Goal: Complete Application Form: Complete application form

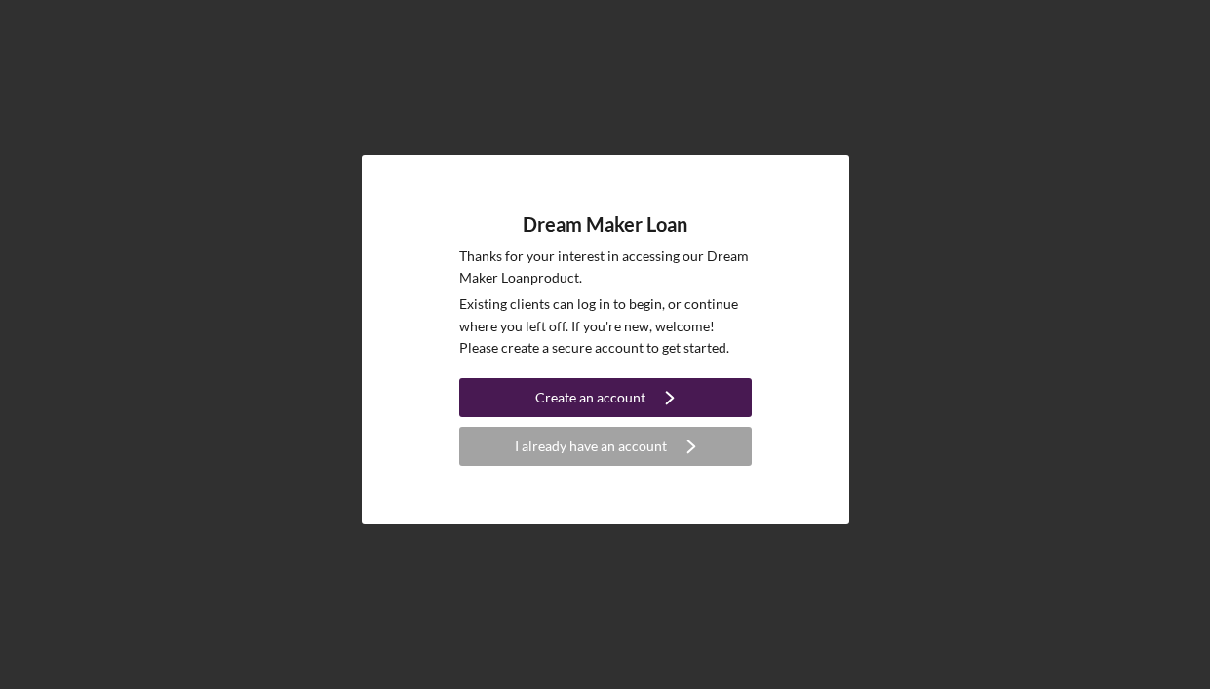
click at [551, 397] on div "Create an account" at bounding box center [590, 397] width 110 height 39
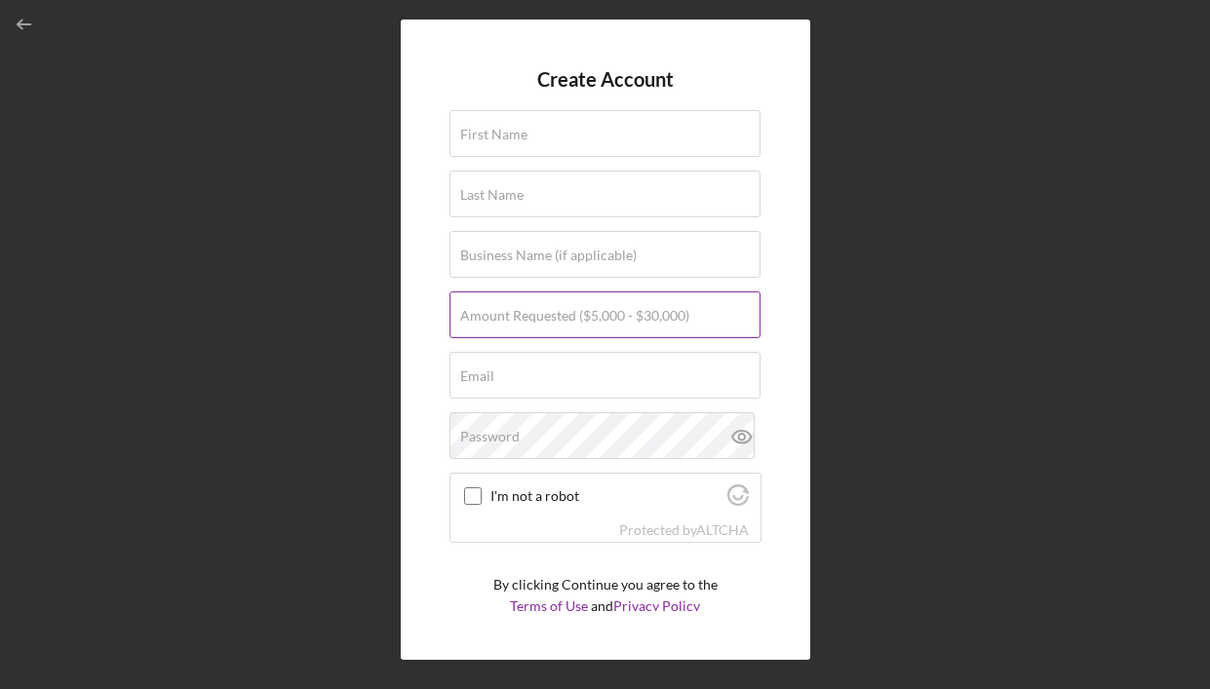
scroll to position [6, 0]
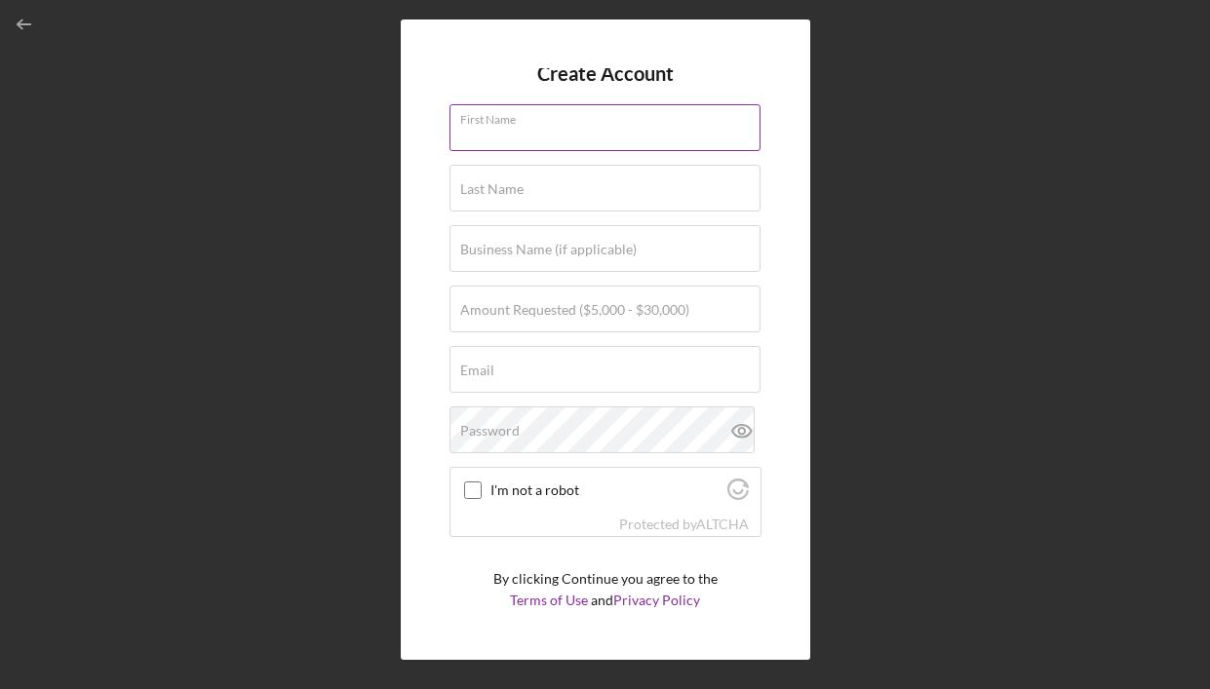
click at [551, 129] on input "First Name" at bounding box center [604, 127] width 311 height 47
type input "[PERSON_NAME]"
type input "BAM Sunshine Group"
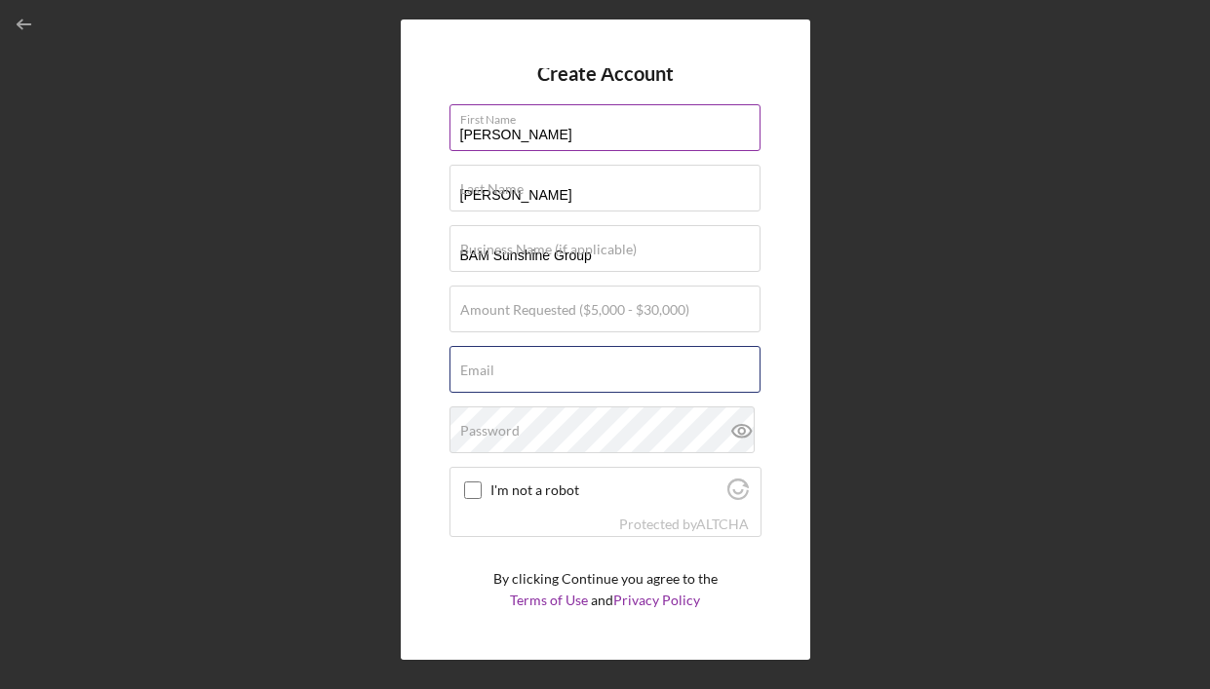
type input "[EMAIL_ADDRESS][DOMAIN_NAME]"
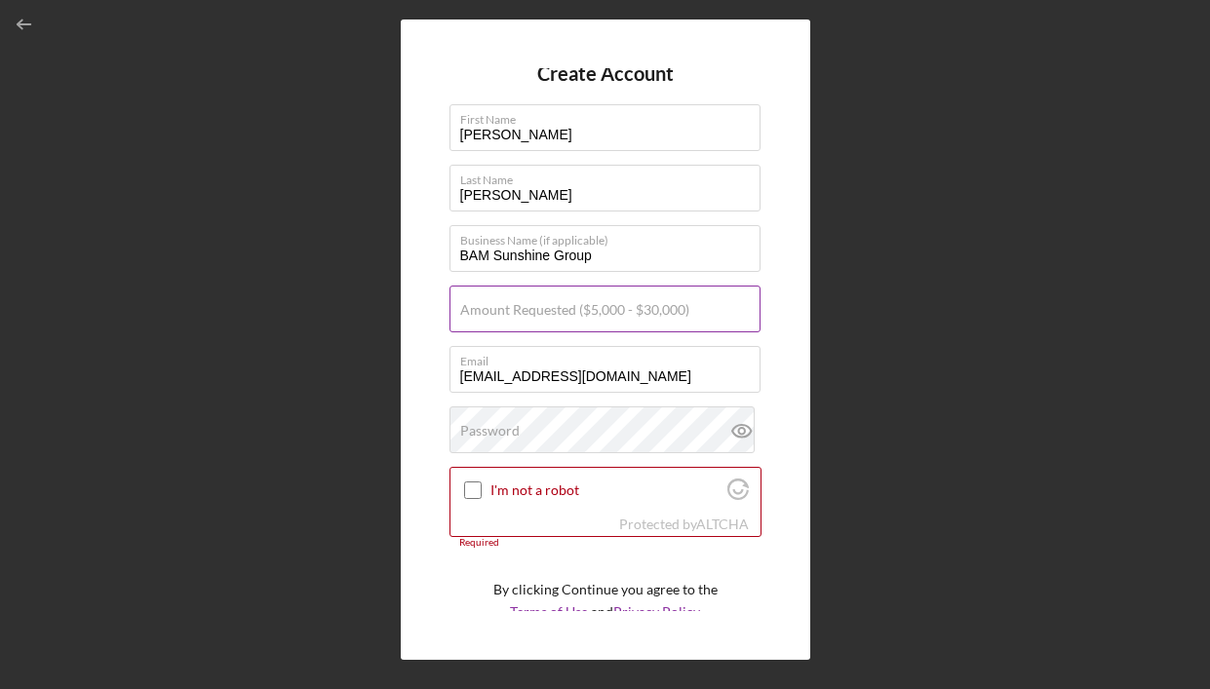
click at [549, 316] on label "Amount Requested ($5,000 - $30,000)" at bounding box center [574, 310] width 229 height 16
click at [549, 316] on input "Amount Requested ($5,000 - $30,000)" at bounding box center [604, 309] width 311 height 47
type input "$30,000"
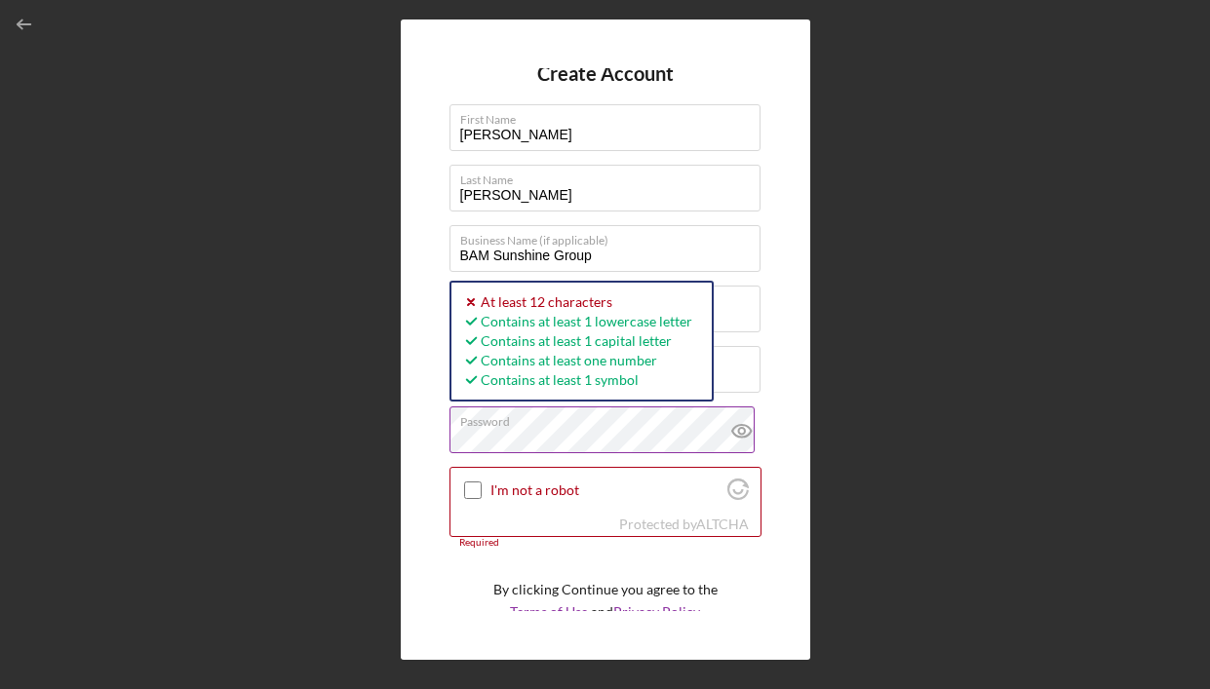
click at [724, 429] on icon at bounding box center [742, 431] width 49 height 49
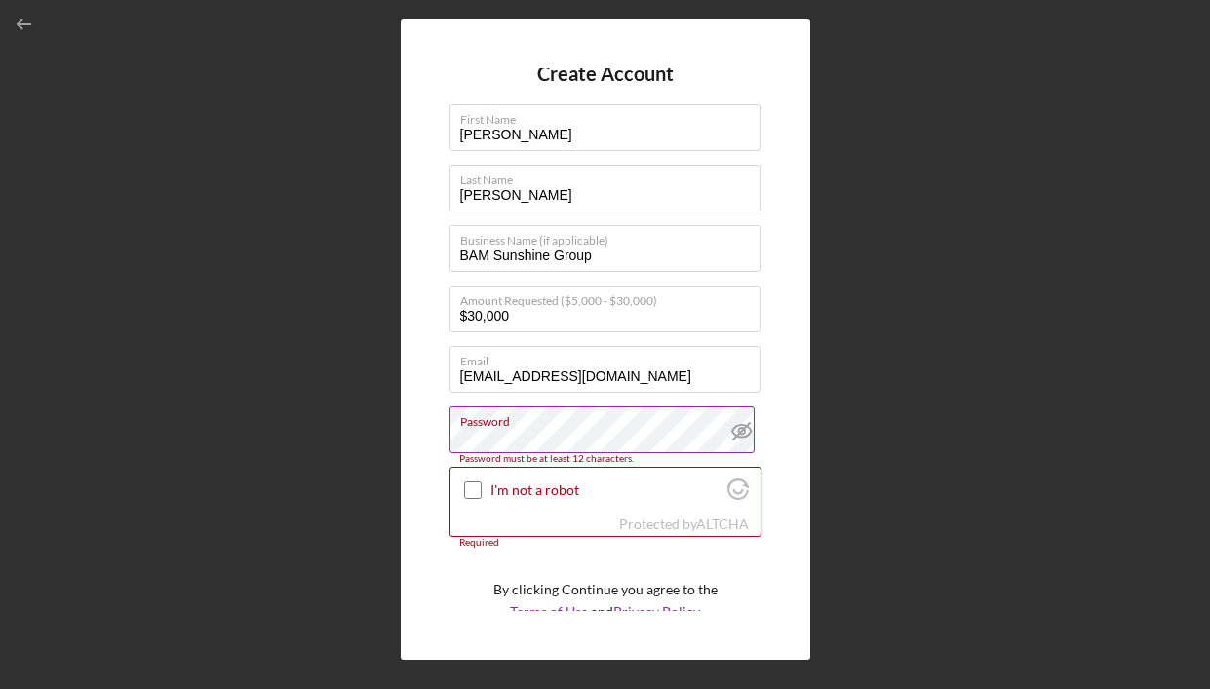
click at [724, 430] on icon at bounding box center [742, 431] width 49 height 49
click at [738, 428] on icon at bounding box center [741, 431] width 6 height 6
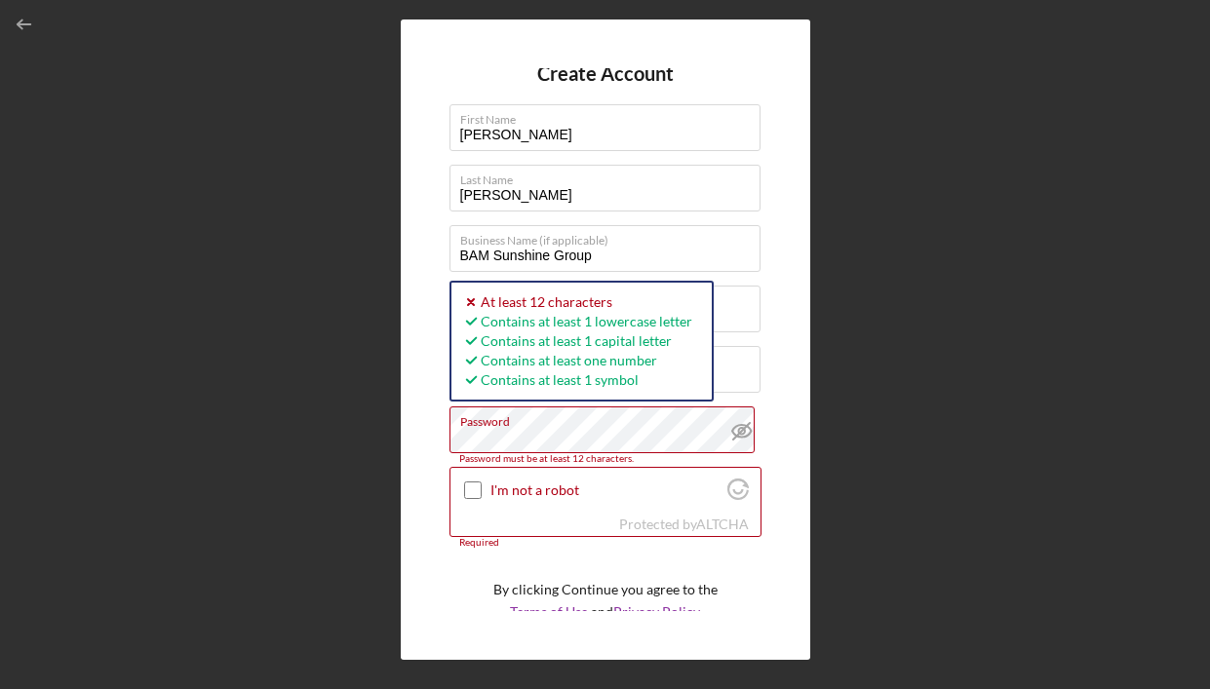
click at [446, 436] on div "Create Account First Name Melissa Last Name Jenkins Business Name (if applicabl…" at bounding box center [605, 339] width 409 height 641
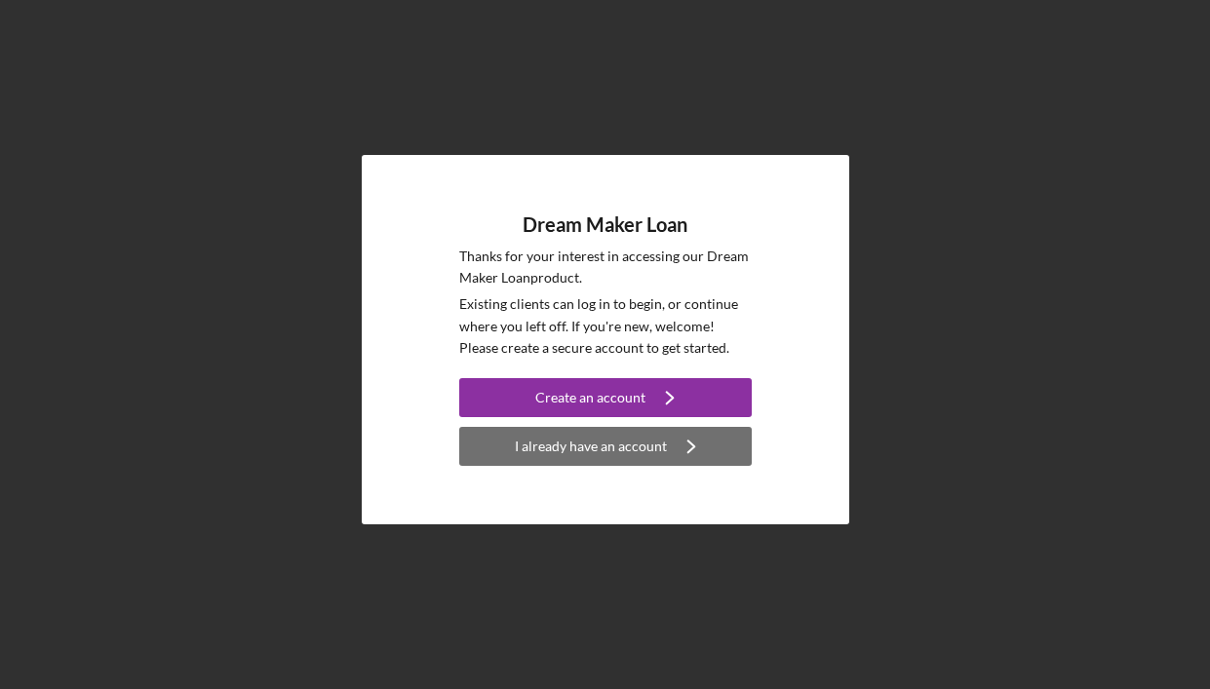
click at [583, 448] on div "I already have an account" at bounding box center [591, 446] width 152 height 39
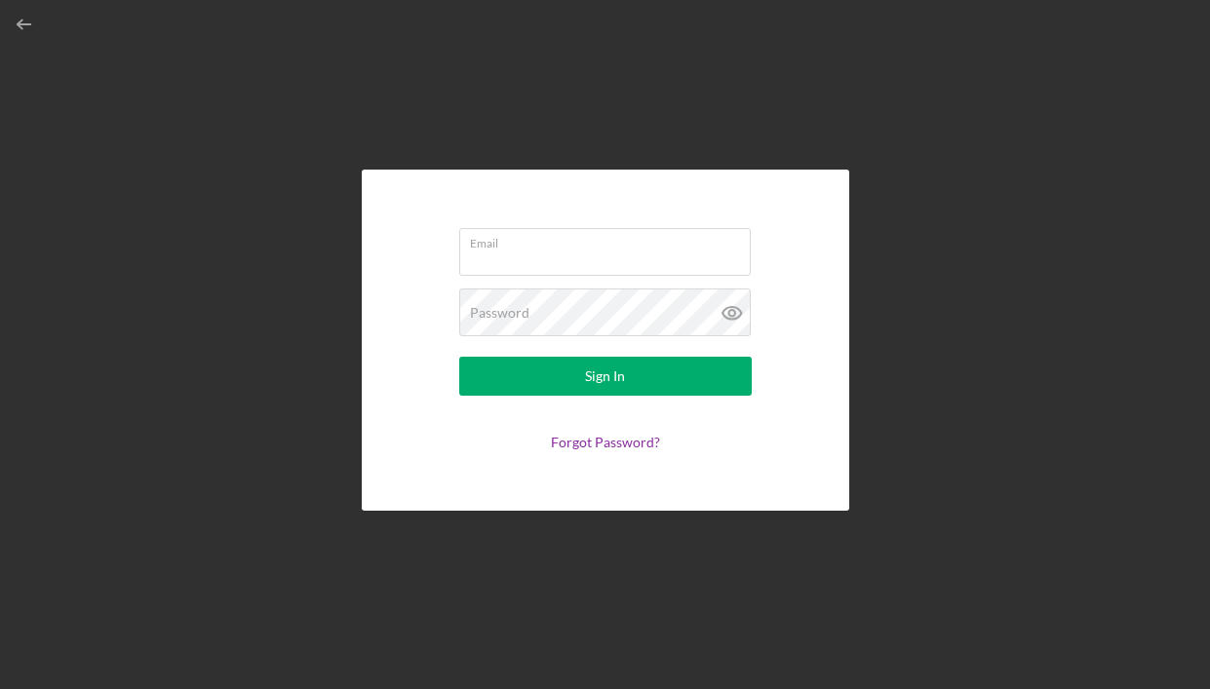
type input "[EMAIL_ADDRESS][DOMAIN_NAME]"
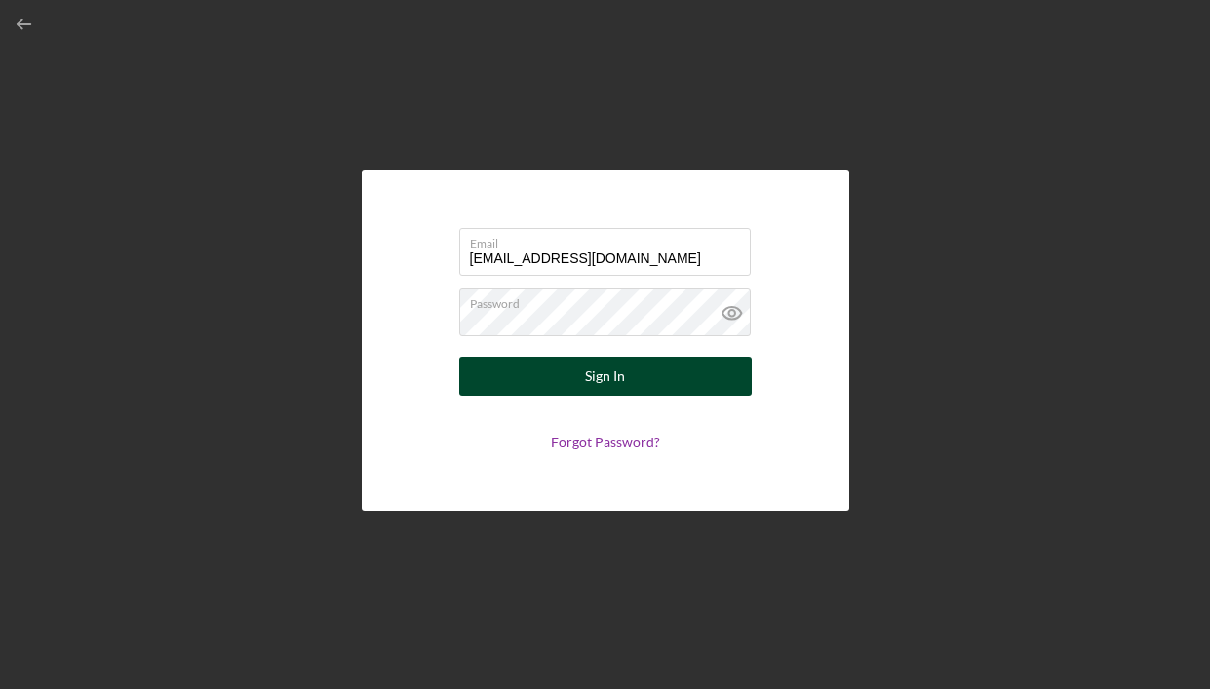
click at [573, 384] on button "Sign In" at bounding box center [605, 376] width 292 height 39
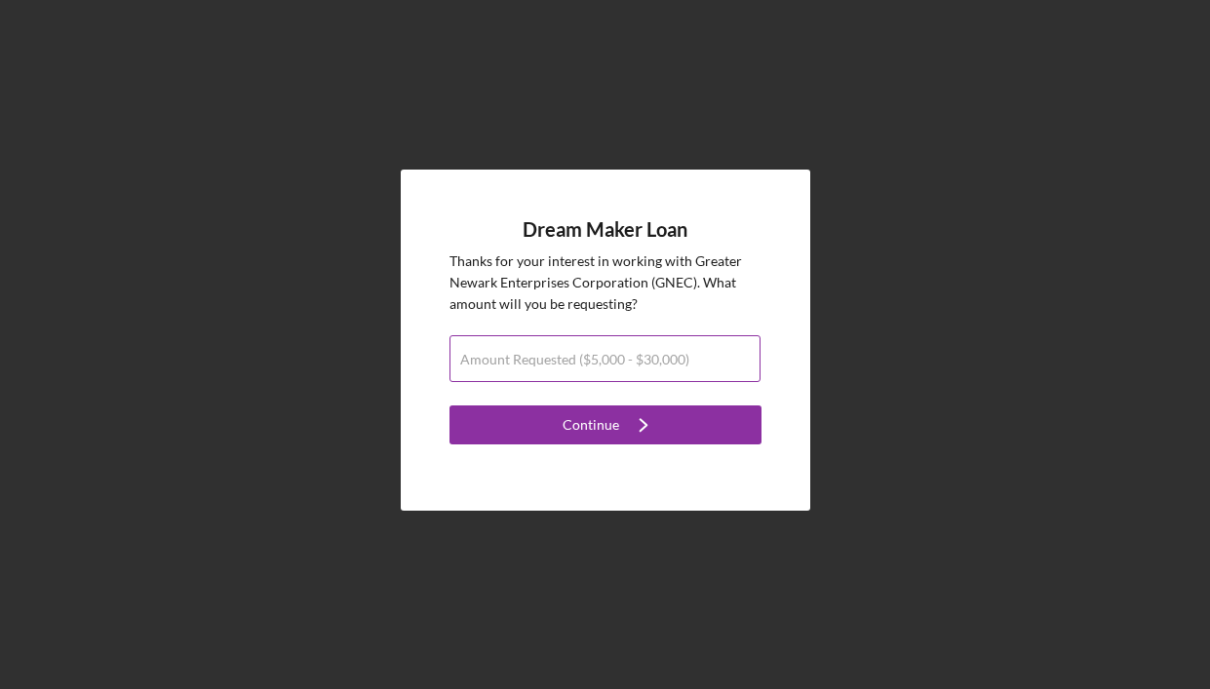
click at [583, 356] on label "Amount Requested ($5,000 - $30,000)" at bounding box center [574, 360] width 229 height 16
click at [583, 356] on input "Amount Requested ($5,000 - $30,000)" at bounding box center [604, 358] width 311 height 47
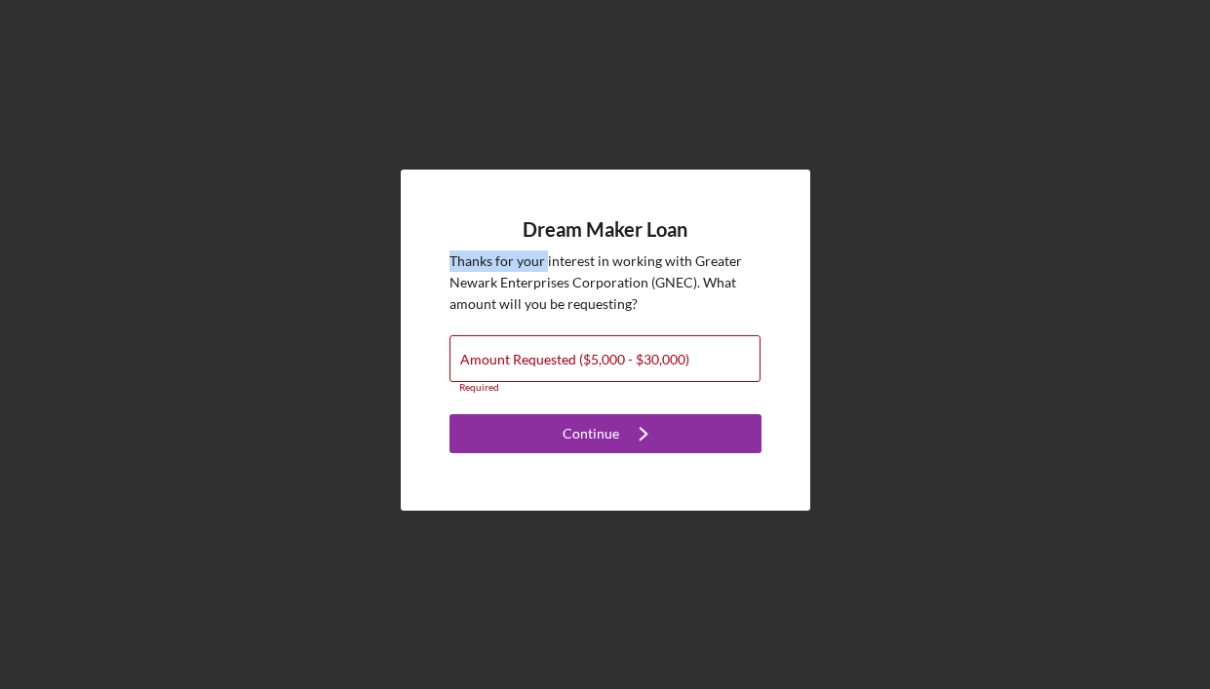
drag, startPoint x: 545, startPoint y: 252, endPoint x: 545, endPoint y: 210, distance: 42.9
click at [545, 240] on form "Dream Maker Loan Thanks for your interest in working with Greater Newark Enterp…" at bounding box center [605, 336] width 312 height 236
click at [553, 357] on label "Amount Requested ($5,000 - $30,000)" at bounding box center [574, 360] width 229 height 16
click at [553, 357] on input "Amount Requested ($5,000 - $30,000)" at bounding box center [604, 358] width 311 height 47
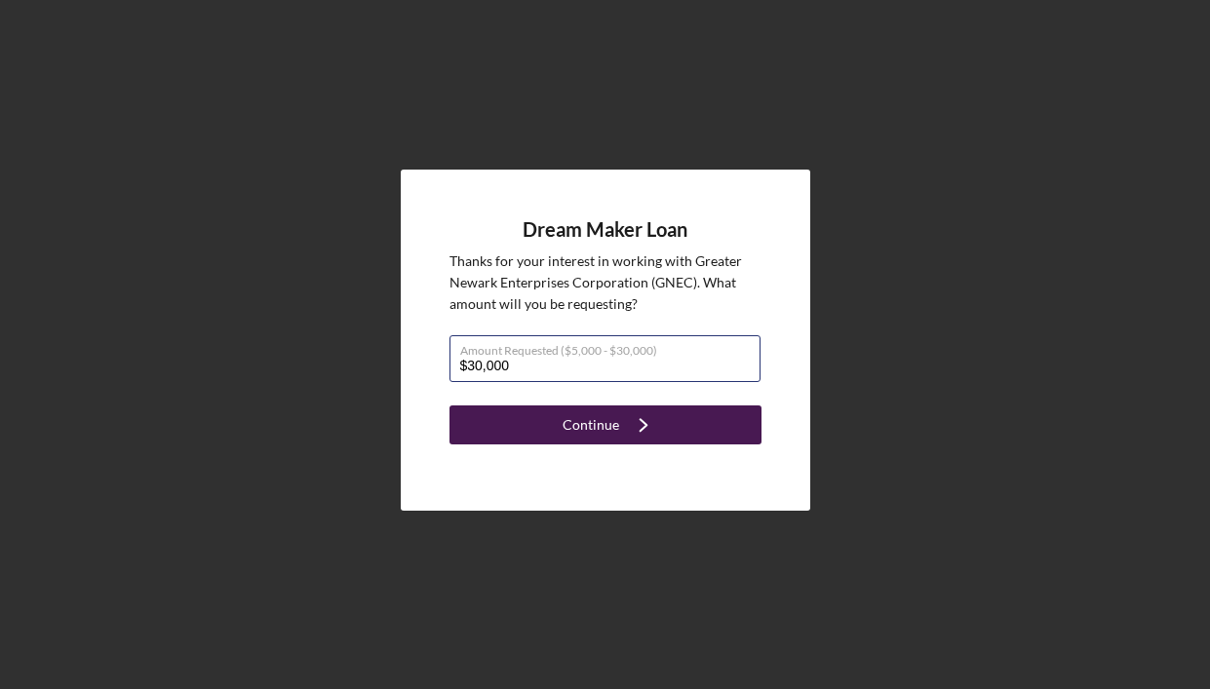
type input "$30,000"
click at [641, 430] on icon "Icon/Navigate" at bounding box center [643, 425] width 49 height 49
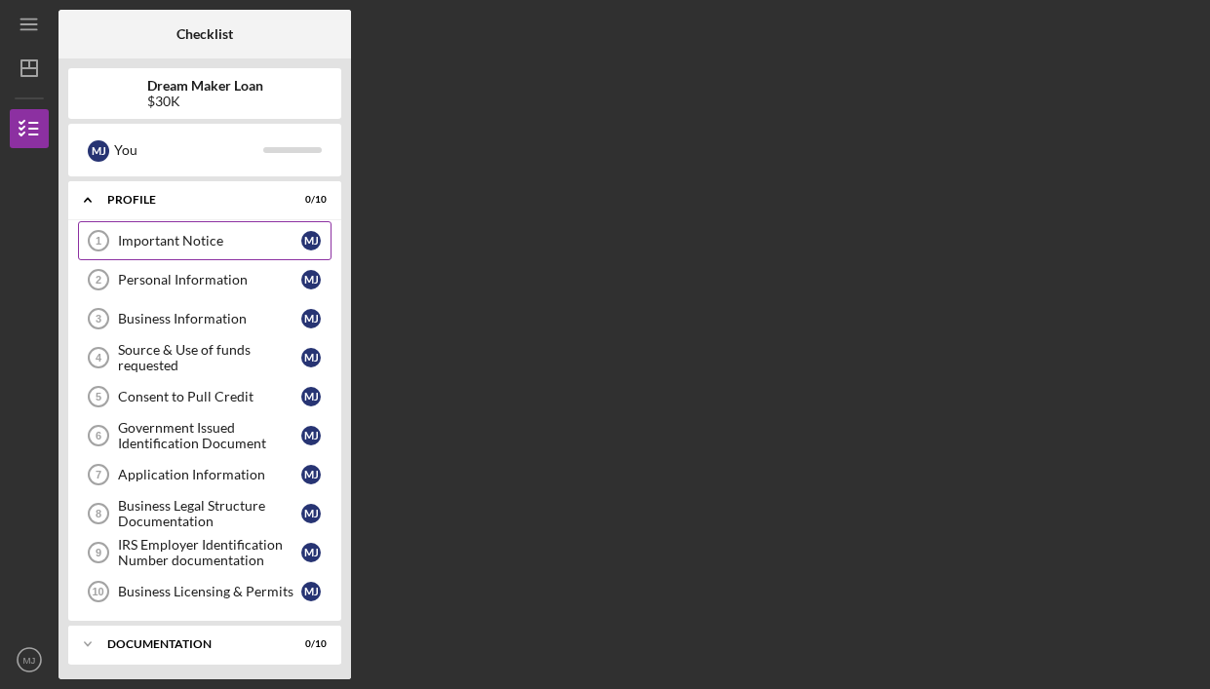
click at [253, 237] on div "Important Notice" at bounding box center [209, 241] width 183 height 16
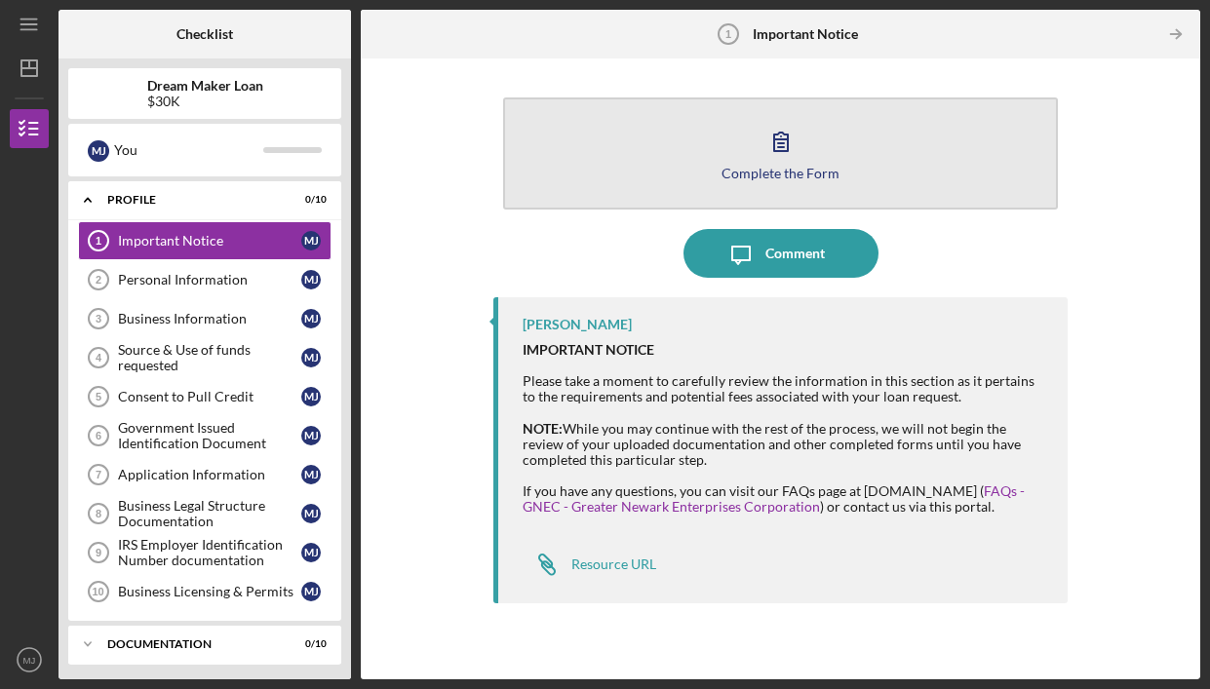
click at [775, 137] on icon "button" at bounding box center [781, 141] width 49 height 49
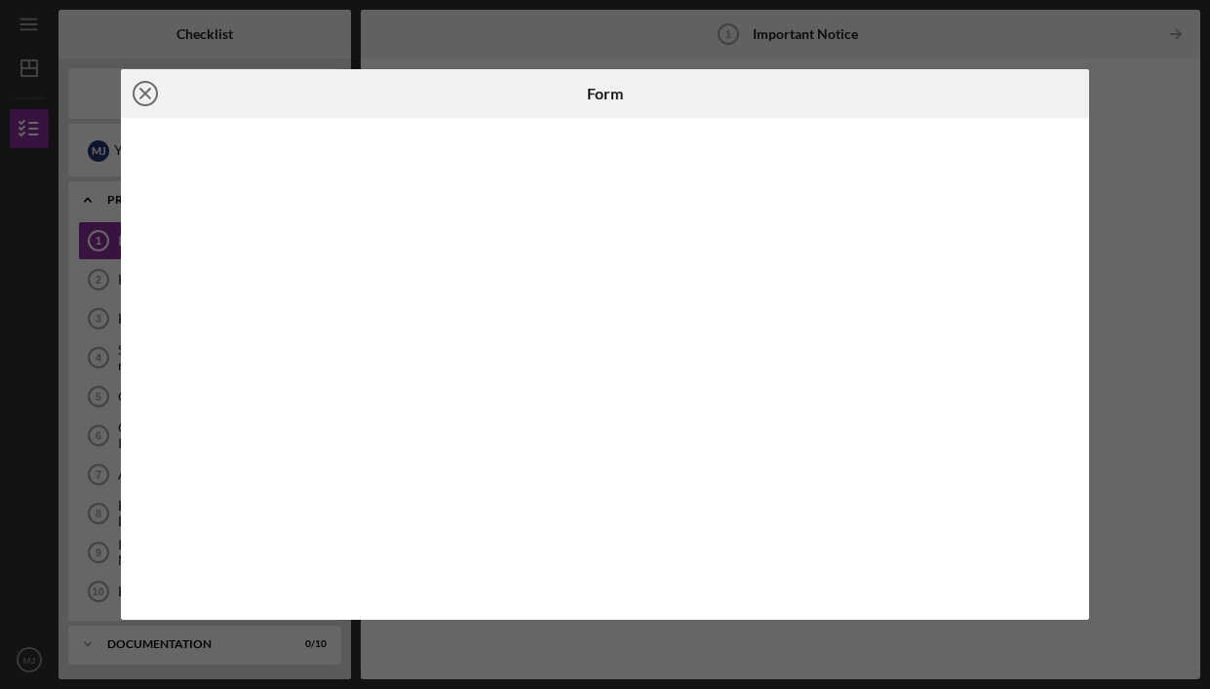
click at [137, 99] on icon "Icon/Close" at bounding box center [145, 93] width 49 height 49
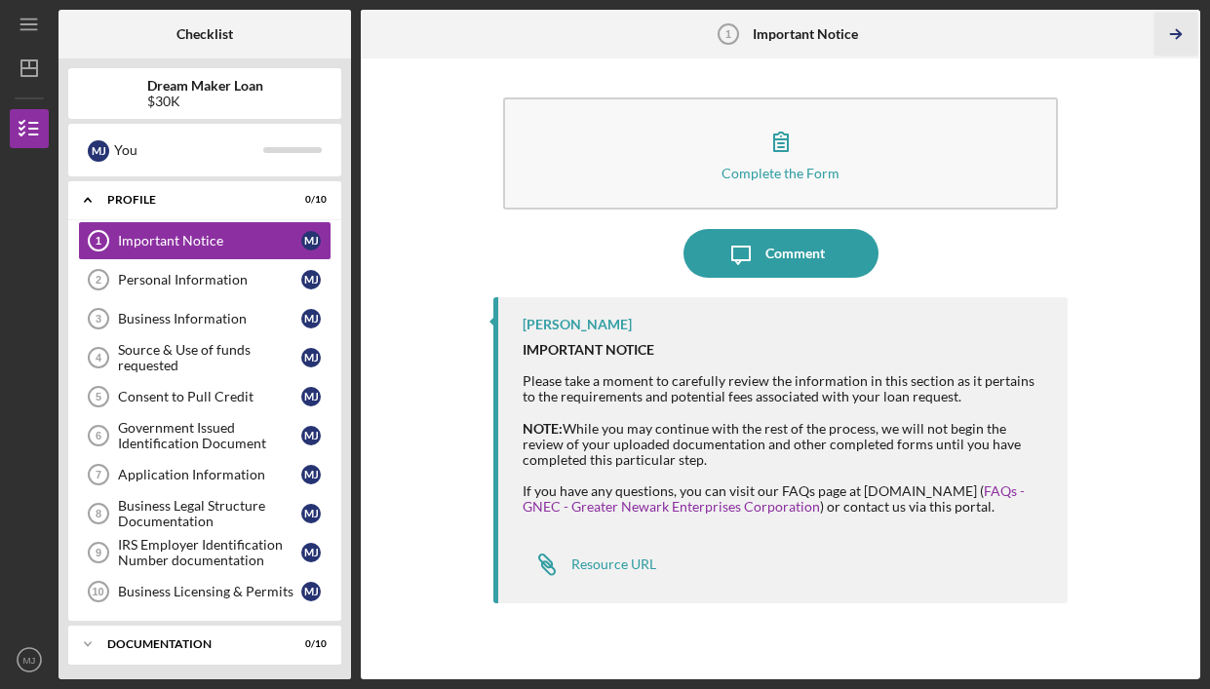
click at [1181, 32] on icon "Icon/Table Pagination Arrow" at bounding box center [1176, 35] width 44 height 44
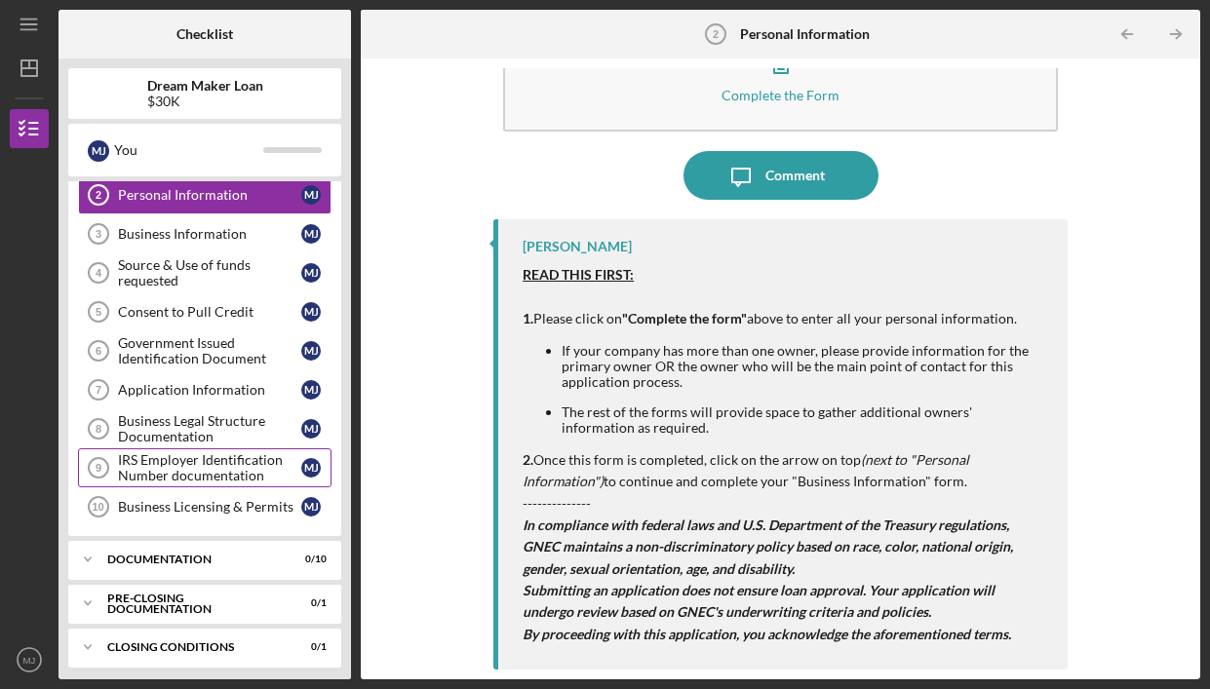
scroll to position [84, 0]
click at [85, 119] on polyline at bounding box center [88, 117] width 6 height 4
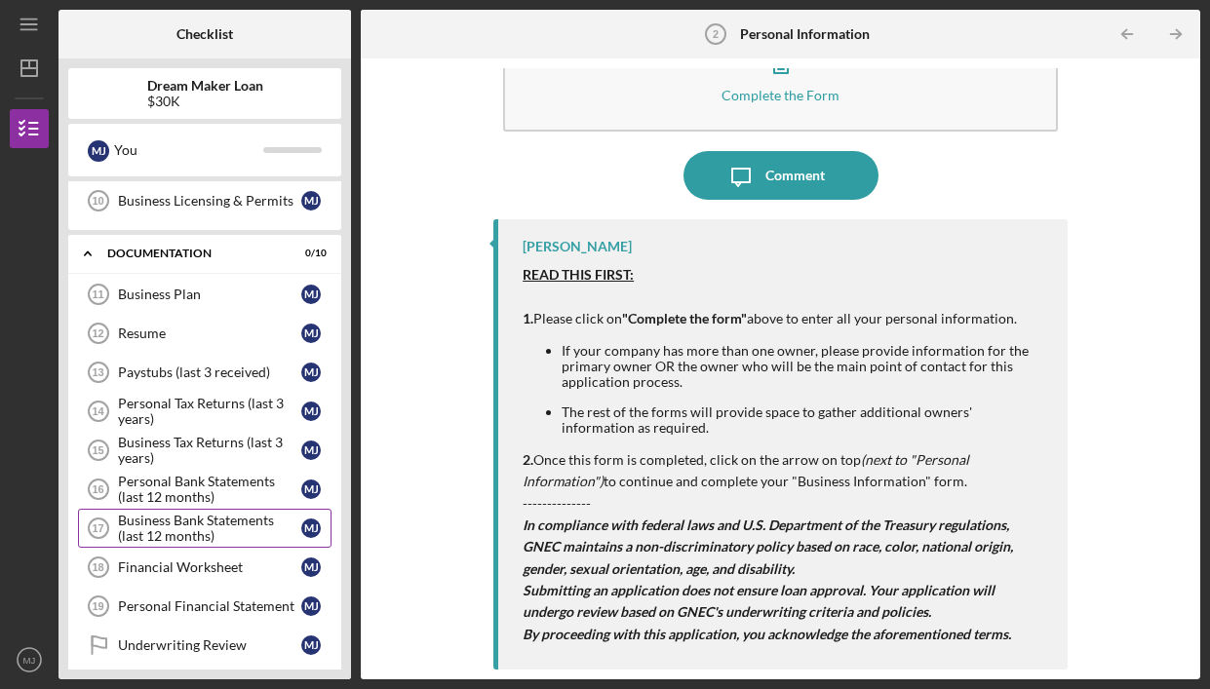
scroll to position [375, 0]
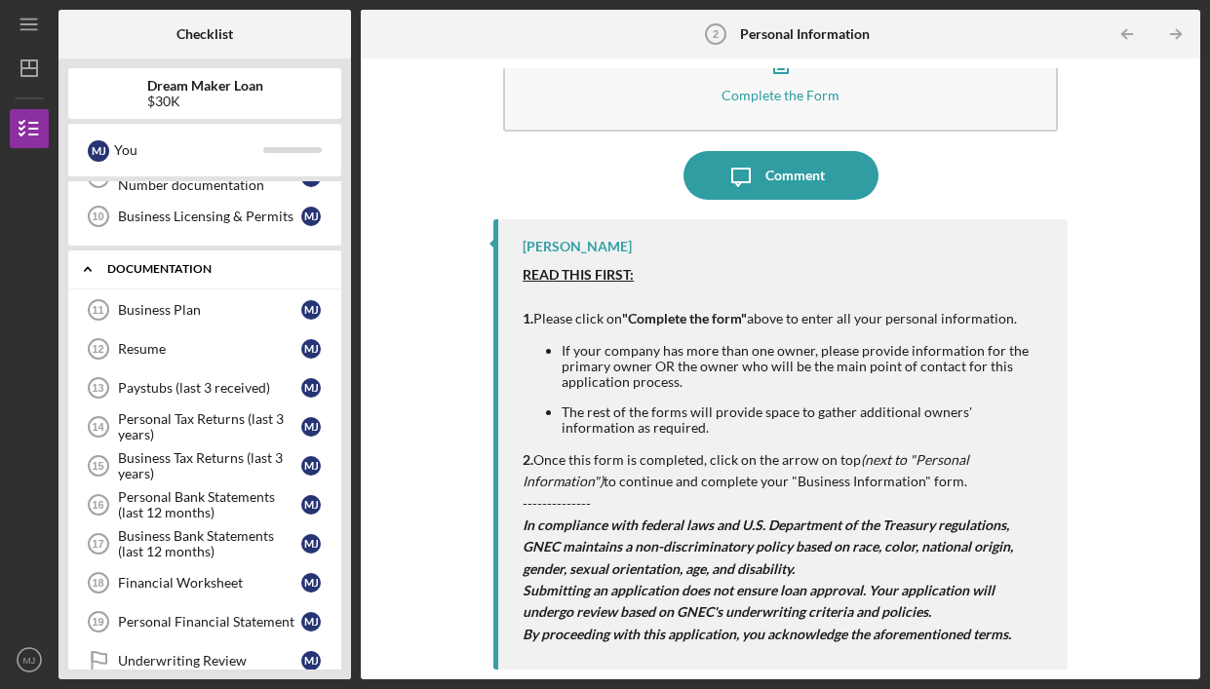
click at [97, 266] on icon "Icon/Expander" at bounding box center [87, 269] width 39 height 39
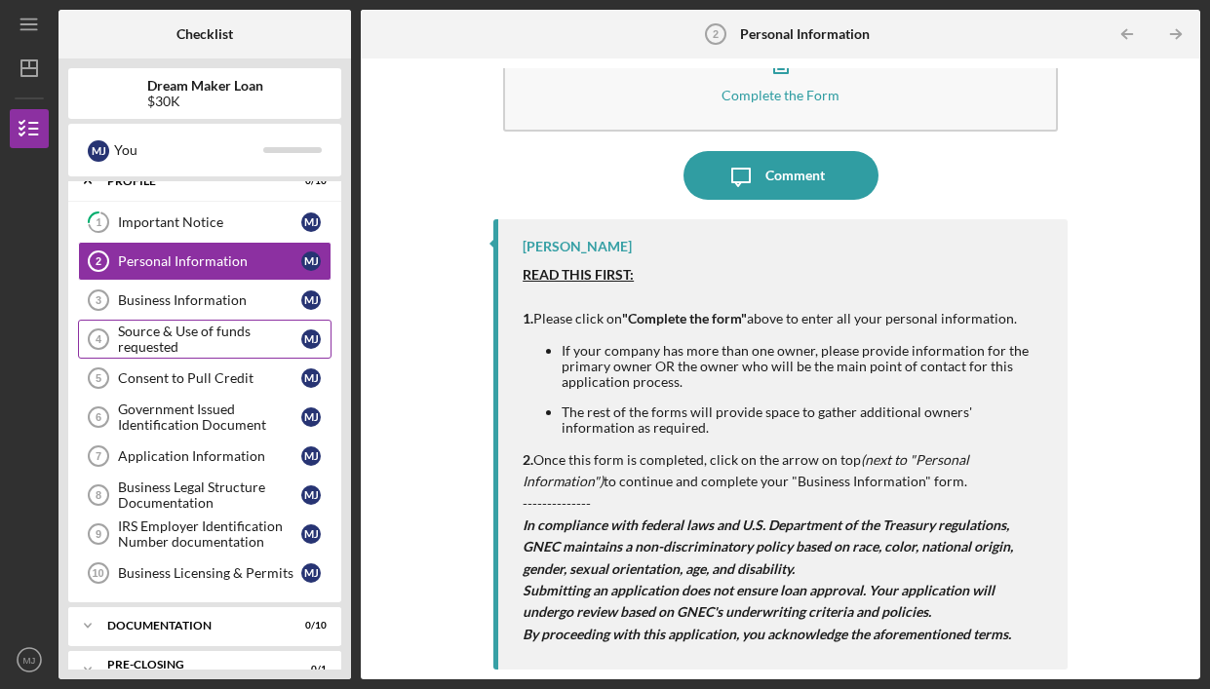
scroll to position [0, 0]
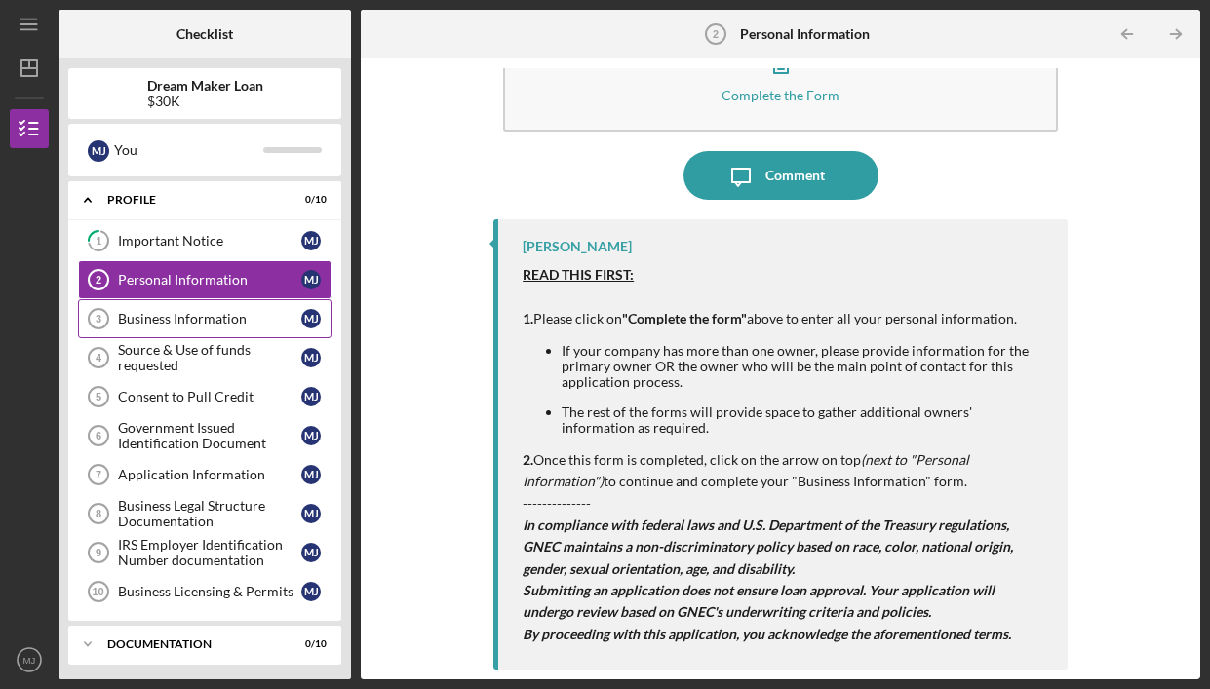
click at [129, 320] on div "Business Information" at bounding box center [209, 319] width 183 height 16
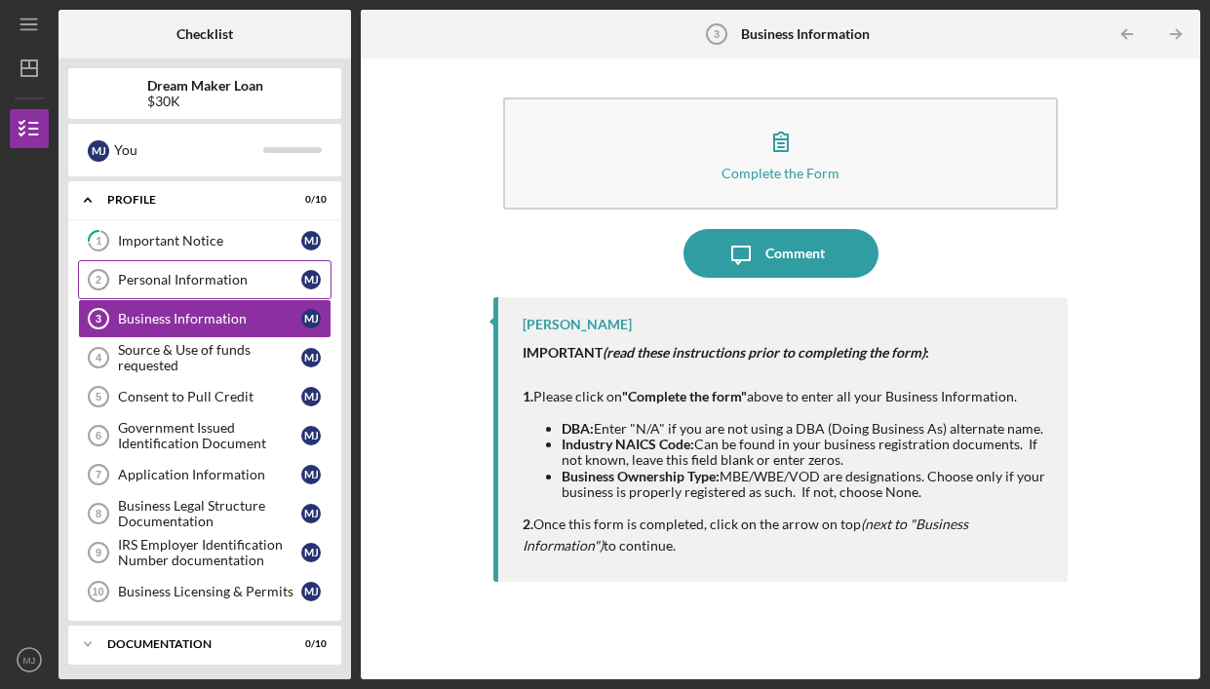
click at [182, 265] on link "Personal Information 2 Personal Information [PERSON_NAME]" at bounding box center [204, 279] width 253 height 39
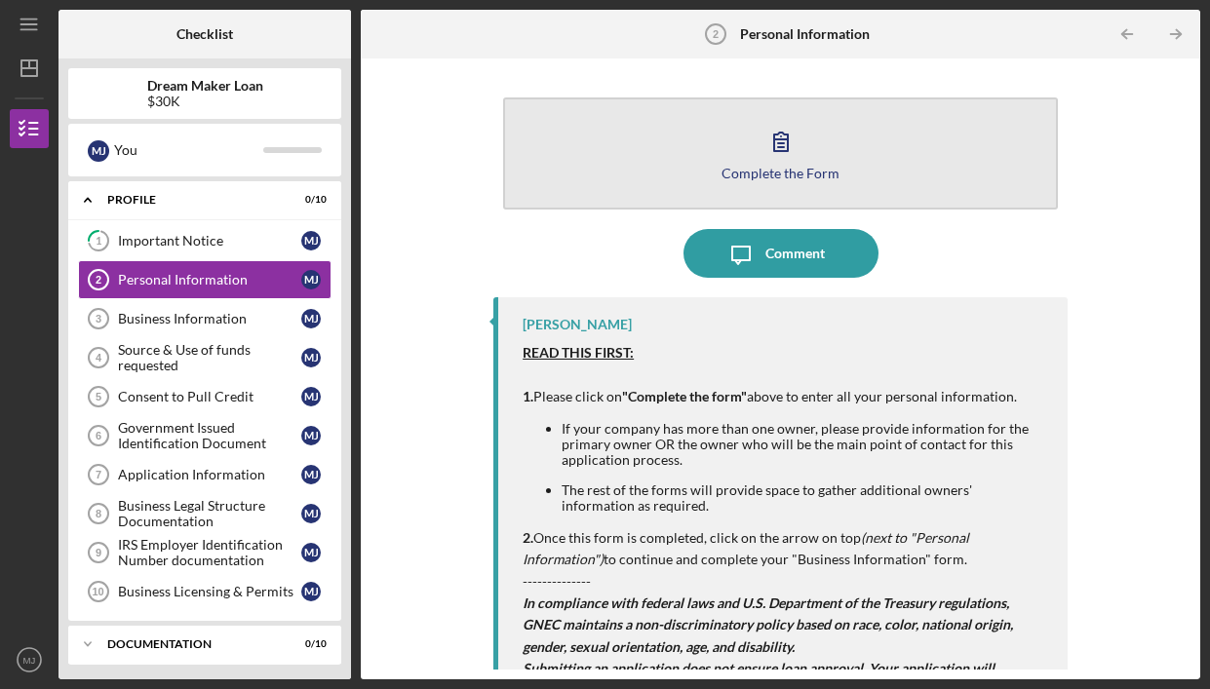
click at [761, 181] on button "Complete the Form Form" at bounding box center [780, 153] width 555 height 112
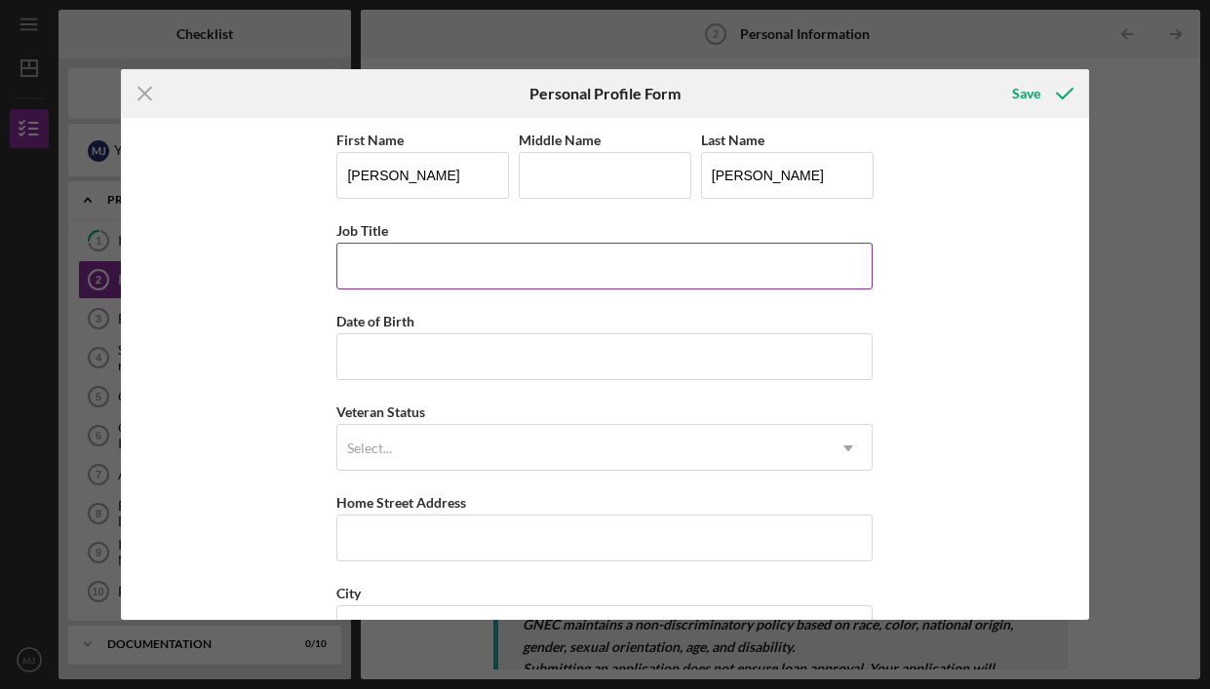
click at [467, 250] on input "Job Title" at bounding box center [604, 266] width 536 height 47
type input "Founder/CEO"
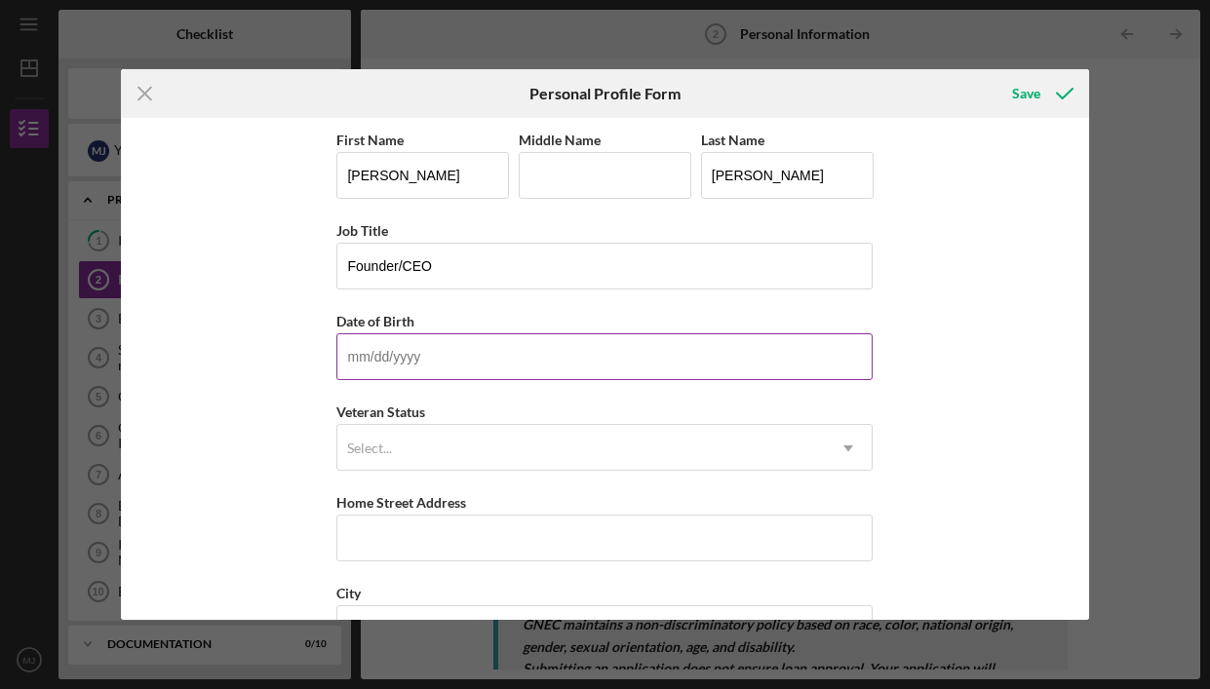
click at [476, 350] on input "Date of Birth" at bounding box center [604, 356] width 536 height 47
type input "[DATE]"
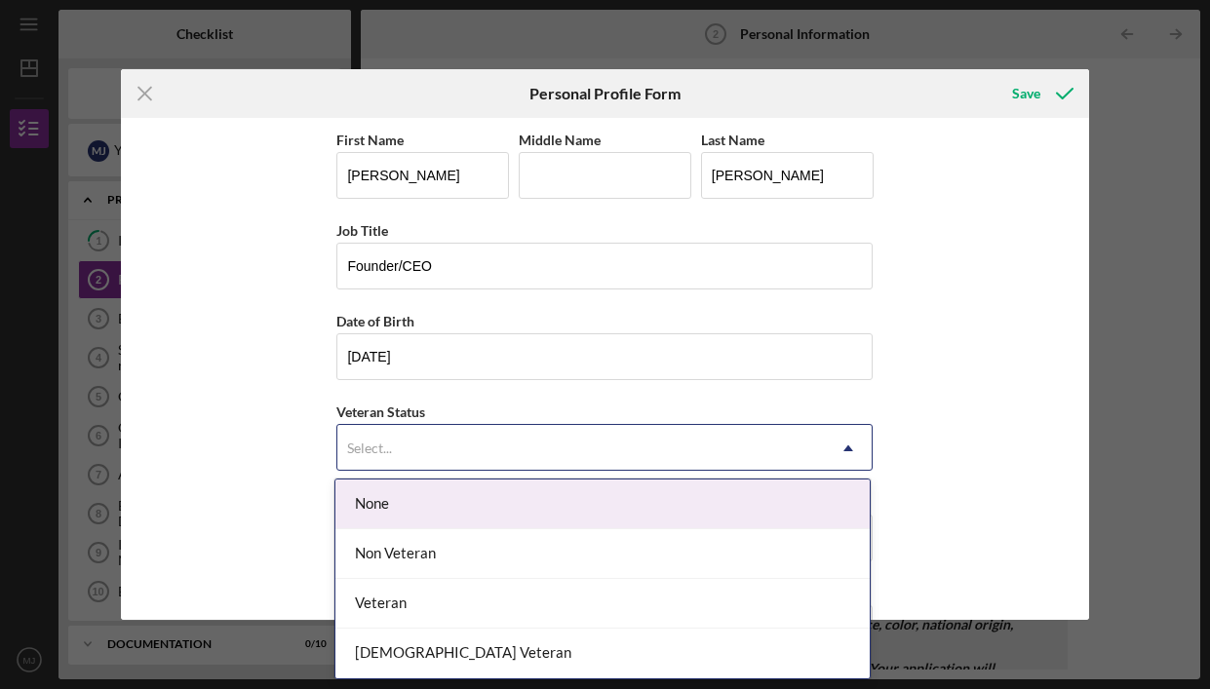
click at [446, 459] on div "Select..." at bounding box center [580, 448] width 487 height 45
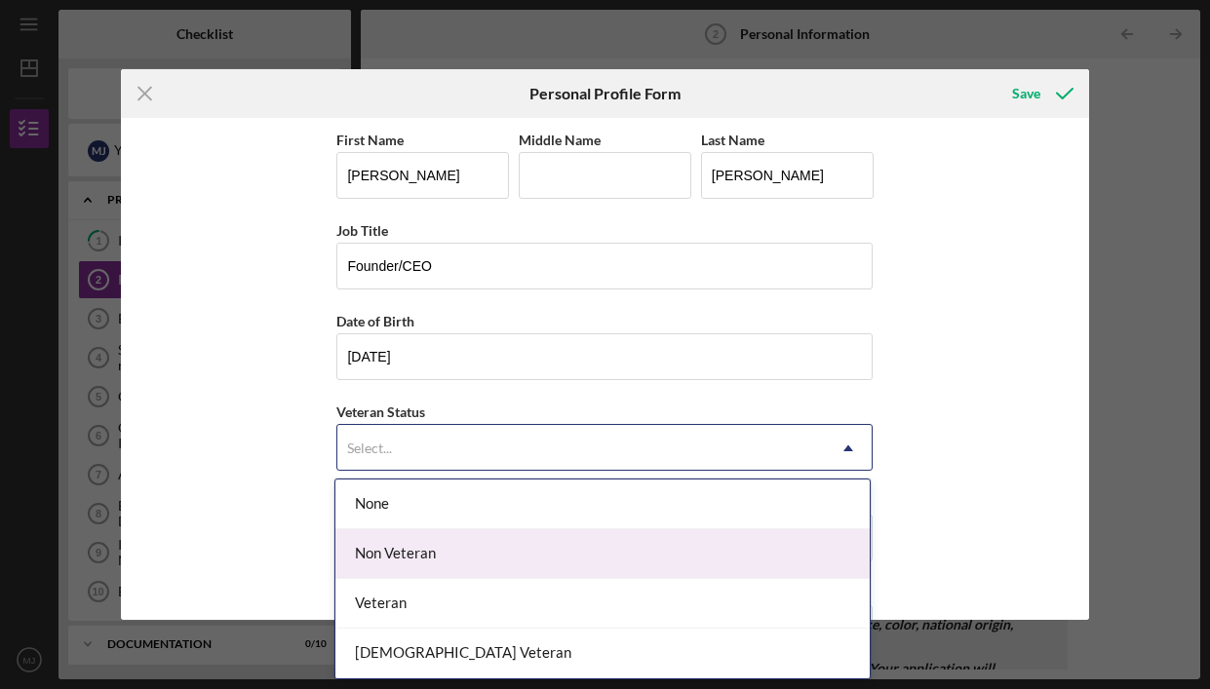
click at [452, 549] on div "Non Veteran" at bounding box center [602, 554] width 534 height 50
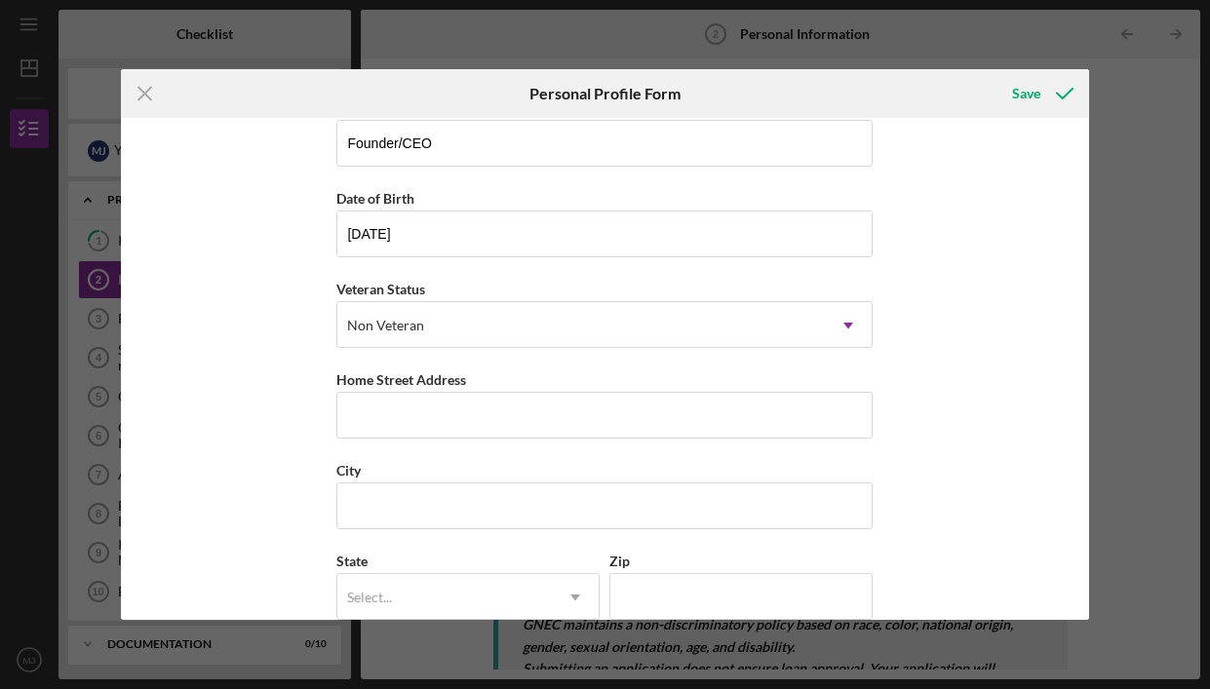
scroll to position [130, 0]
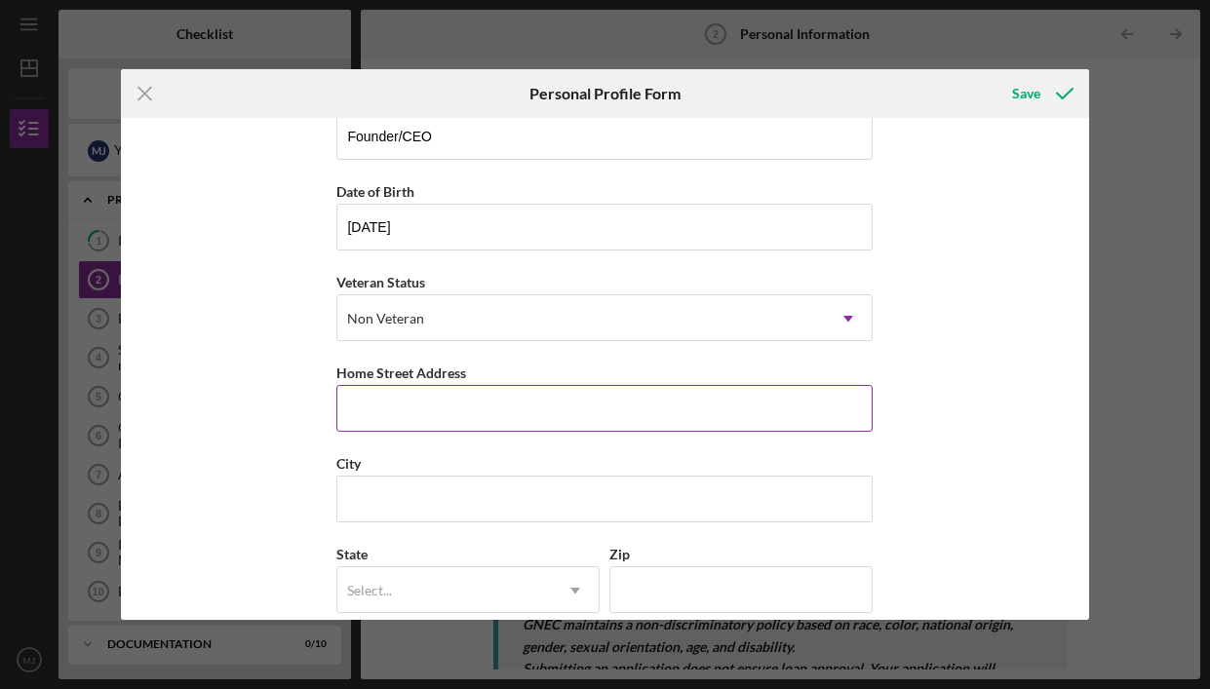
click at [487, 403] on input "Home Street Address" at bounding box center [604, 408] width 536 height 47
type input "57 [PERSON_NAME] CIR"
type input "L"
type input "[GEOGRAPHIC_DATA]"
type input "NJ"
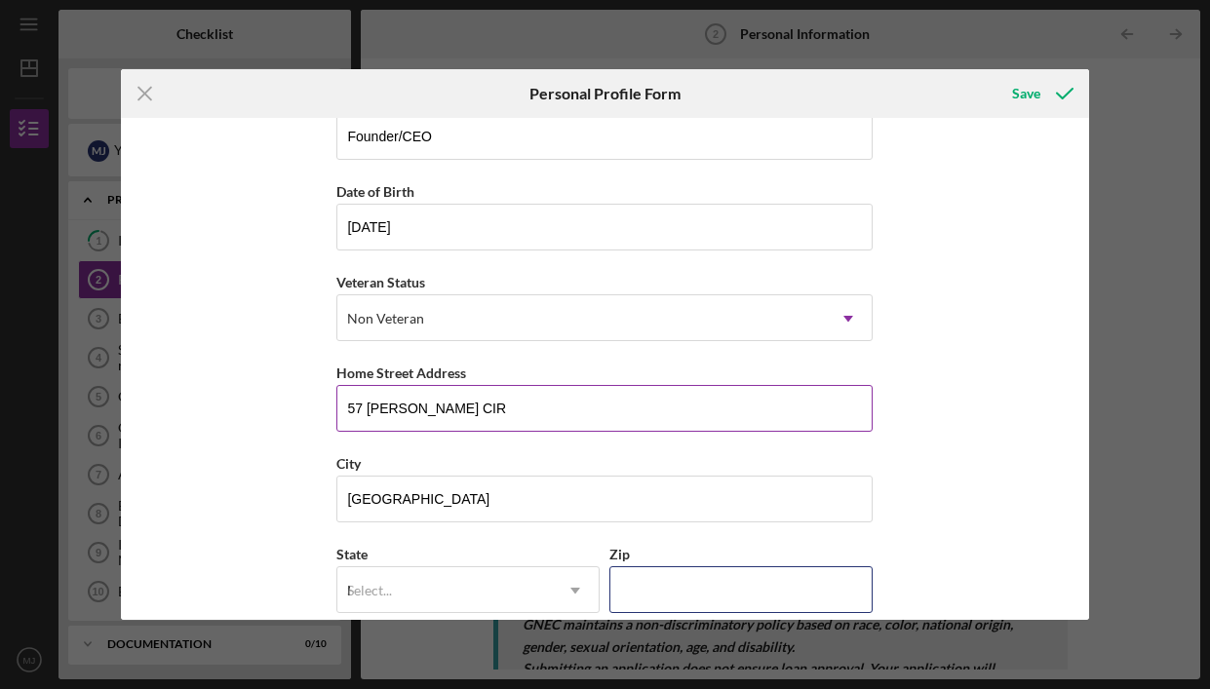
type input "08873"
type input "[GEOGRAPHIC_DATA]"
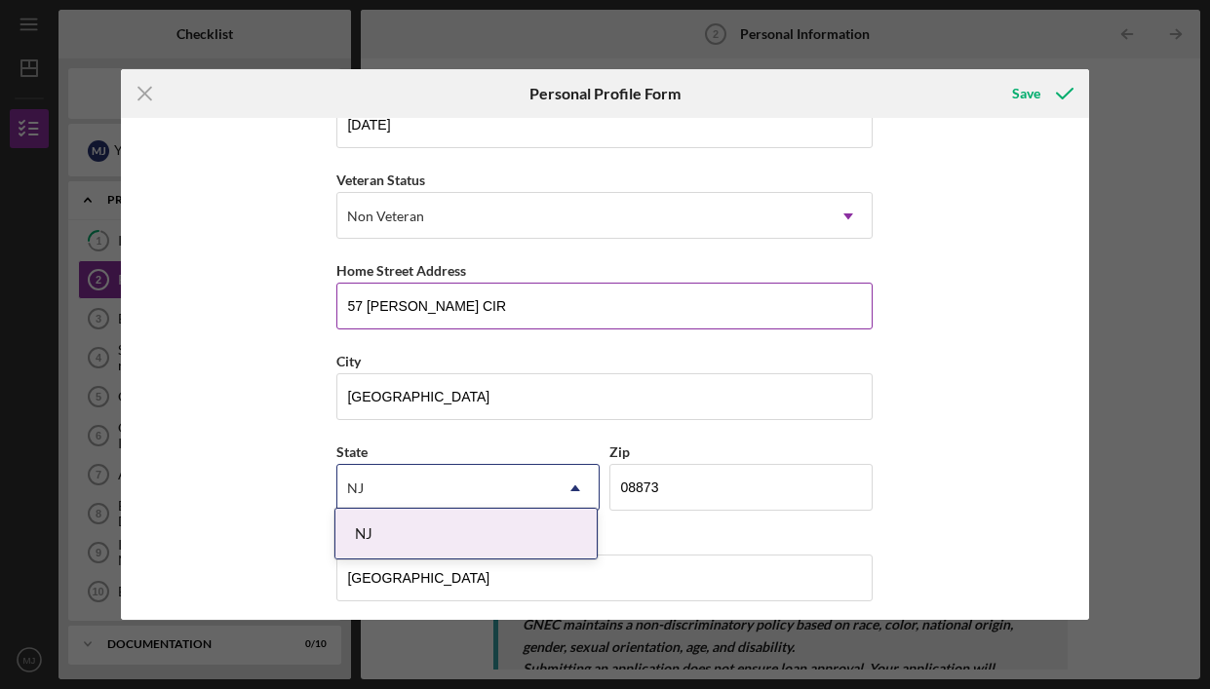
scroll to position [243, 0]
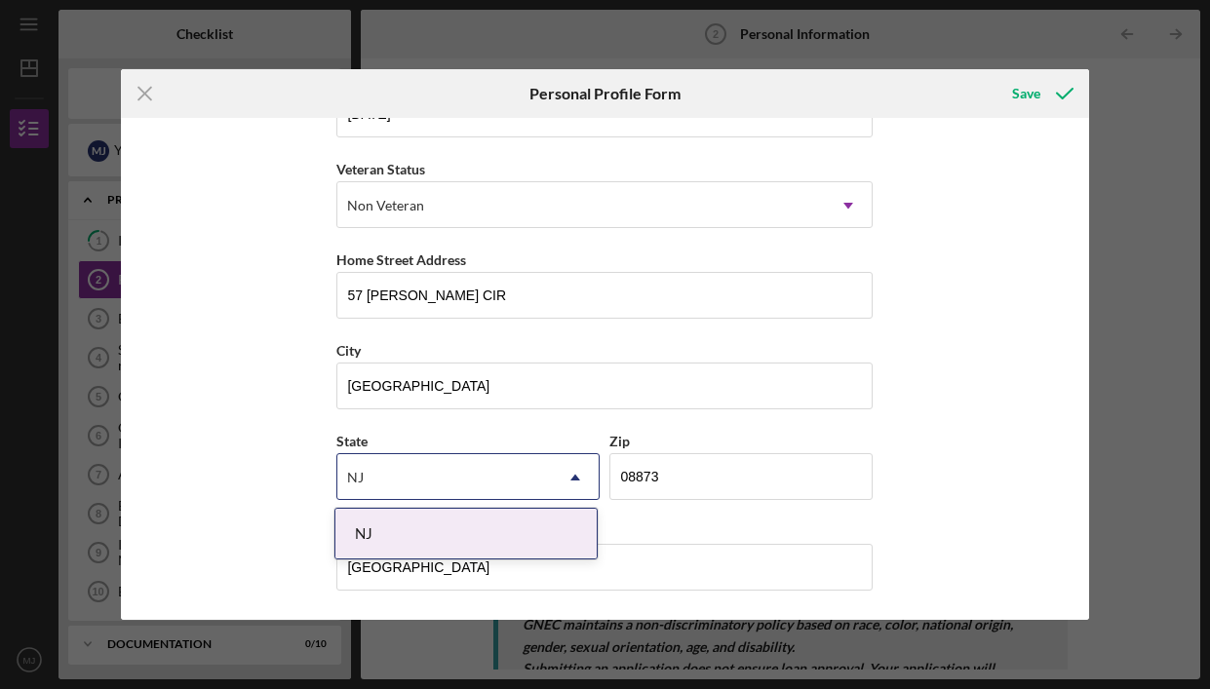
click at [988, 343] on div "First Name [PERSON_NAME] Middle Name L Last Name [PERSON_NAME] Job Title Founde…" at bounding box center [605, 369] width 968 height 503
click at [403, 530] on div "NJ" at bounding box center [465, 534] width 261 height 50
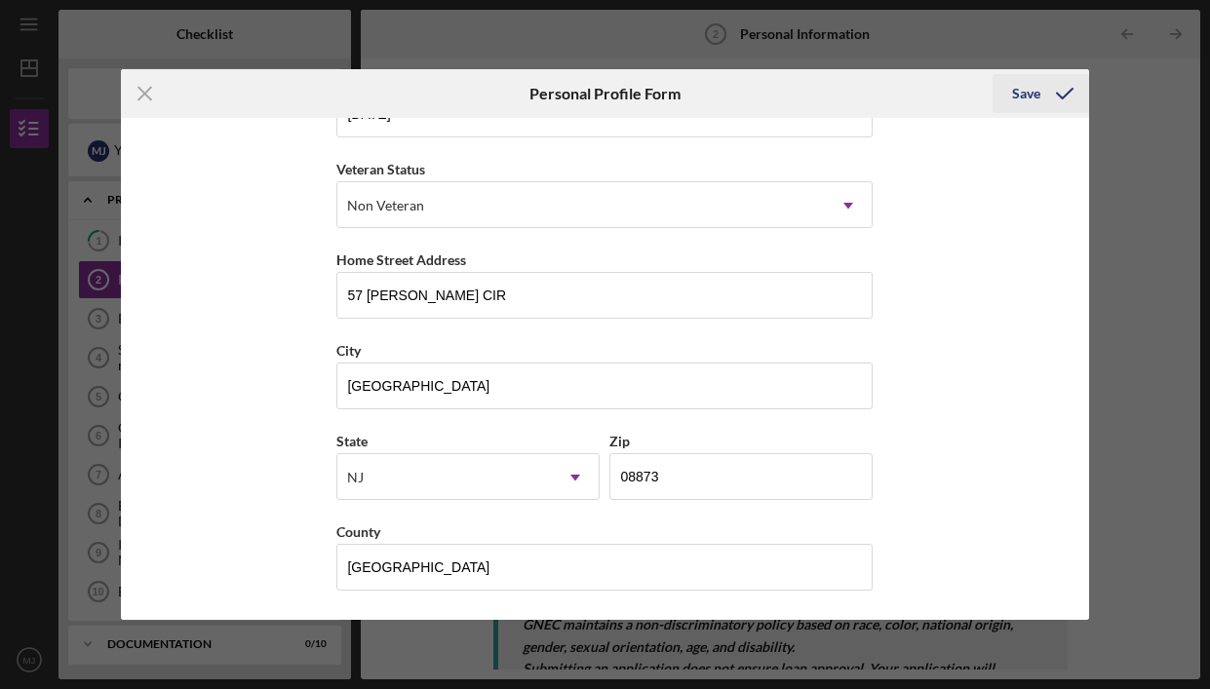
click at [1034, 87] on div "Save" at bounding box center [1026, 93] width 28 height 39
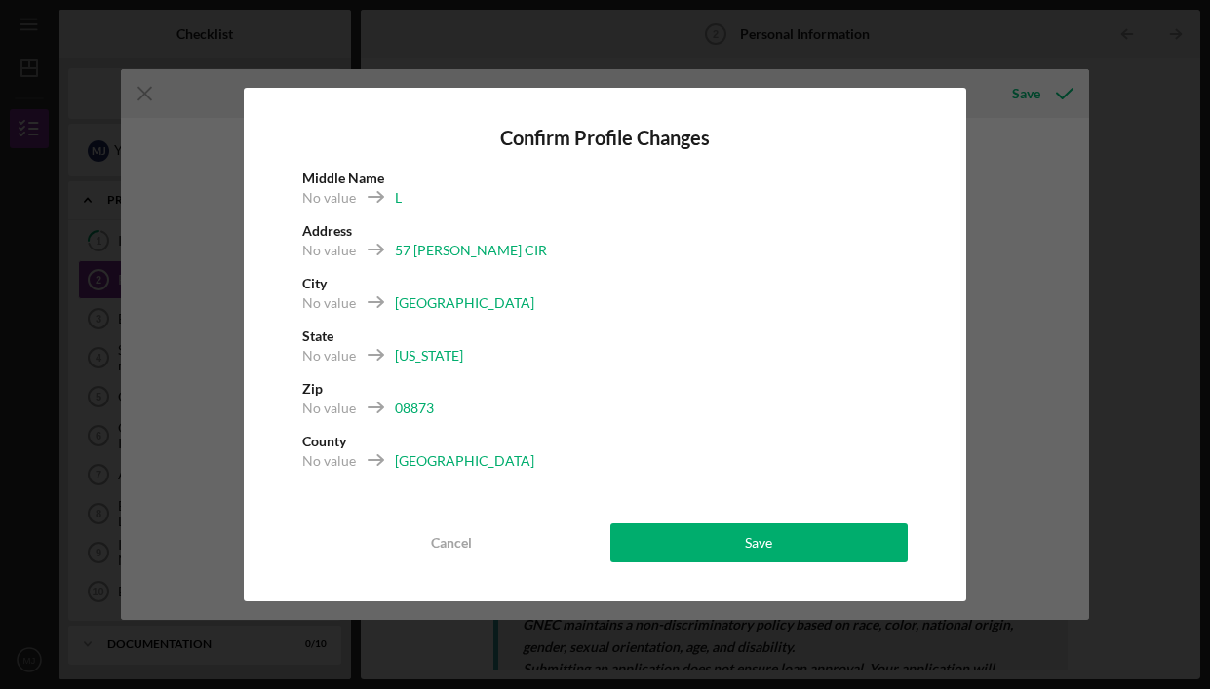
click at [768, 570] on div "Confirm Profile Changes Middle Name No value L Address No value 57 [PERSON_NAME…" at bounding box center [605, 345] width 722 height 514
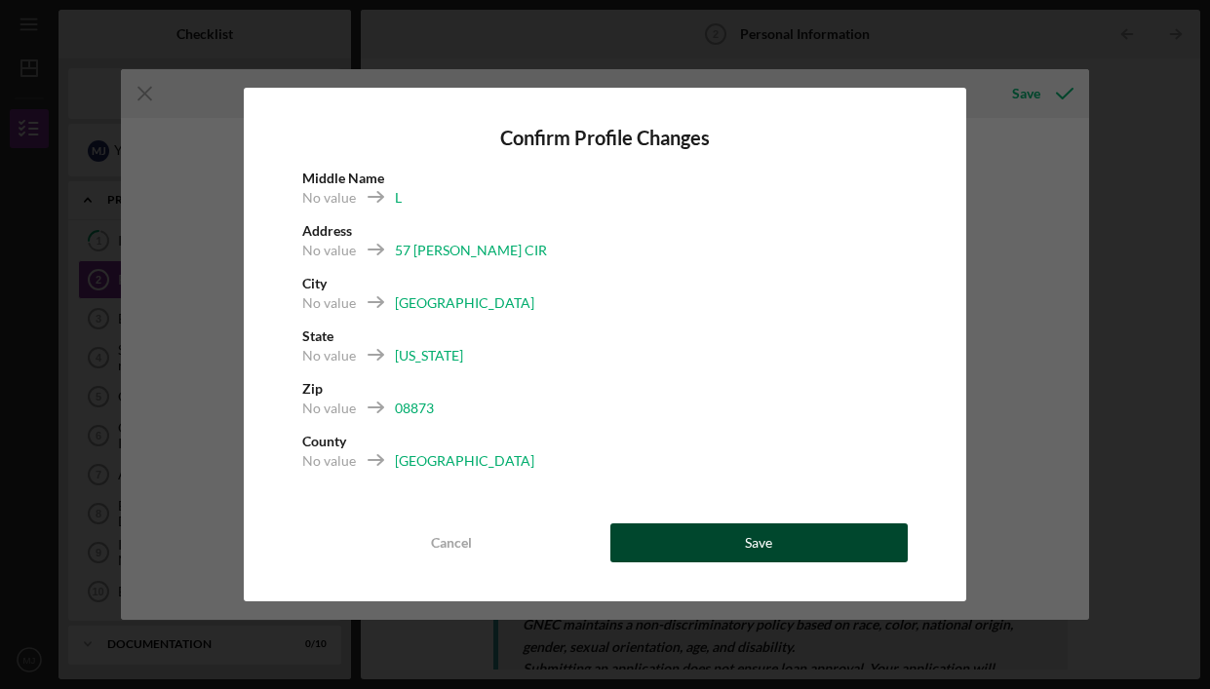
click at [749, 547] on div "Save" at bounding box center [758, 543] width 27 height 39
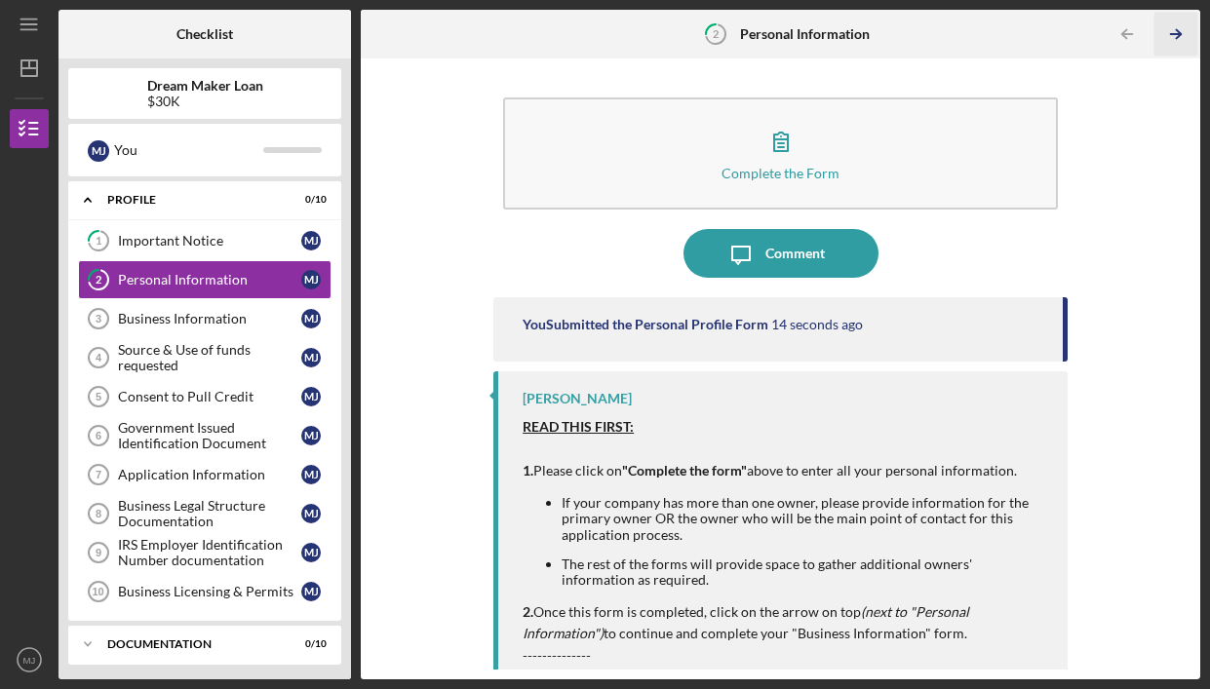
click at [1179, 32] on polyline "button" at bounding box center [1178, 34] width 5 height 9
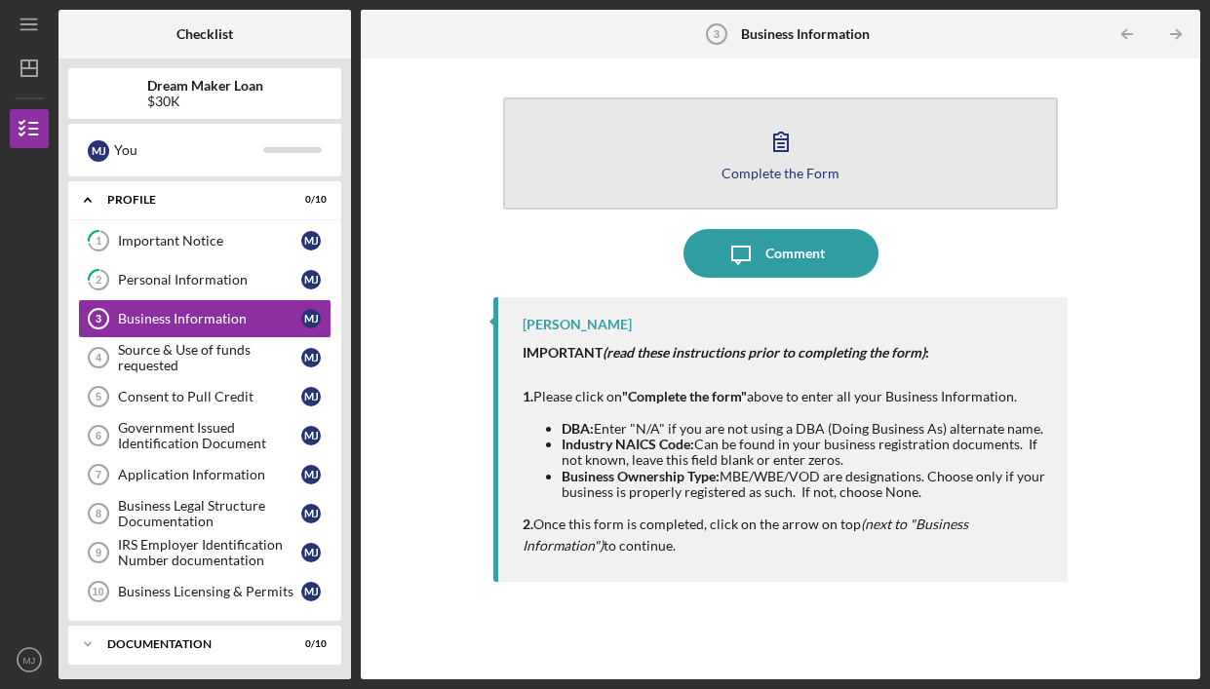
click at [785, 174] on div "Complete the Form" at bounding box center [780, 173] width 118 height 15
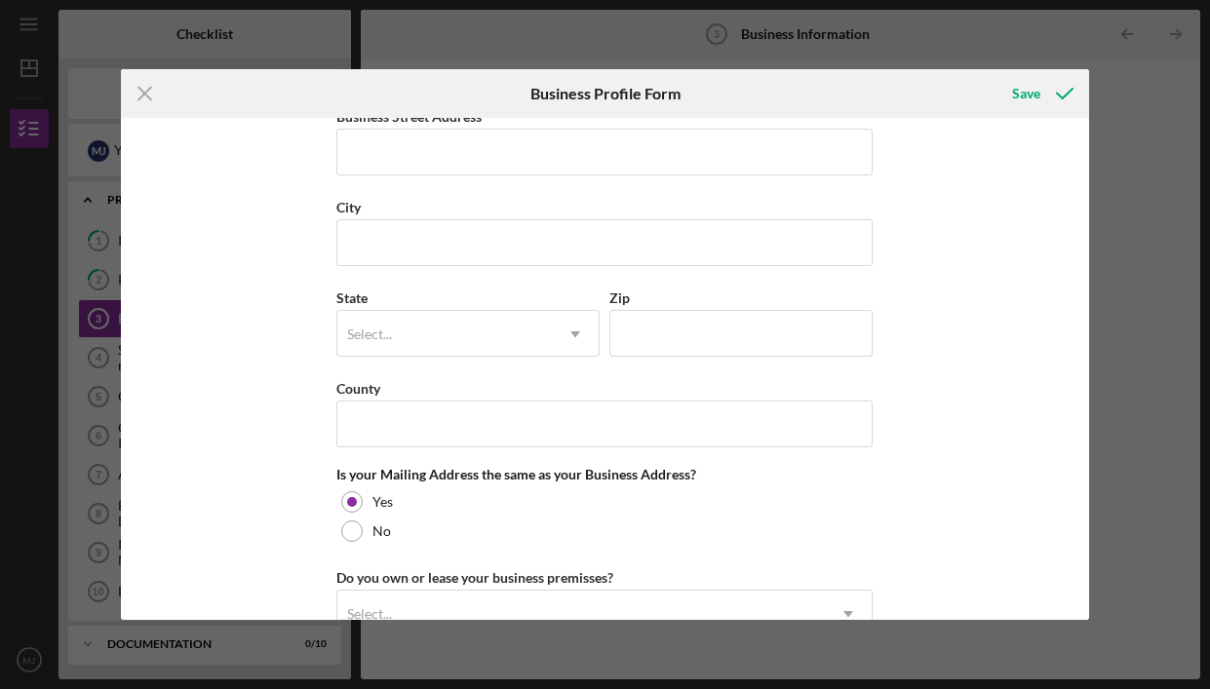
scroll to position [1491, 0]
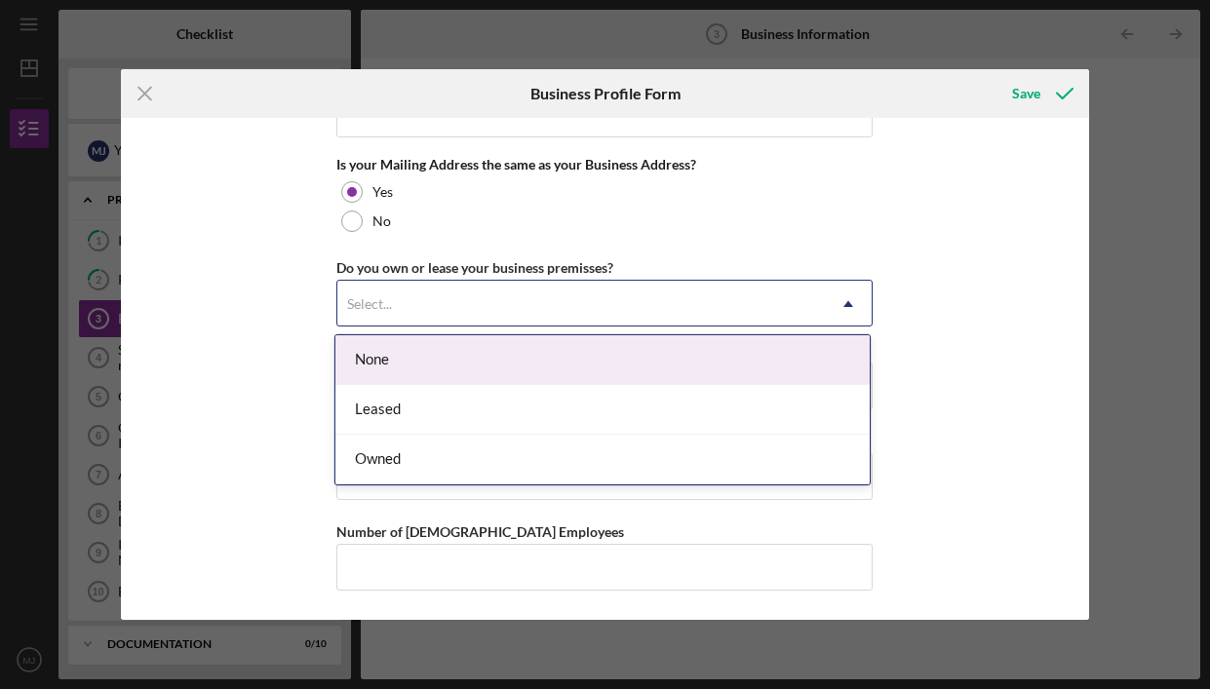
click at [625, 291] on div "Select..." at bounding box center [580, 304] width 487 height 45
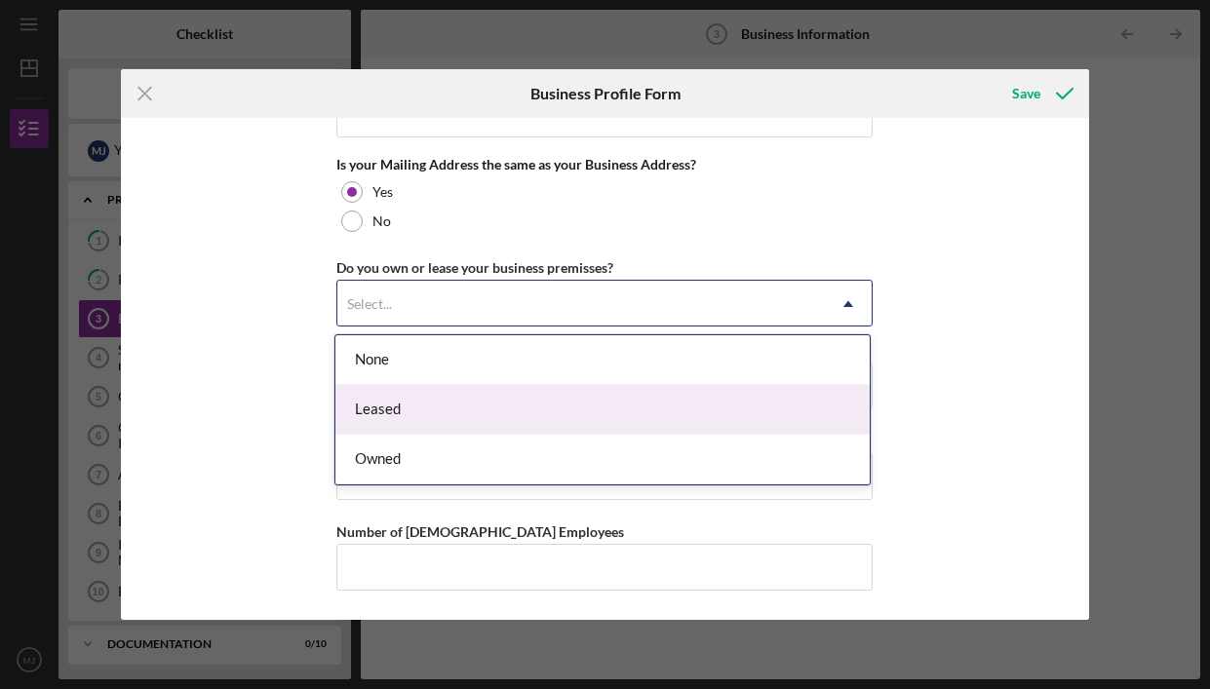
click at [605, 399] on div "Leased" at bounding box center [602, 410] width 534 height 50
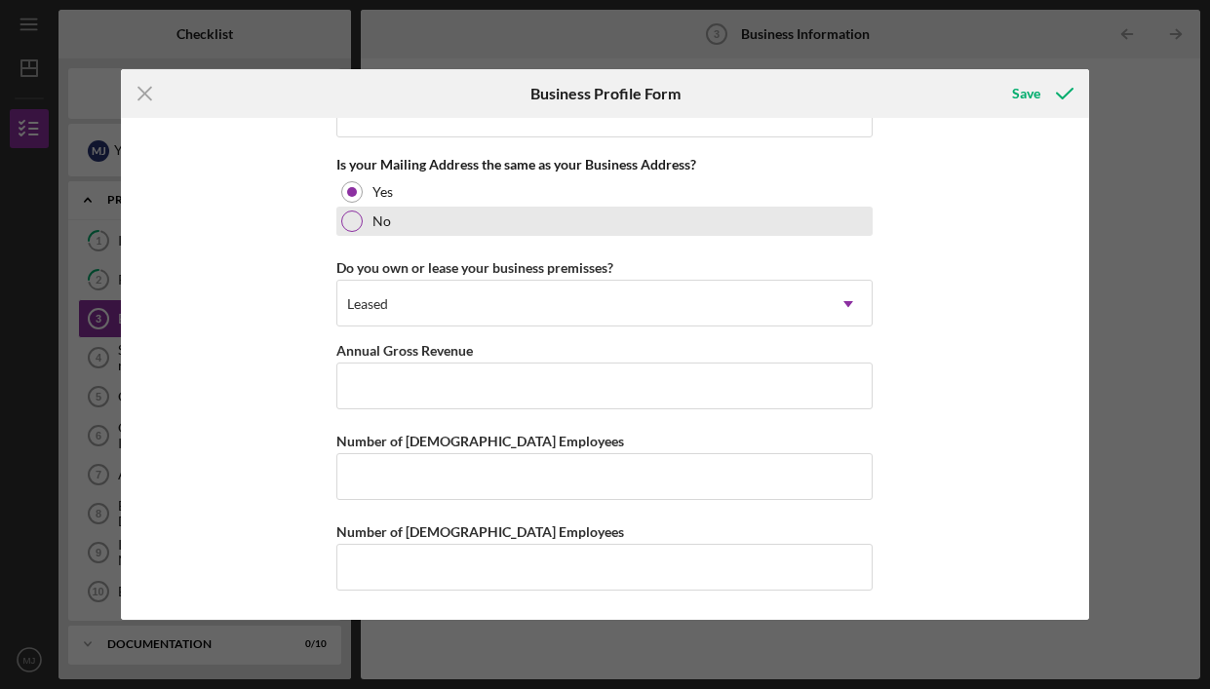
click at [353, 226] on div at bounding box center [351, 221] width 21 height 21
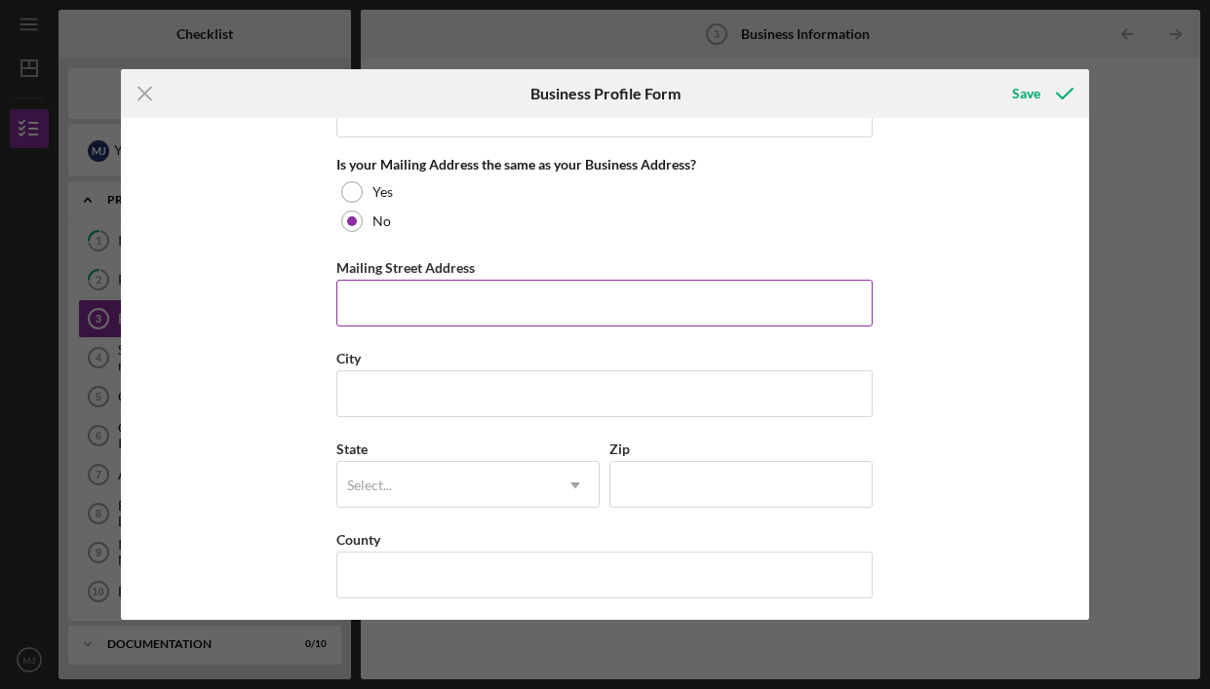
click at [400, 307] on input "Mailing Street Address" at bounding box center [604, 303] width 536 height 47
type input "57 [PERSON_NAME] CIR"
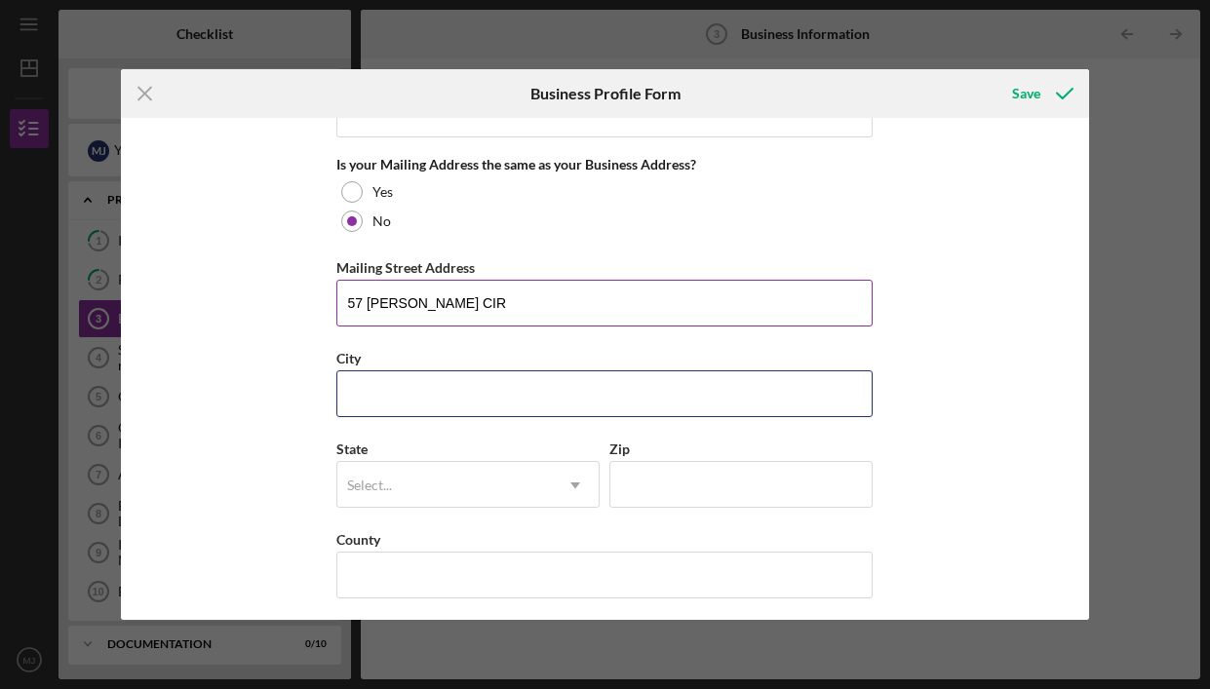
type input "[GEOGRAPHIC_DATA]"
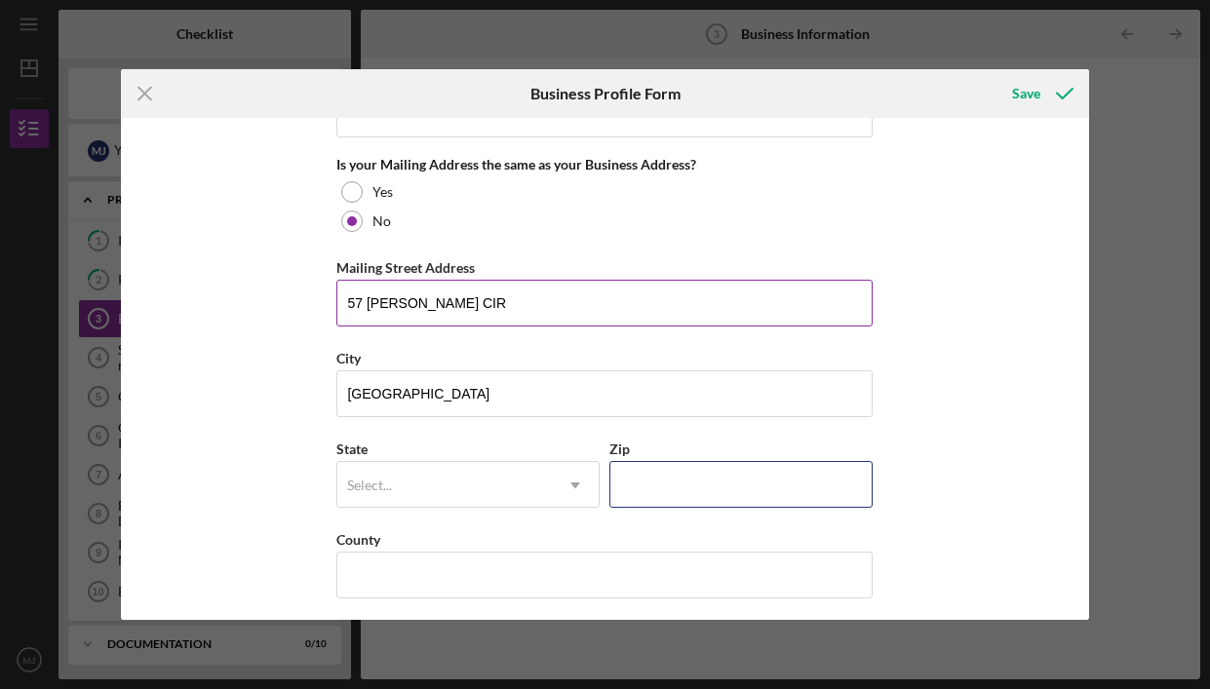
type input "08873"
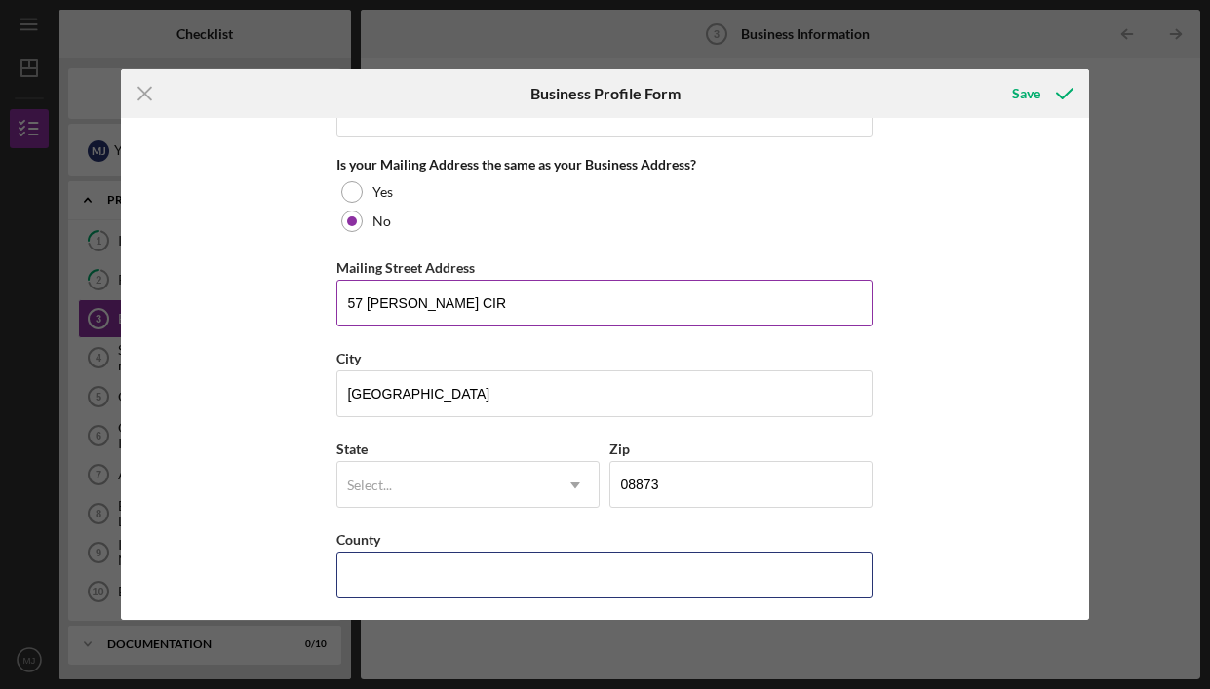
type input "NJ"
type input "1"
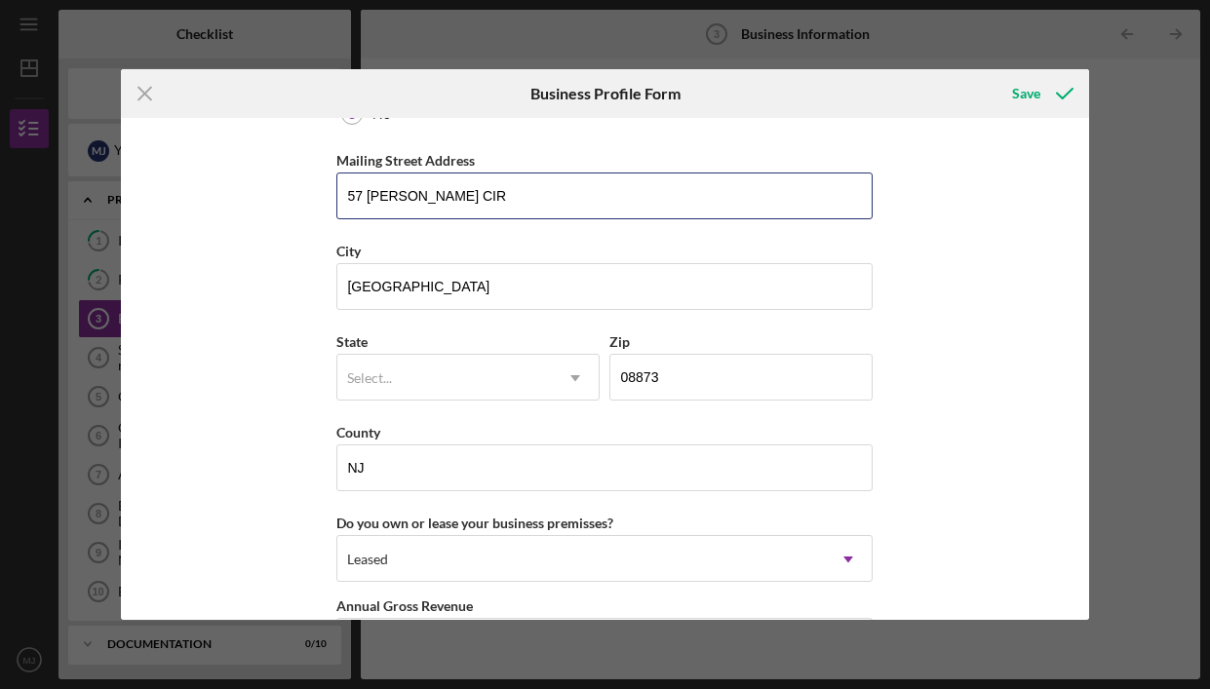
scroll to position [1605, 0]
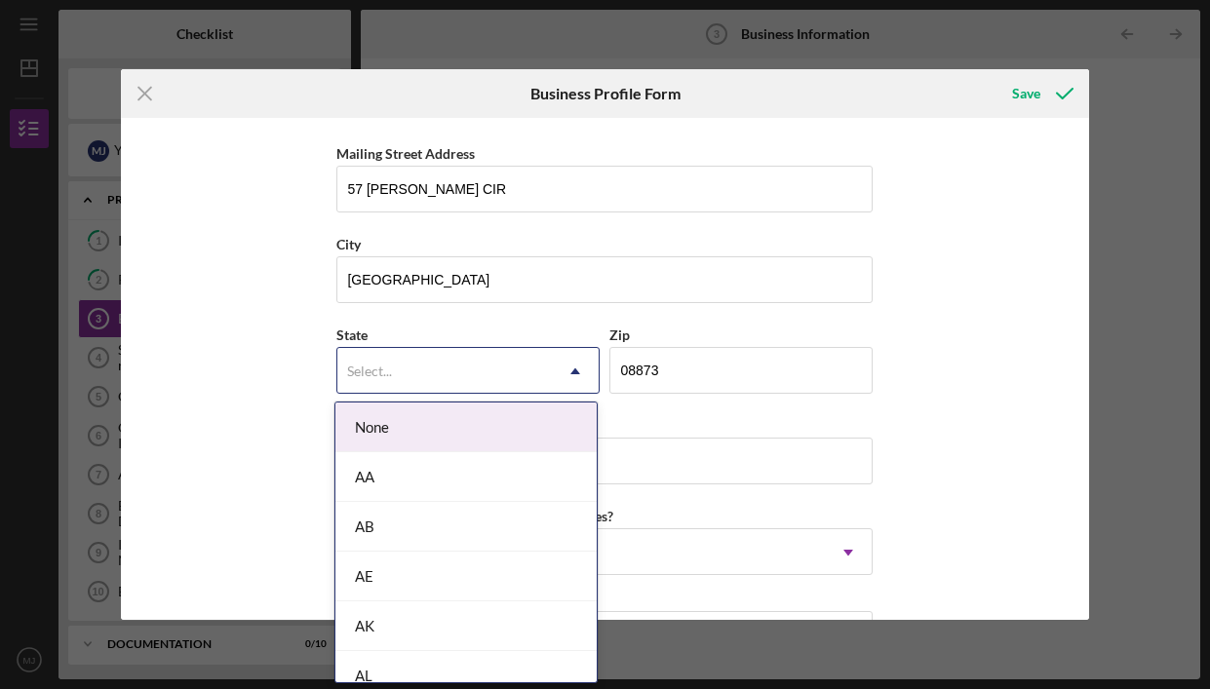
click at [460, 358] on div "Select..." at bounding box center [444, 371] width 214 height 45
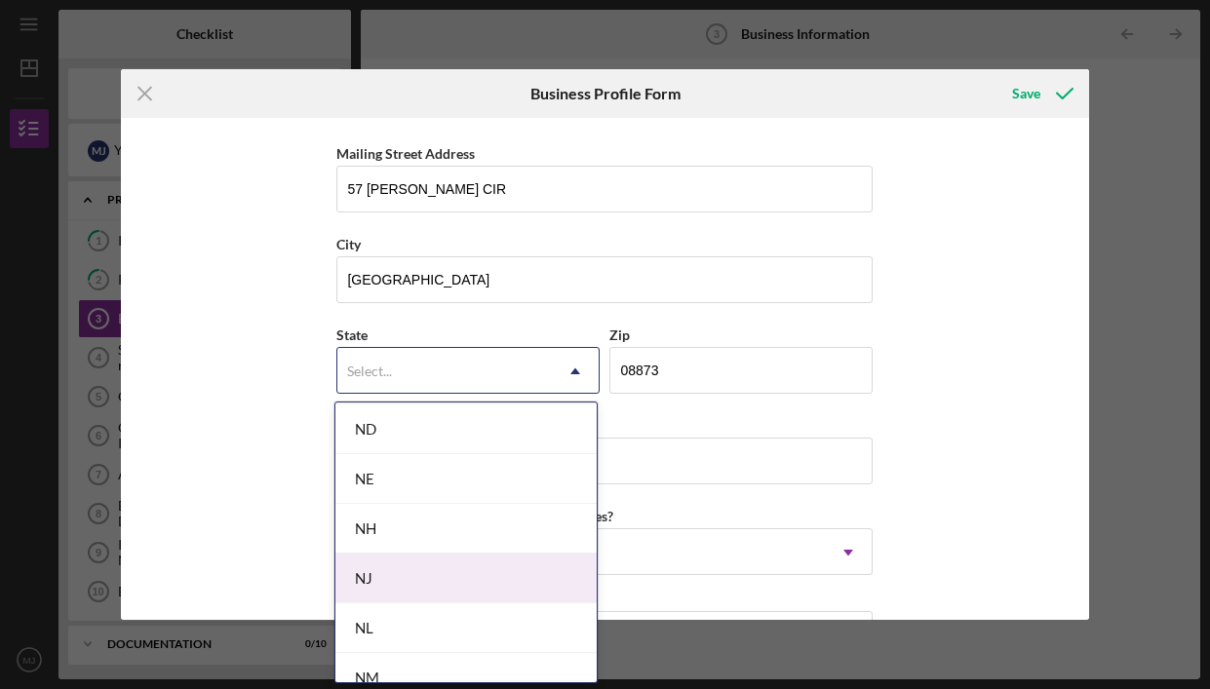
scroll to position [2076, 0]
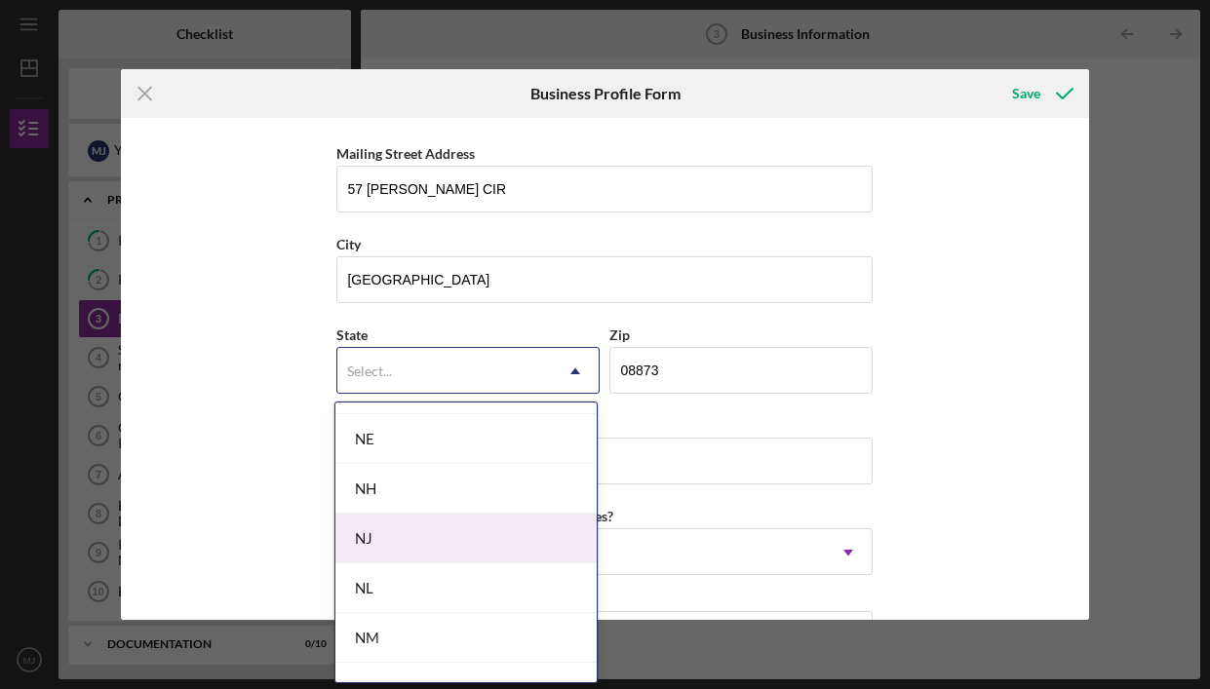
click at [446, 538] on div "NJ" at bounding box center [465, 539] width 261 height 50
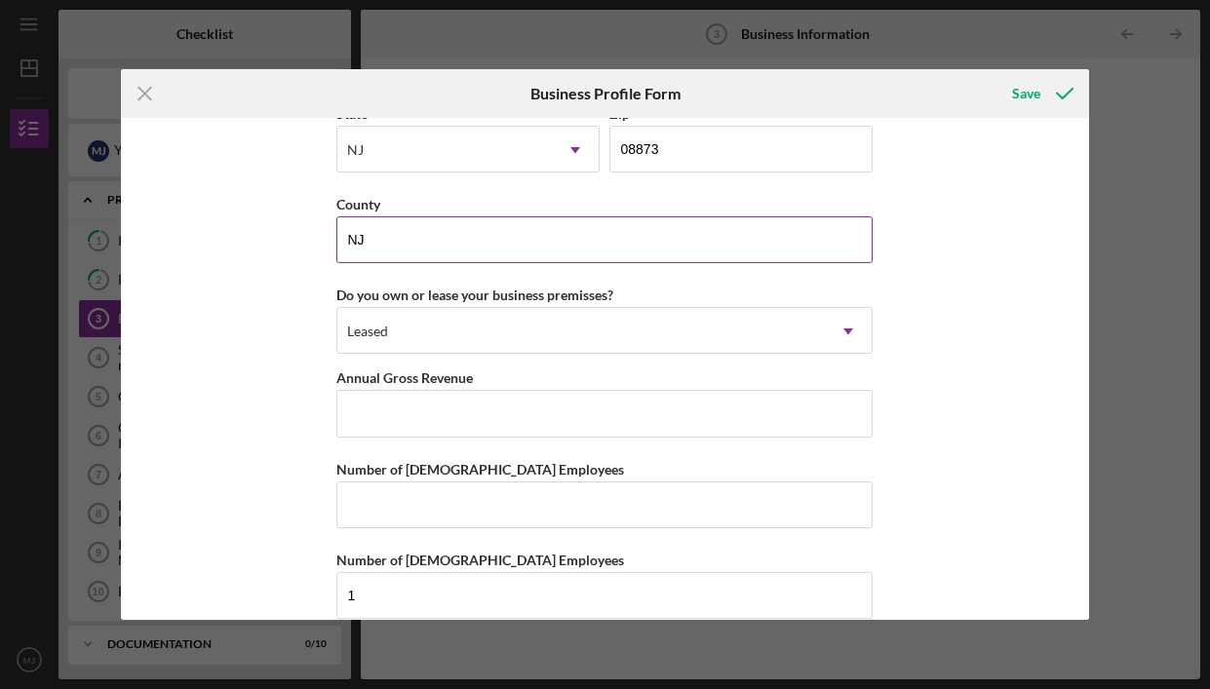
scroll to position [1853, 0]
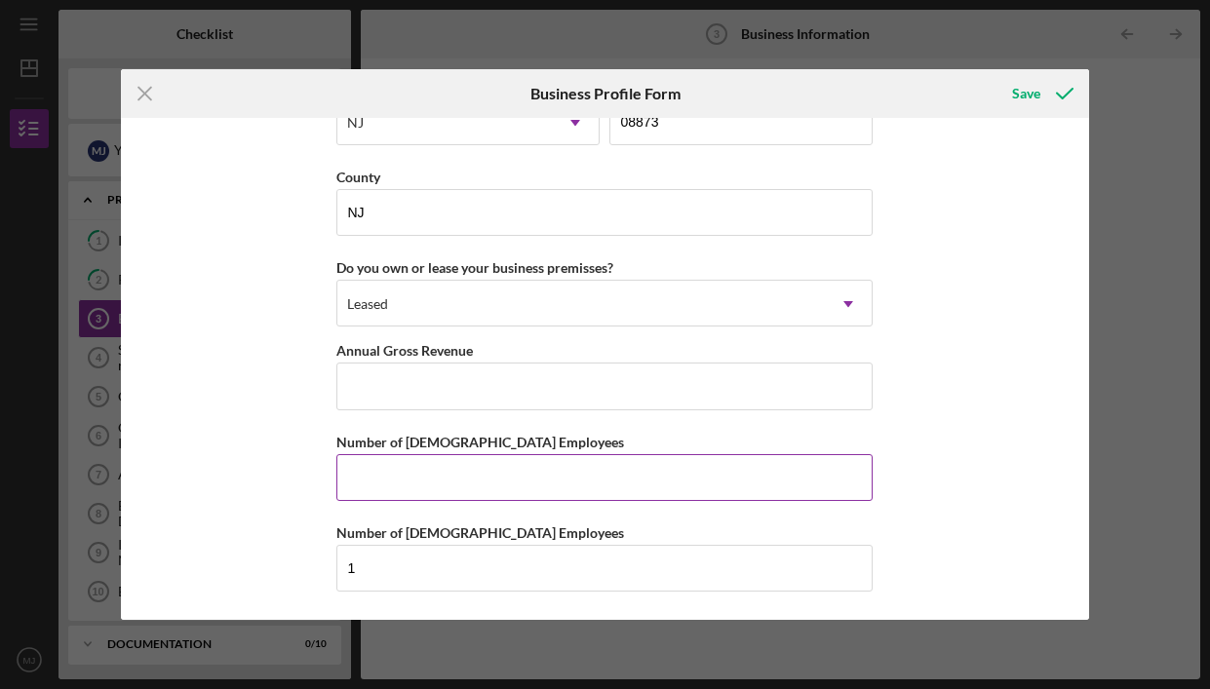
click at [445, 473] on input "Number of [DEMOGRAPHIC_DATA] Employees" at bounding box center [604, 477] width 536 height 47
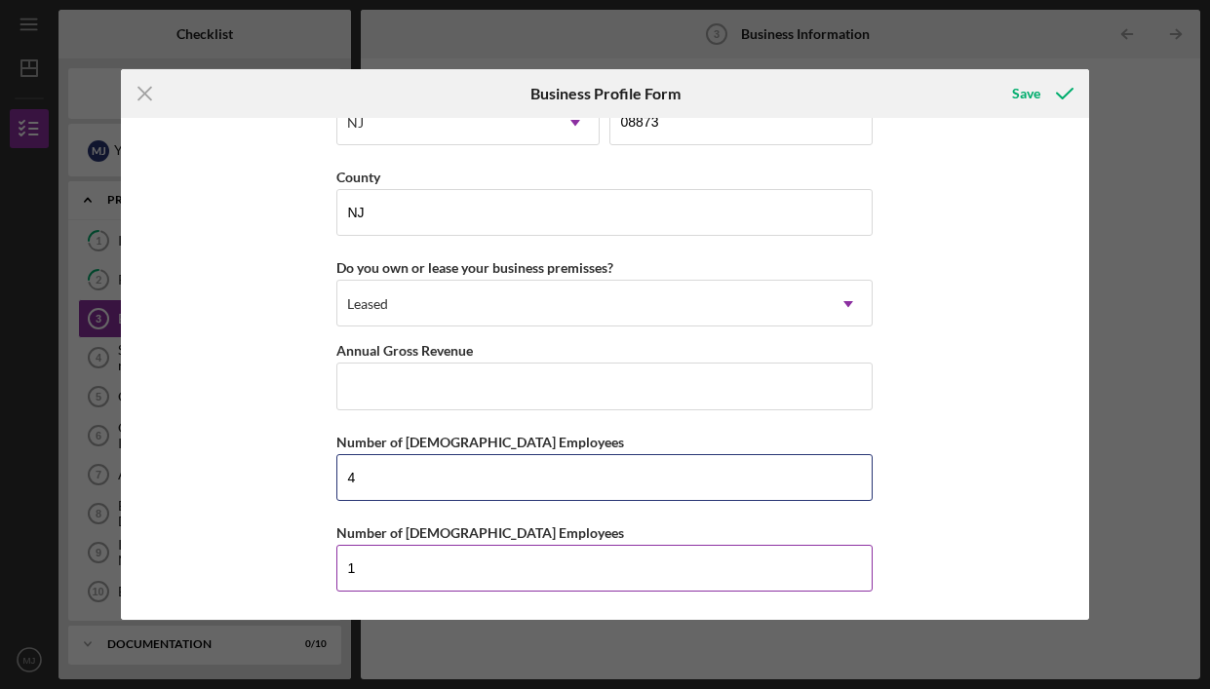
type input "4"
drag, startPoint x: 360, startPoint y: 568, endPoint x: 315, endPoint y: 567, distance: 44.9
click at [315, 567] on div "Business Name BAM Sunshine Group DBA Business Start Date Legal Structure Select…" at bounding box center [605, 369] width 968 height 503
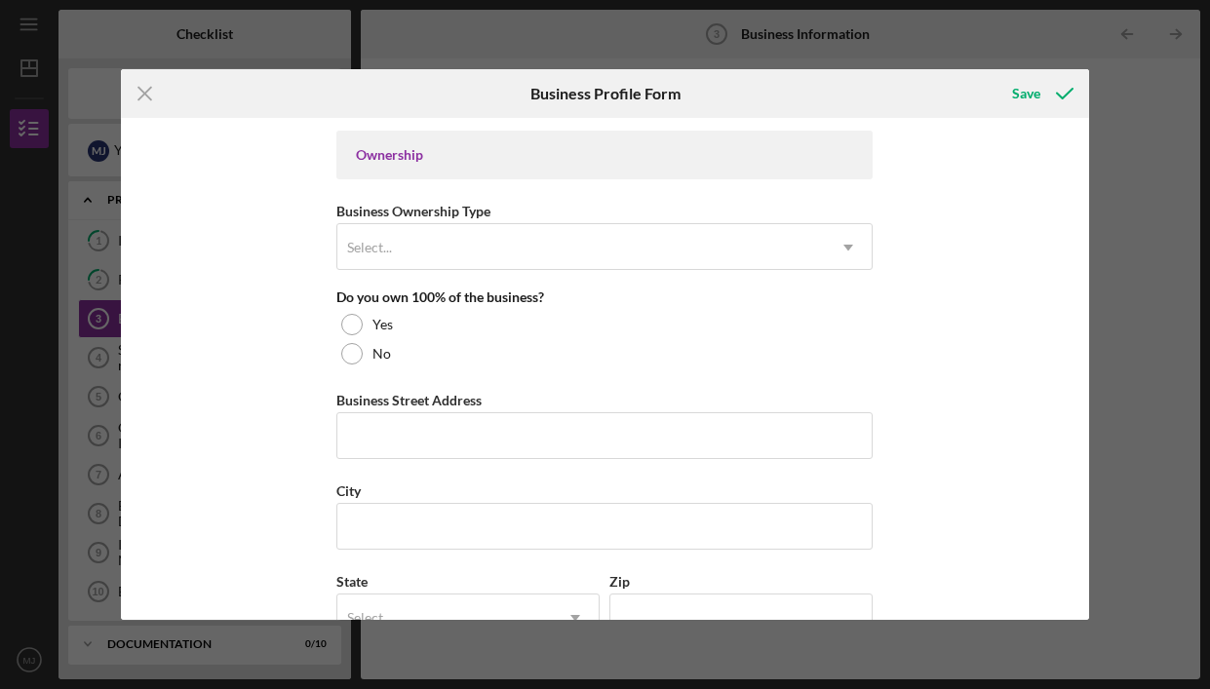
scroll to position [881, 0]
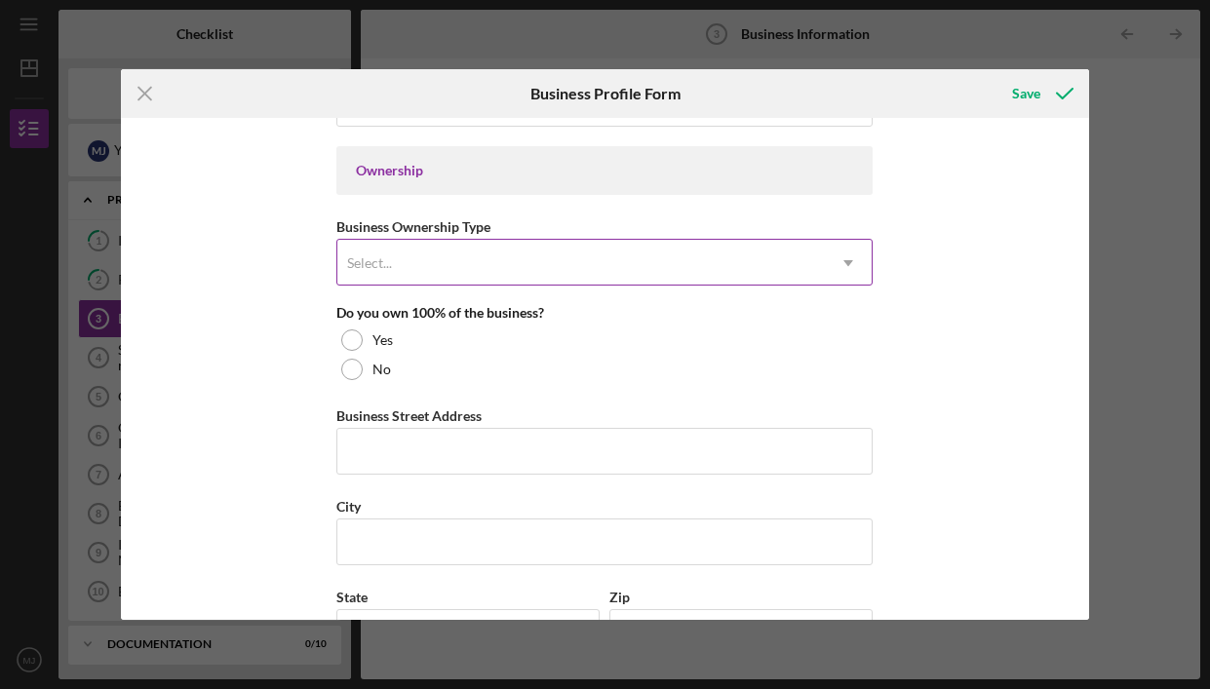
type input "3"
click at [849, 256] on icon "Icon/Dropdown Arrow" at bounding box center [848, 263] width 47 height 47
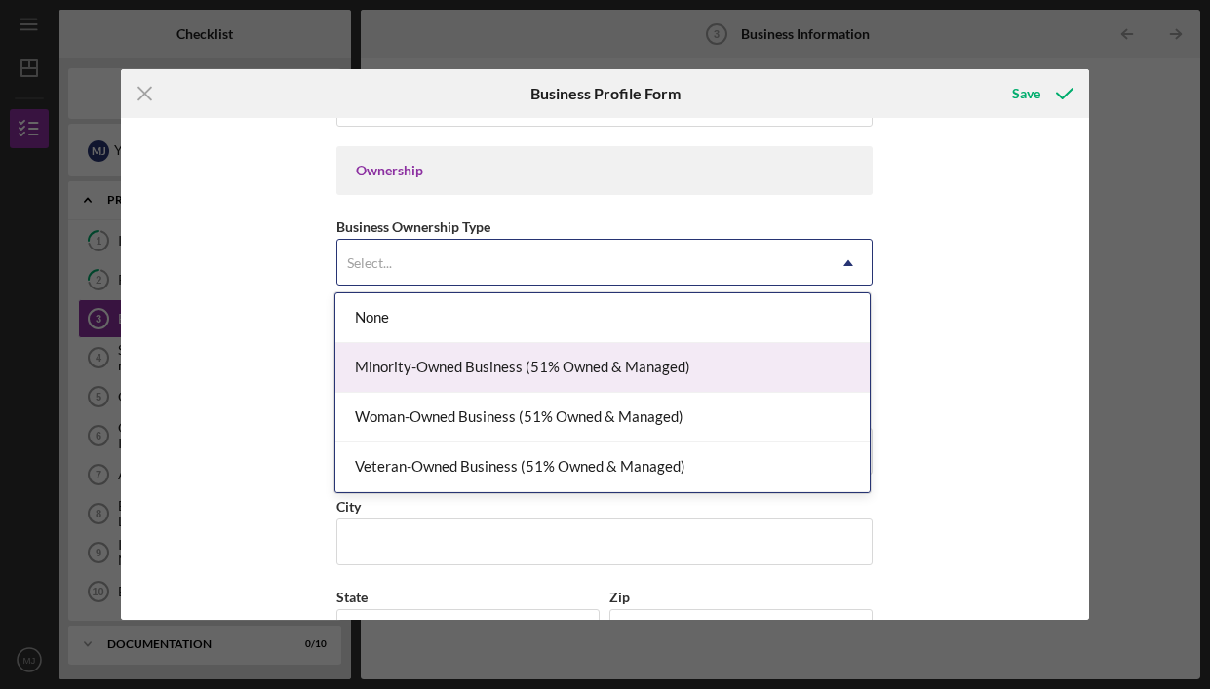
click at [715, 369] on div "Minority-Owned Business (51% Owned & Managed)" at bounding box center [602, 368] width 534 height 50
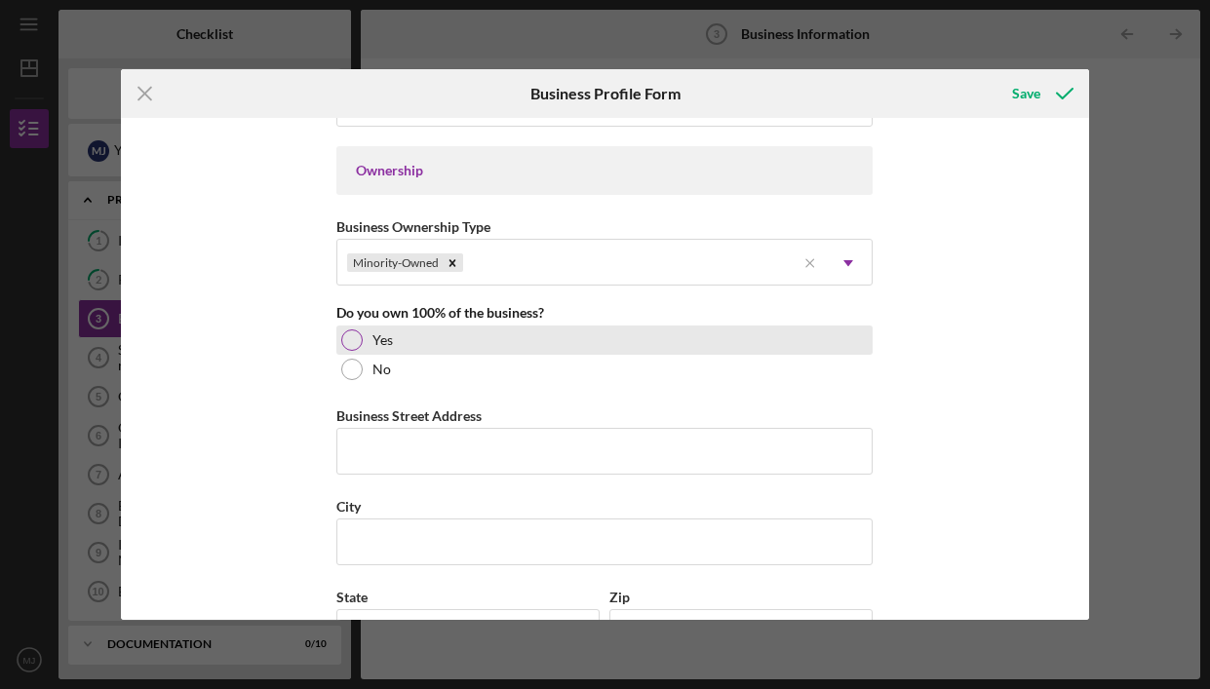
click at [347, 330] on div at bounding box center [351, 340] width 21 height 21
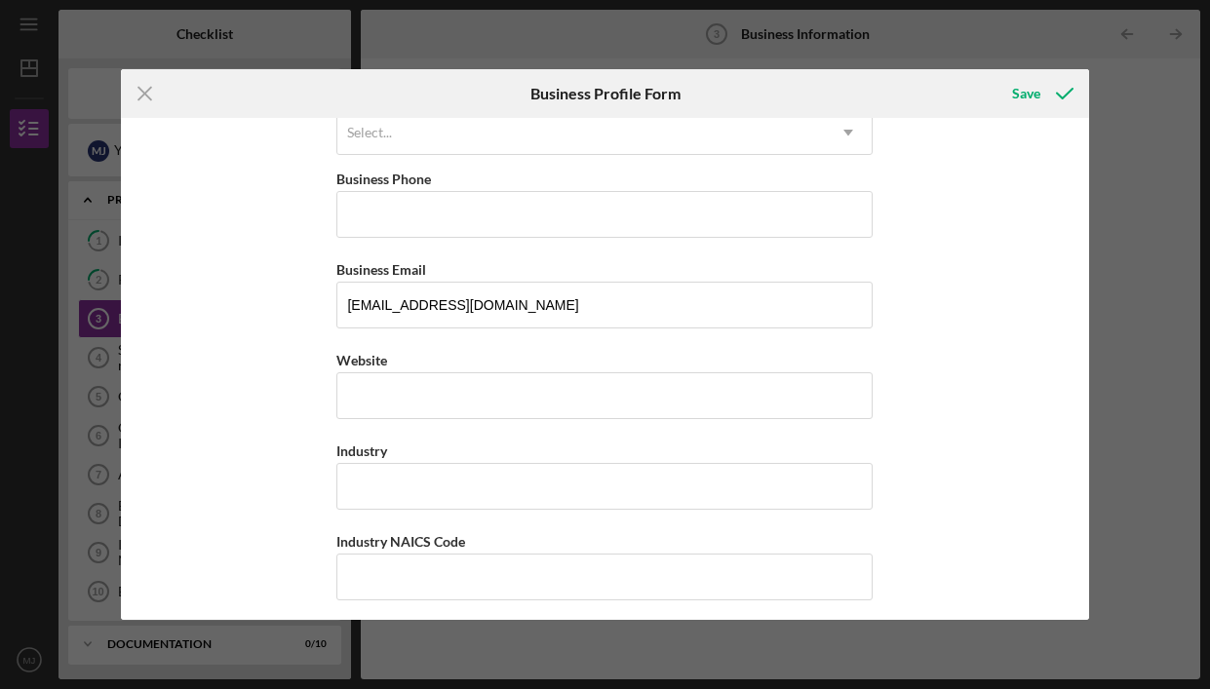
scroll to position [0, 0]
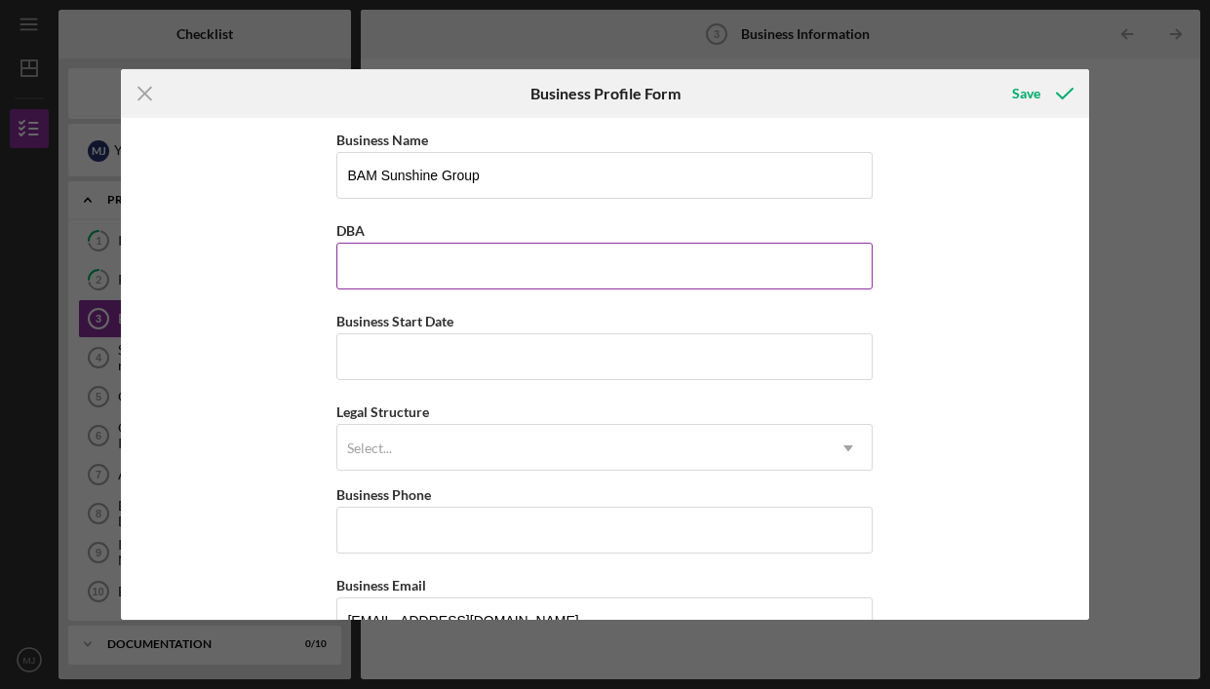
click at [440, 254] on input "DBA" at bounding box center [604, 266] width 536 height 47
type input "BAM Desserts"
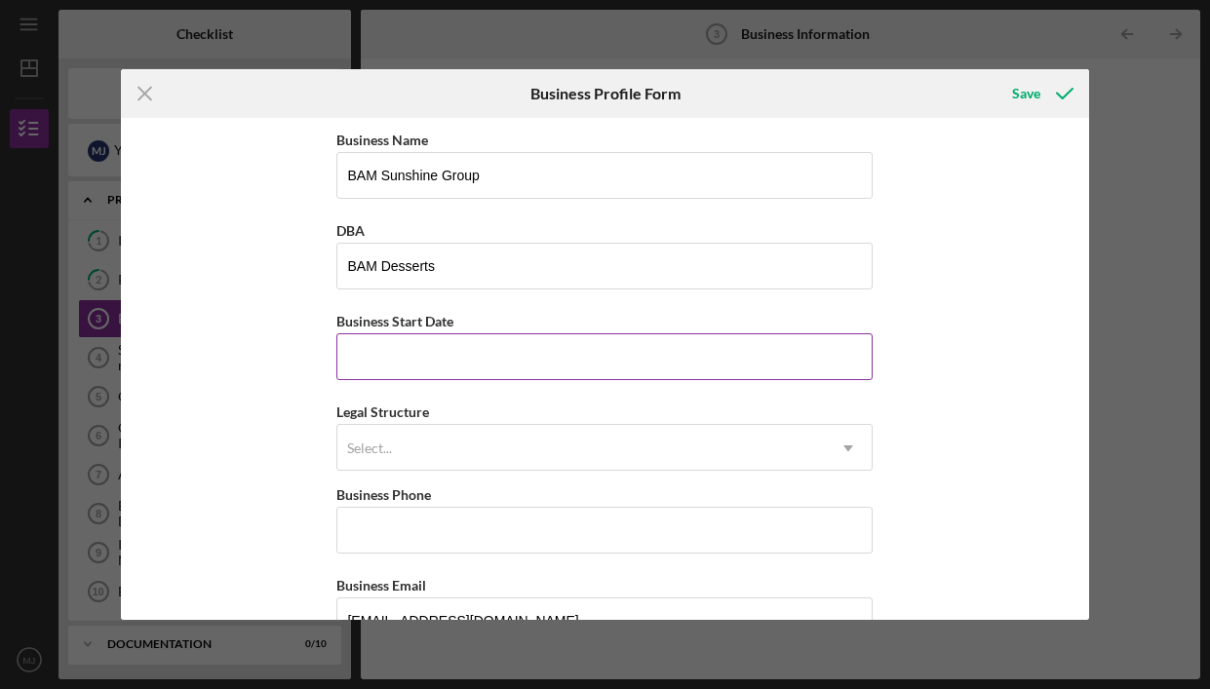
click at [407, 353] on input "Business Start Date" at bounding box center [604, 356] width 536 height 47
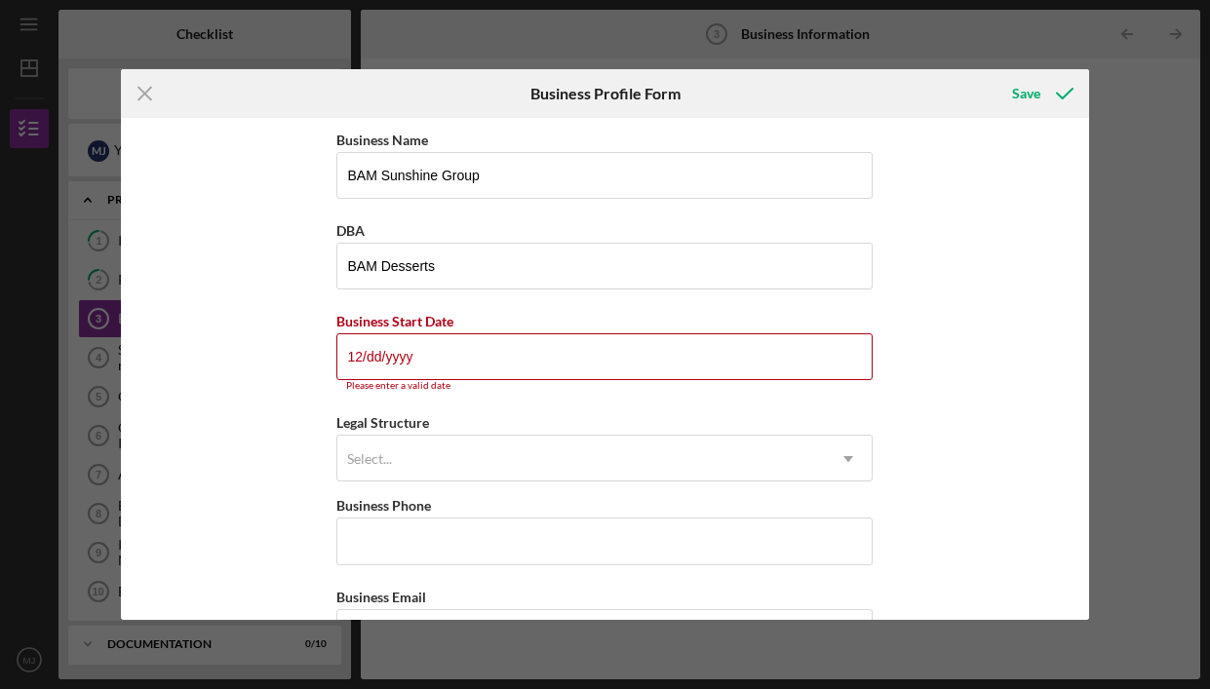
drag, startPoint x: 420, startPoint y: 364, endPoint x: 315, endPoint y: 368, distance: 105.4
click at [315, 367] on div "Business Name BAM Sunshine Group DBA BAM Desserts Business Start Date 12/dd/yyy…" at bounding box center [605, 369] width 968 height 503
drag, startPoint x: 359, startPoint y: 353, endPoint x: 335, endPoint y: 353, distance: 23.4
click at [336, 353] on input "12/dd/yyyy" at bounding box center [604, 356] width 536 height 47
drag, startPoint x: 381, startPoint y: 356, endPoint x: 365, endPoint y: 356, distance: 16.6
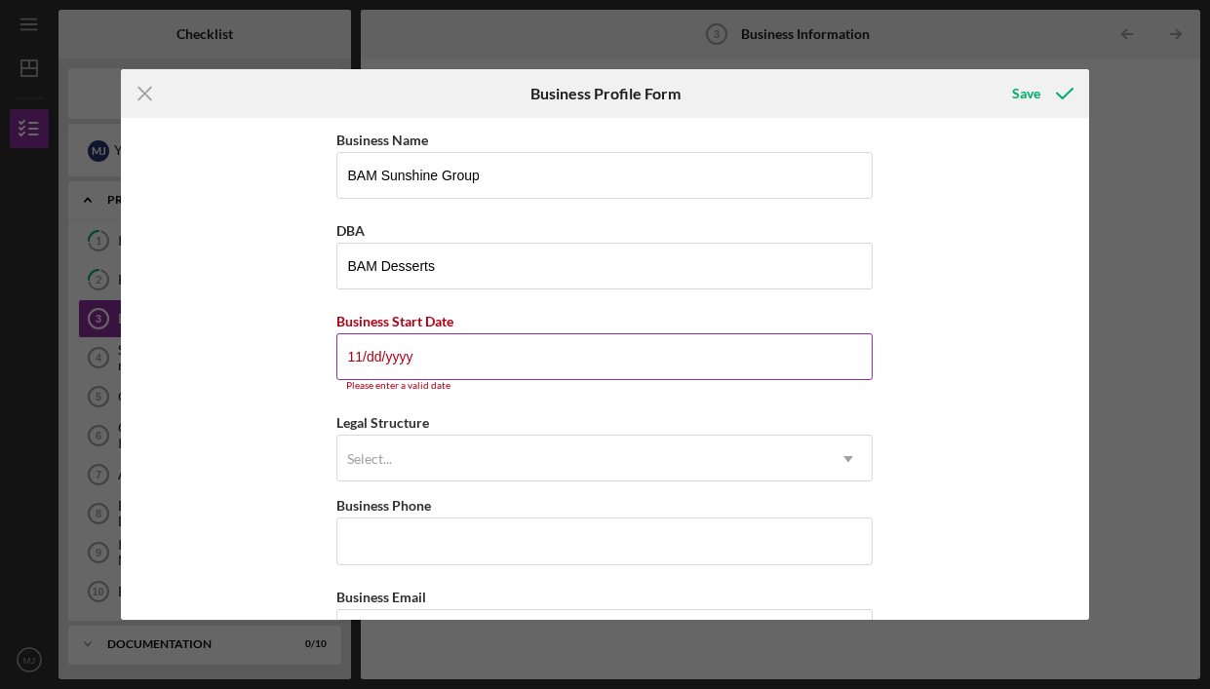
click at [365, 356] on input "11/dd/yyyy" at bounding box center [604, 356] width 536 height 47
drag, startPoint x: 411, startPoint y: 361, endPoint x: 383, endPoint y: 361, distance: 28.3
click at [383, 361] on input "11/23/yyyy" at bounding box center [604, 356] width 536 height 47
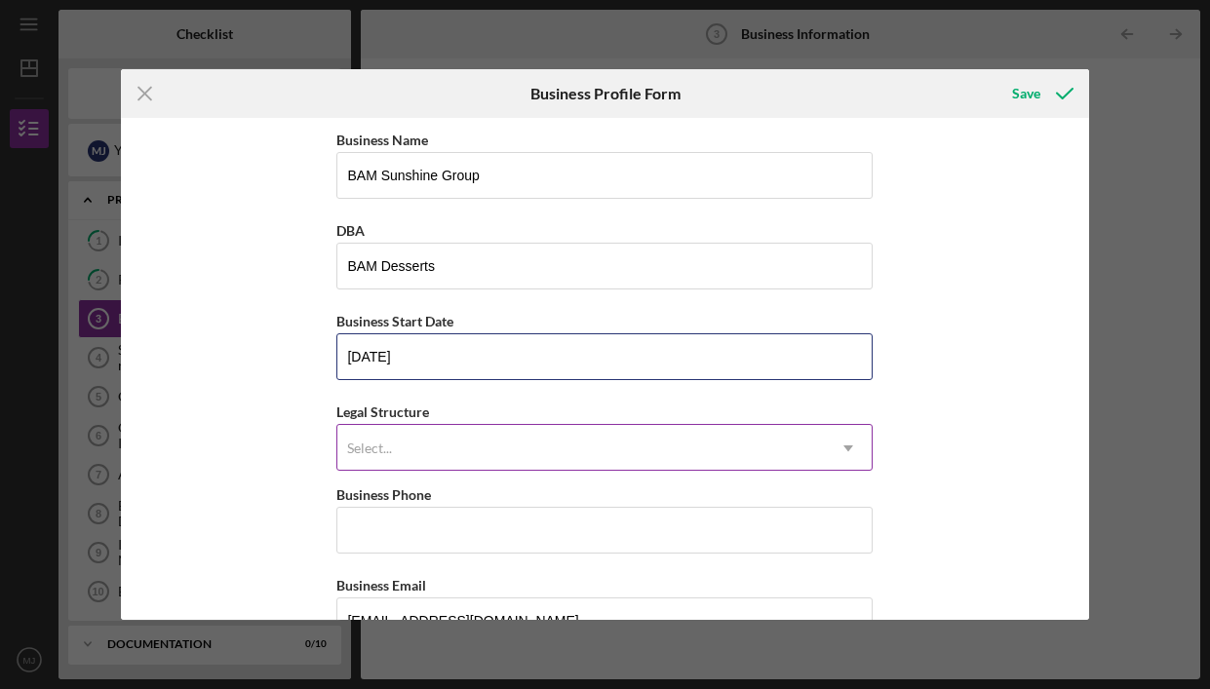
type input "[DATE]"
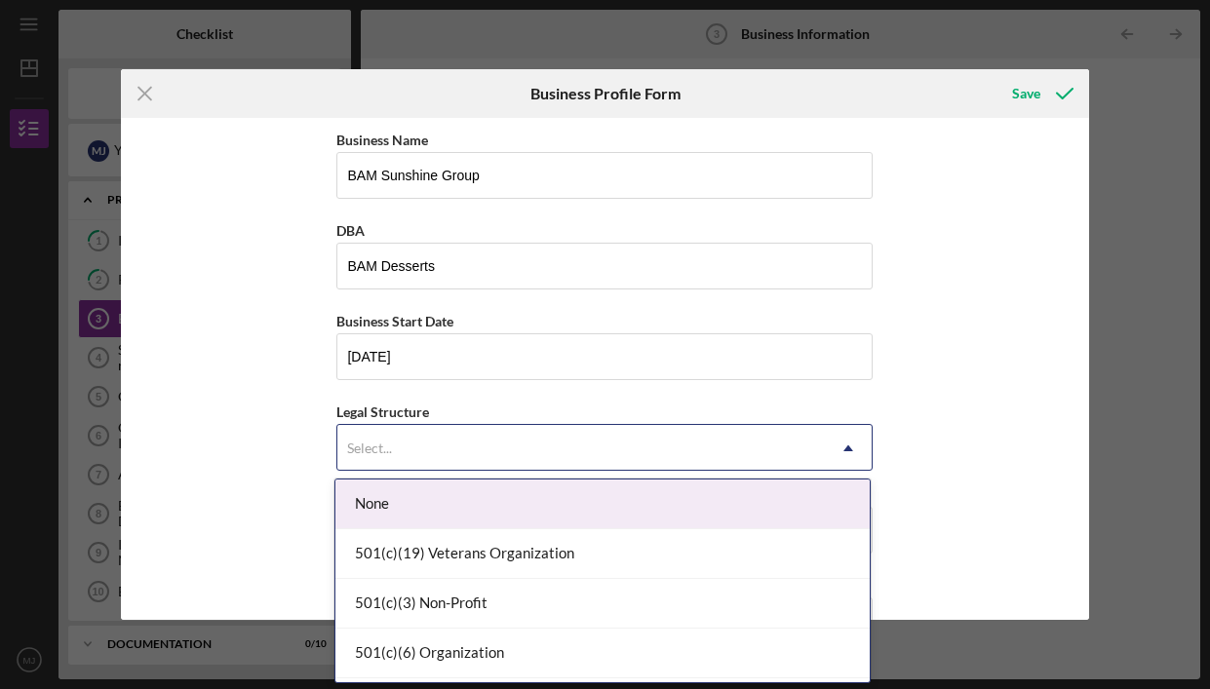
click at [384, 448] on div "Select..." at bounding box center [369, 449] width 45 height 16
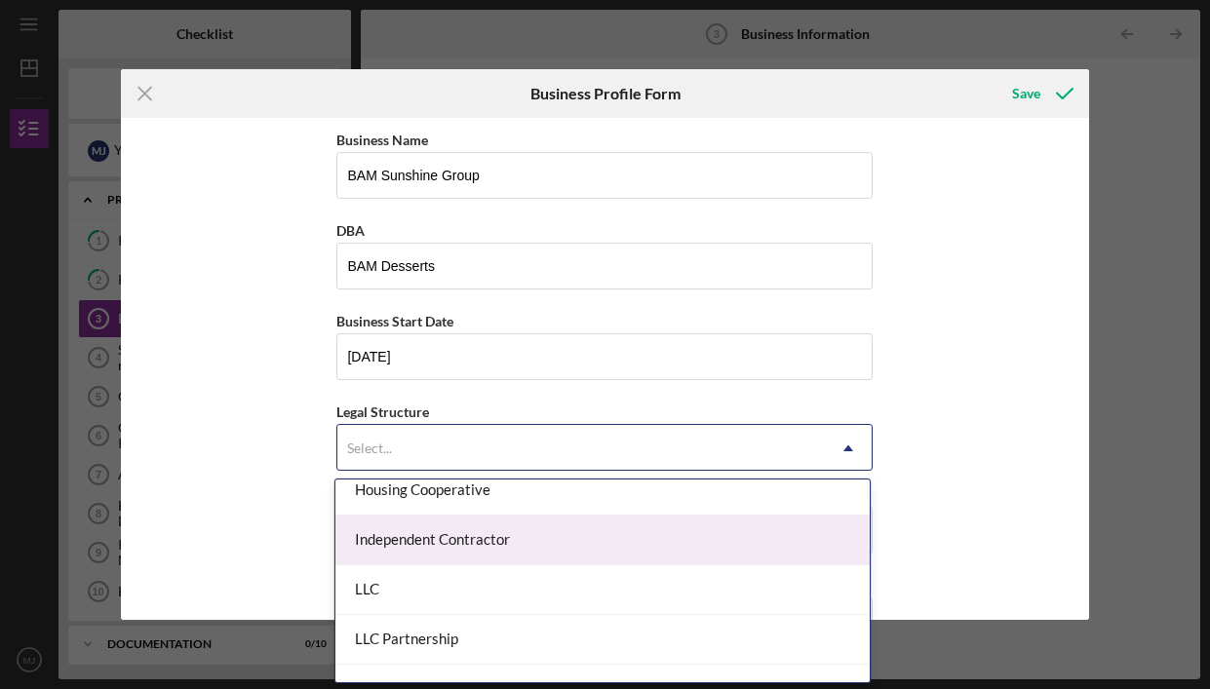
scroll to position [263, 0]
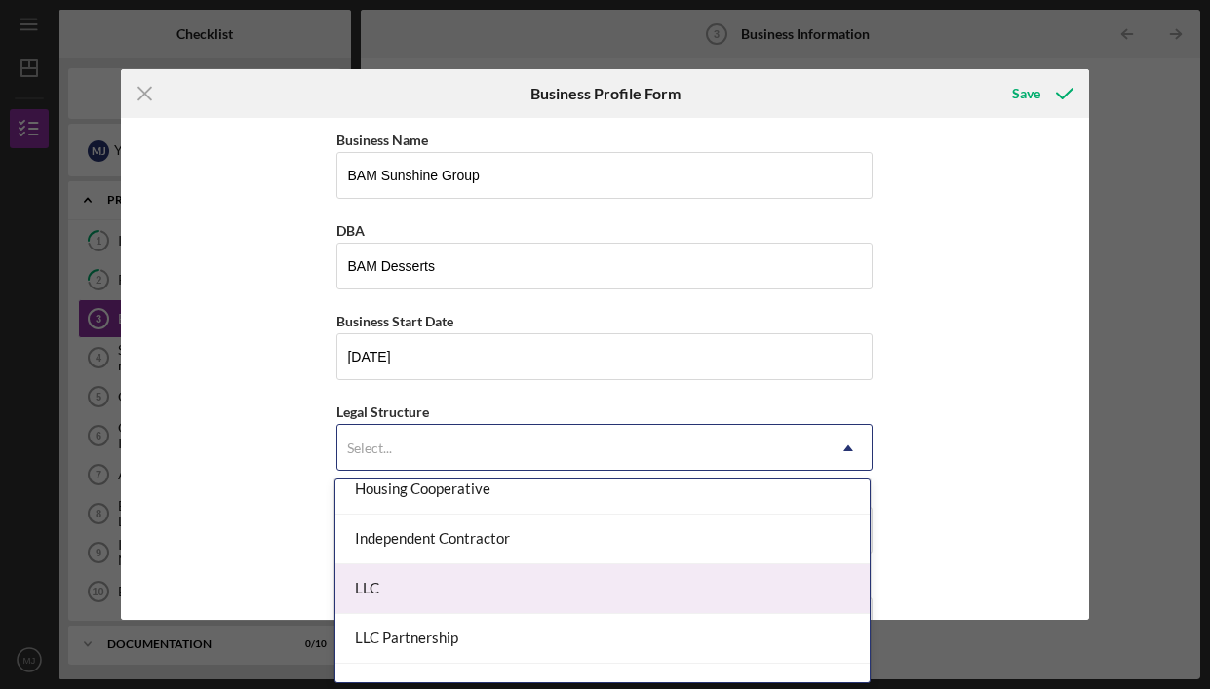
click at [395, 594] on div "LLC" at bounding box center [602, 589] width 534 height 50
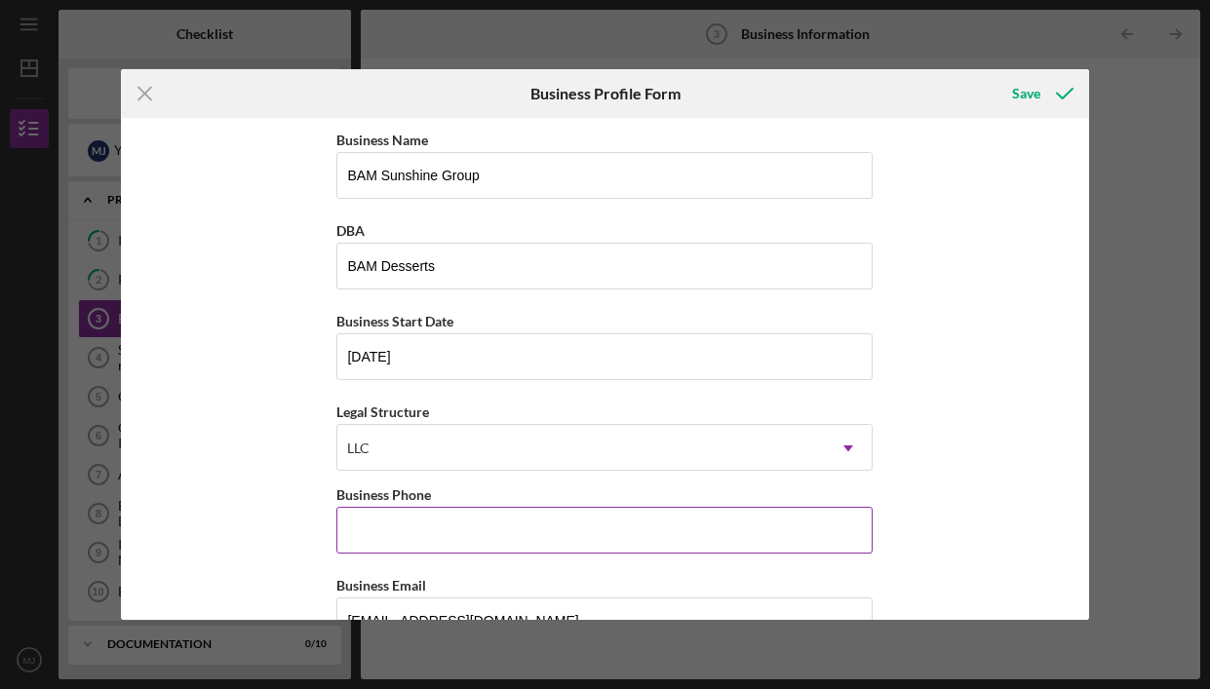
click at [433, 524] on input "Business Phone" at bounding box center [604, 530] width 536 height 47
type input "[PHONE_NUMBER]"
type input "1830 [GEOGRAPHIC_DATA]"
type input "[GEOGRAPHIC_DATA]"
type input "08873"
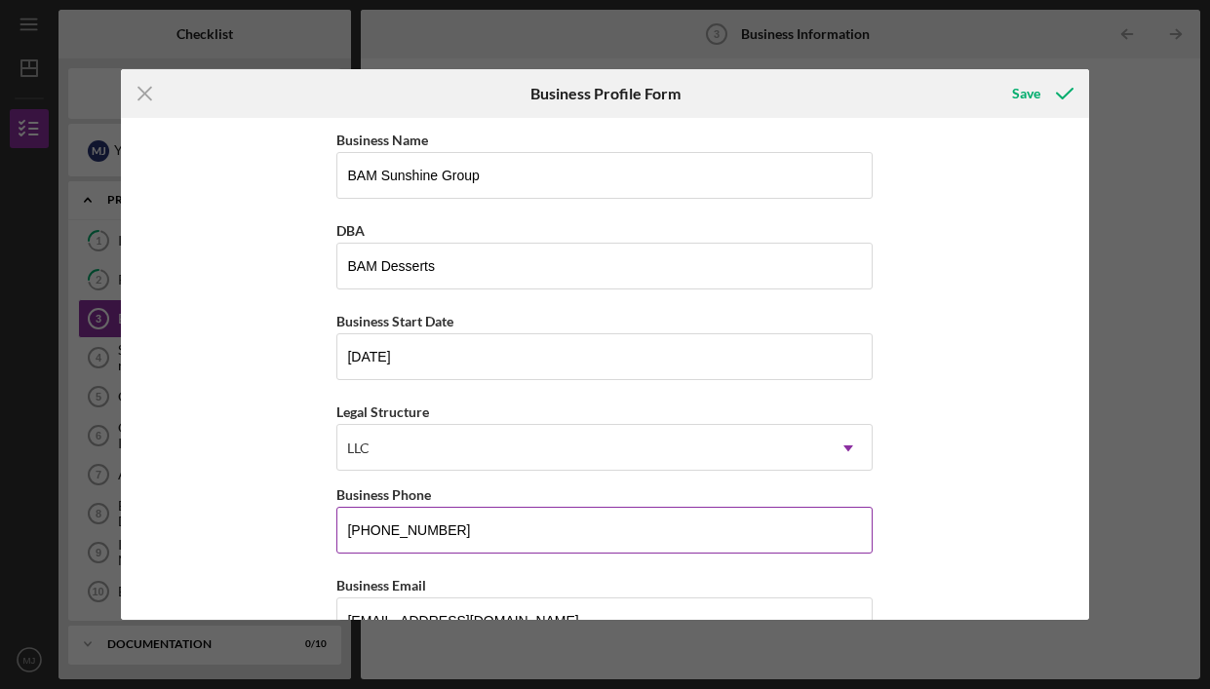
type input "NJ"
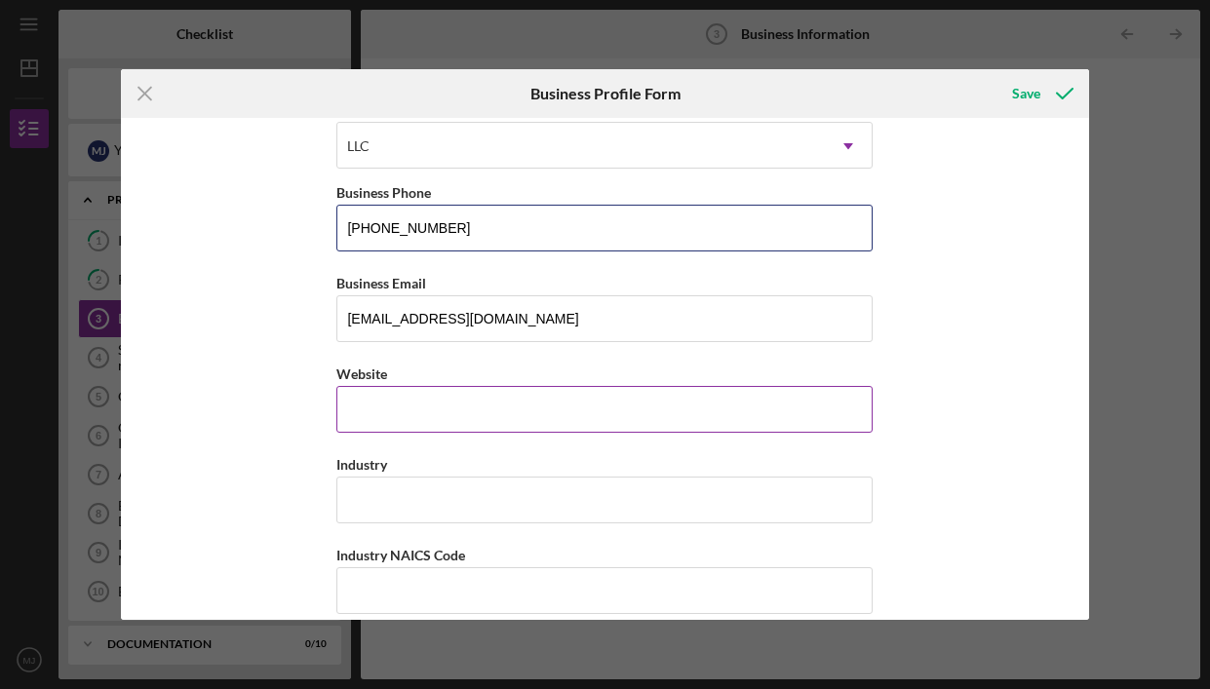
scroll to position [305, 0]
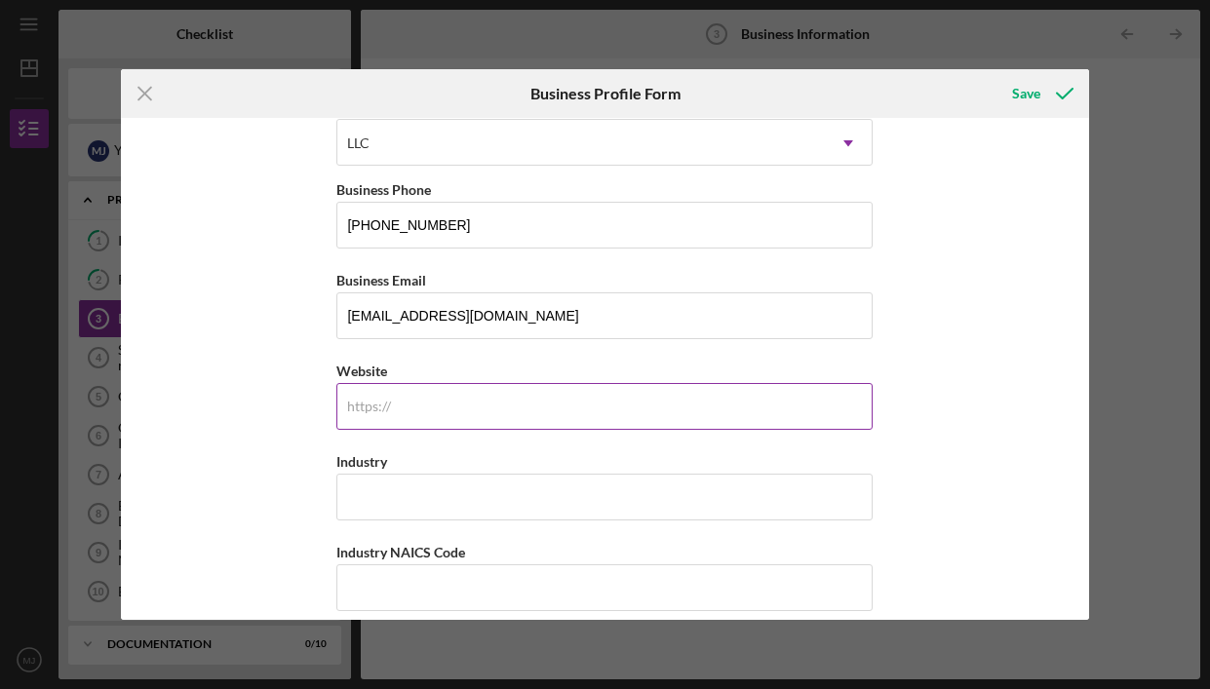
click at [567, 398] on input "Website" at bounding box center [604, 406] width 536 height 47
type input "[DOMAIN_NAME]"
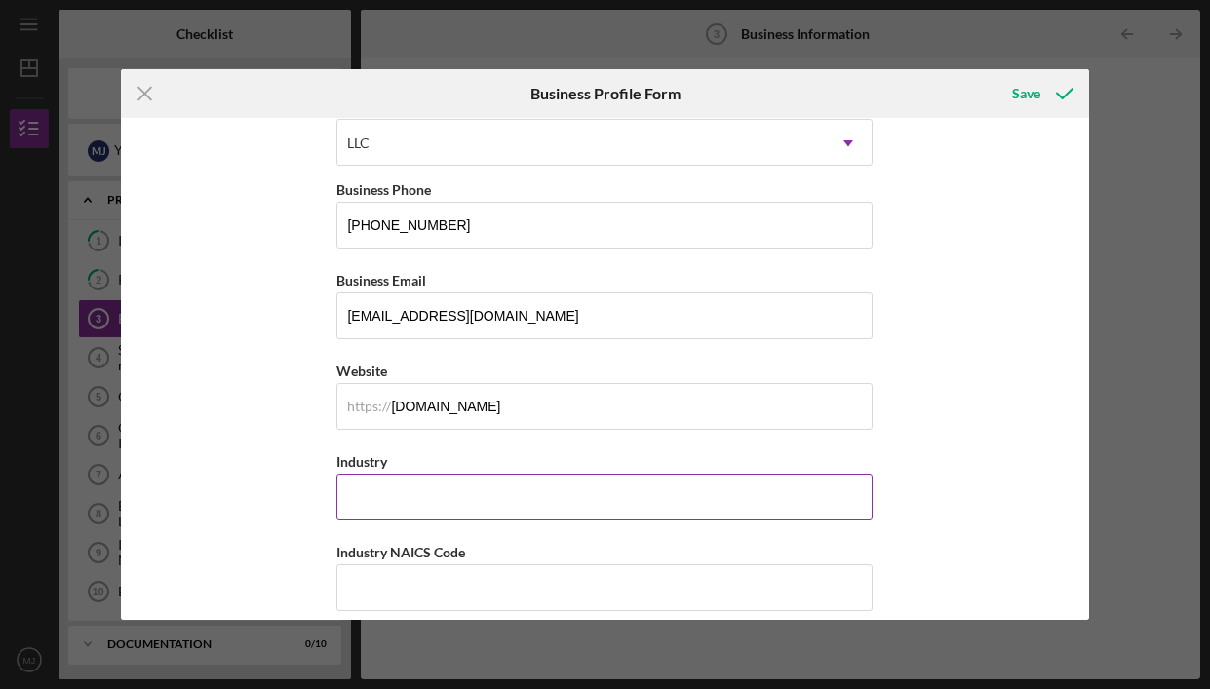
click at [483, 489] on input "Industry" at bounding box center [604, 497] width 536 height 47
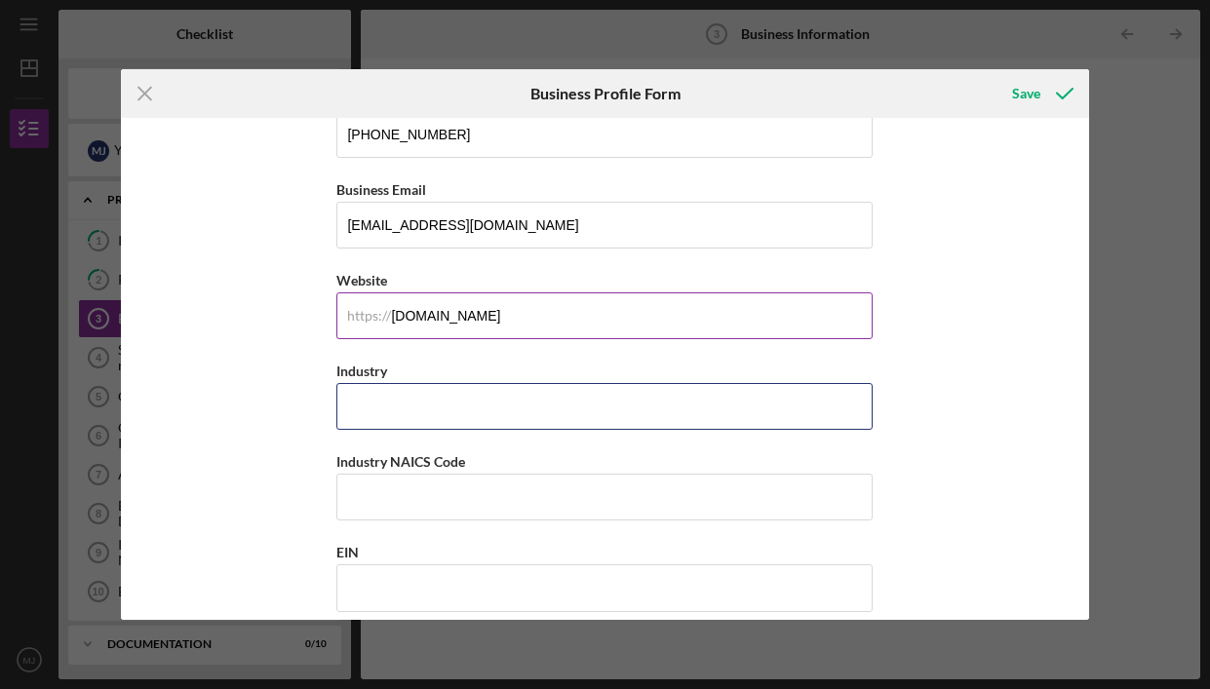
scroll to position [403, 0]
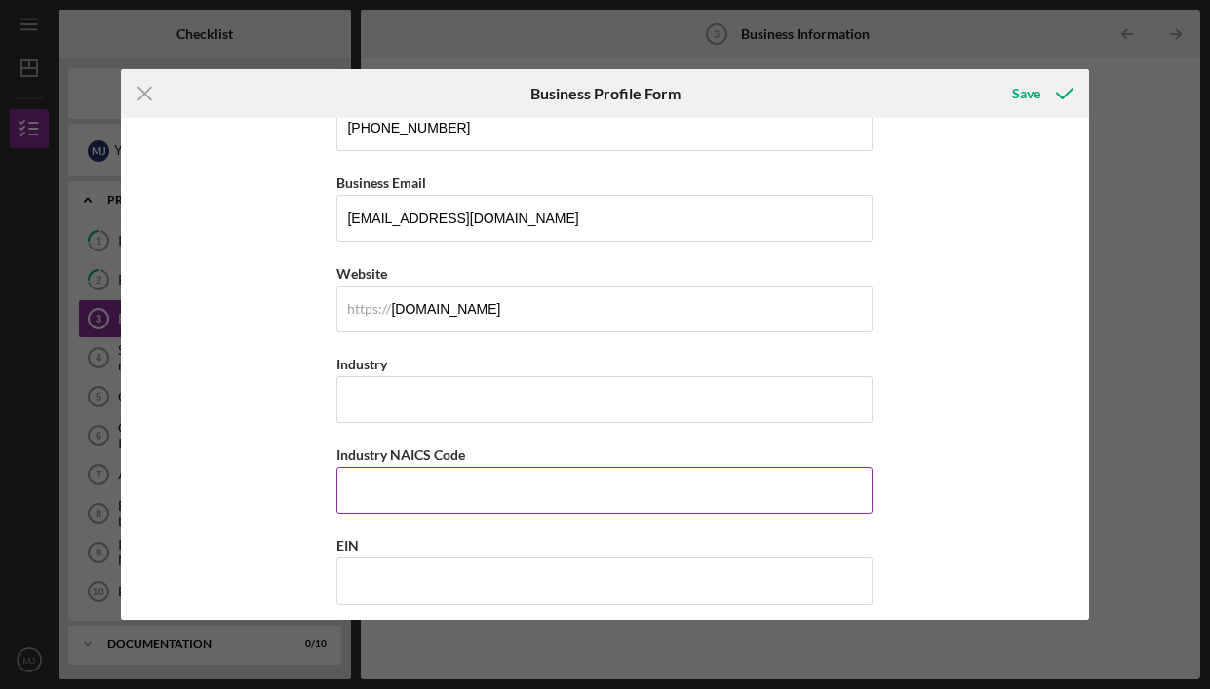
click at [560, 488] on input "Industry NAICS Code" at bounding box center [604, 490] width 536 height 47
paste input "445291"
type input "445291"
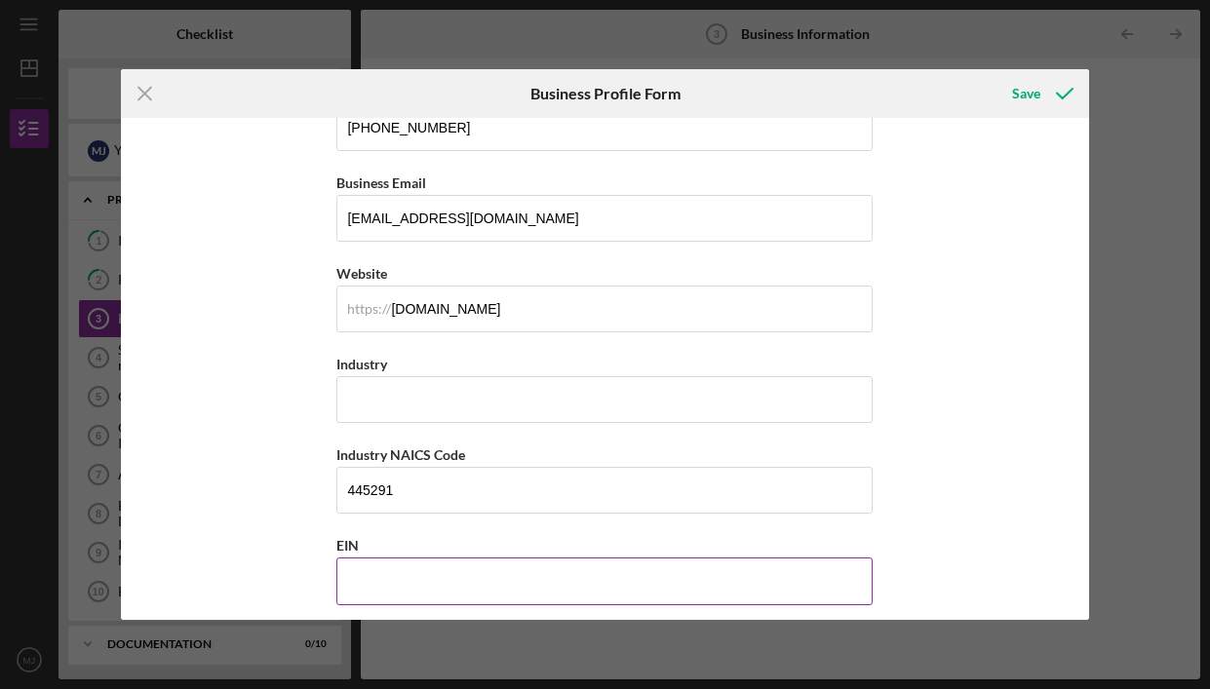
click at [388, 571] on input "EIN" at bounding box center [604, 581] width 536 height 47
paste input "[US_EMPLOYER_IDENTIFICATION_NUMBER]"
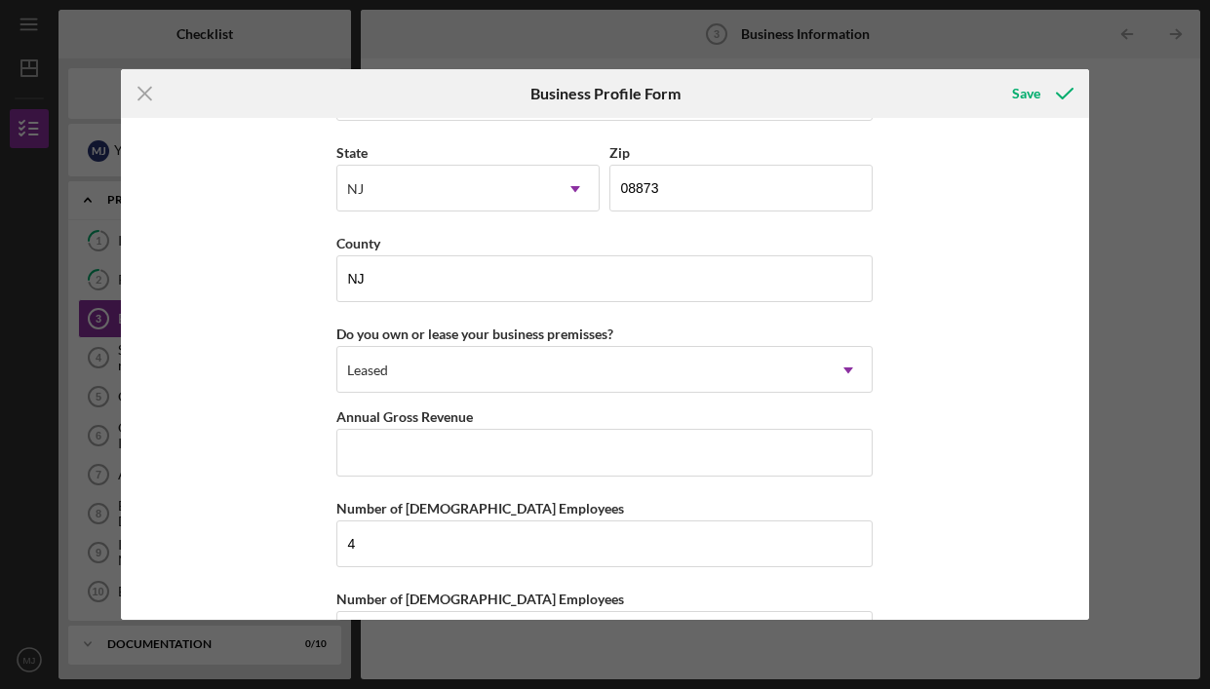
scroll to position [1785, 0]
type input "[US_EMPLOYER_IDENTIFICATION_NUMBER]"
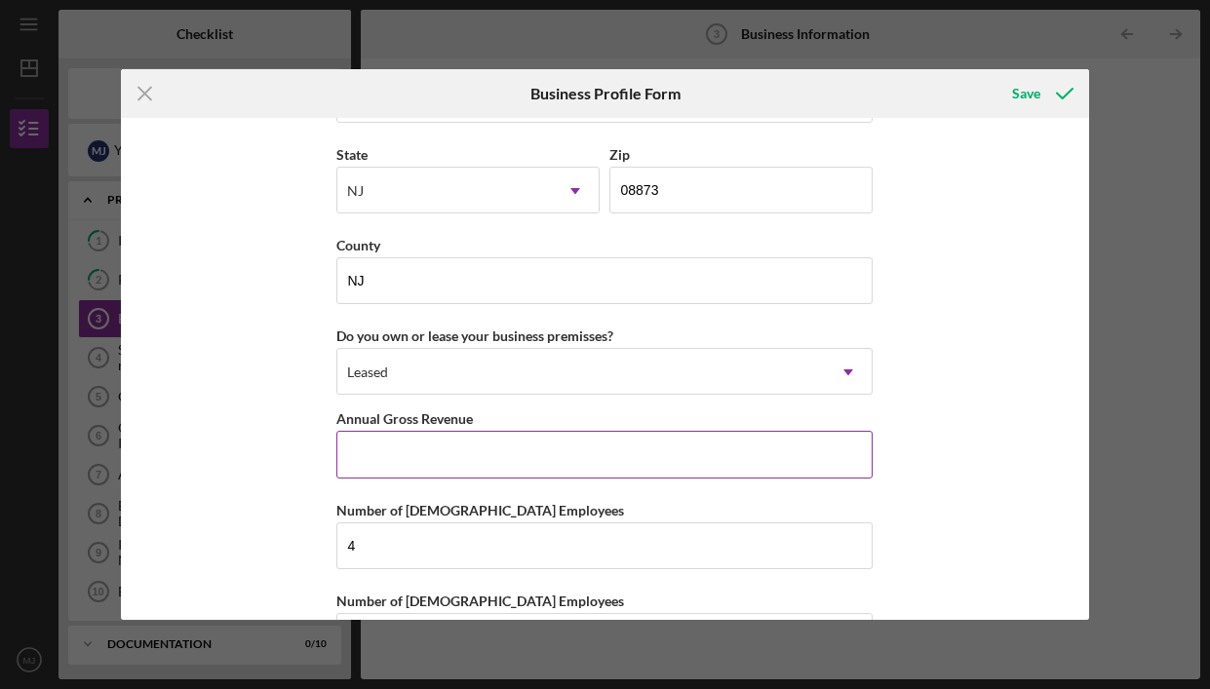
click at [378, 448] on input "Annual Gross Revenue" at bounding box center [604, 454] width 536 height 47
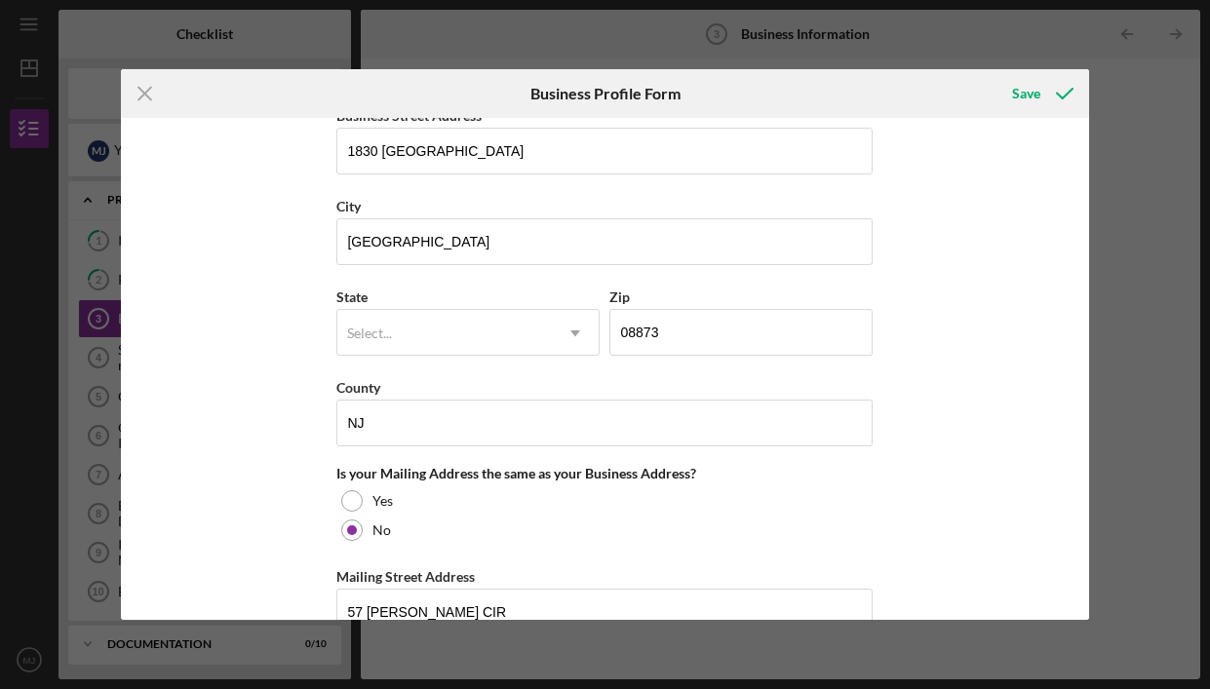
scroll to position [1178, 0]
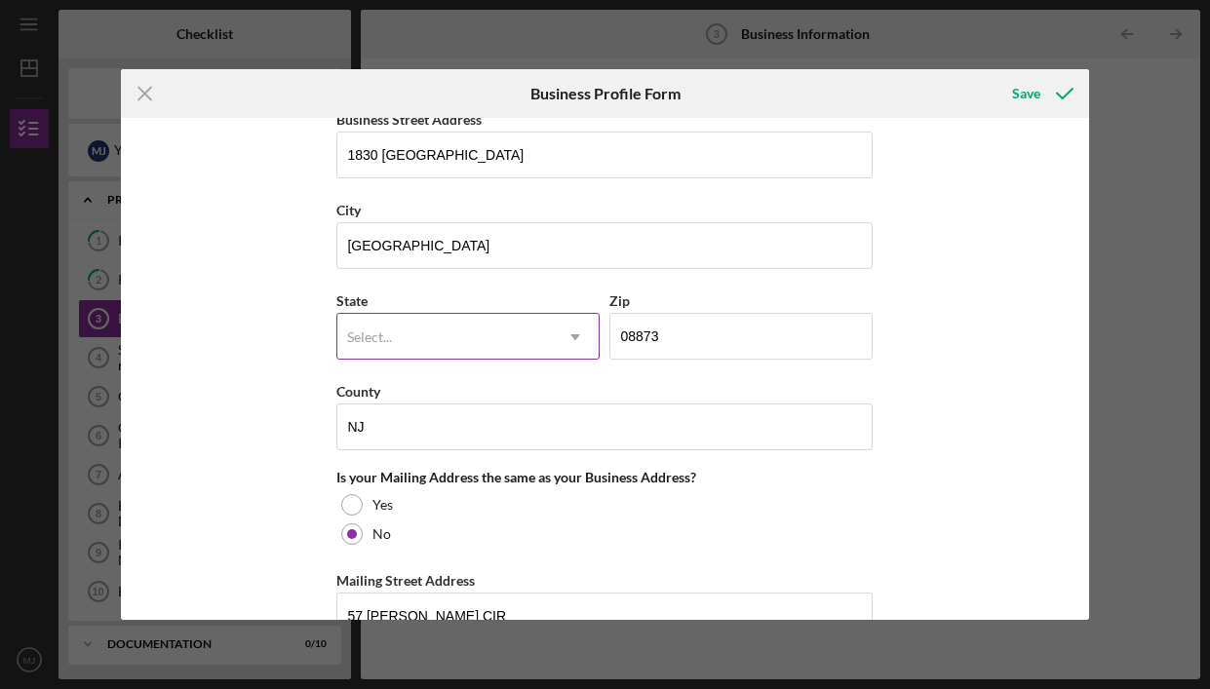
type input "$399,000"
click at [566, 335] on icon "Icon/Dropdown Arrow" at bounding box center [575, 337] width 47 height 47
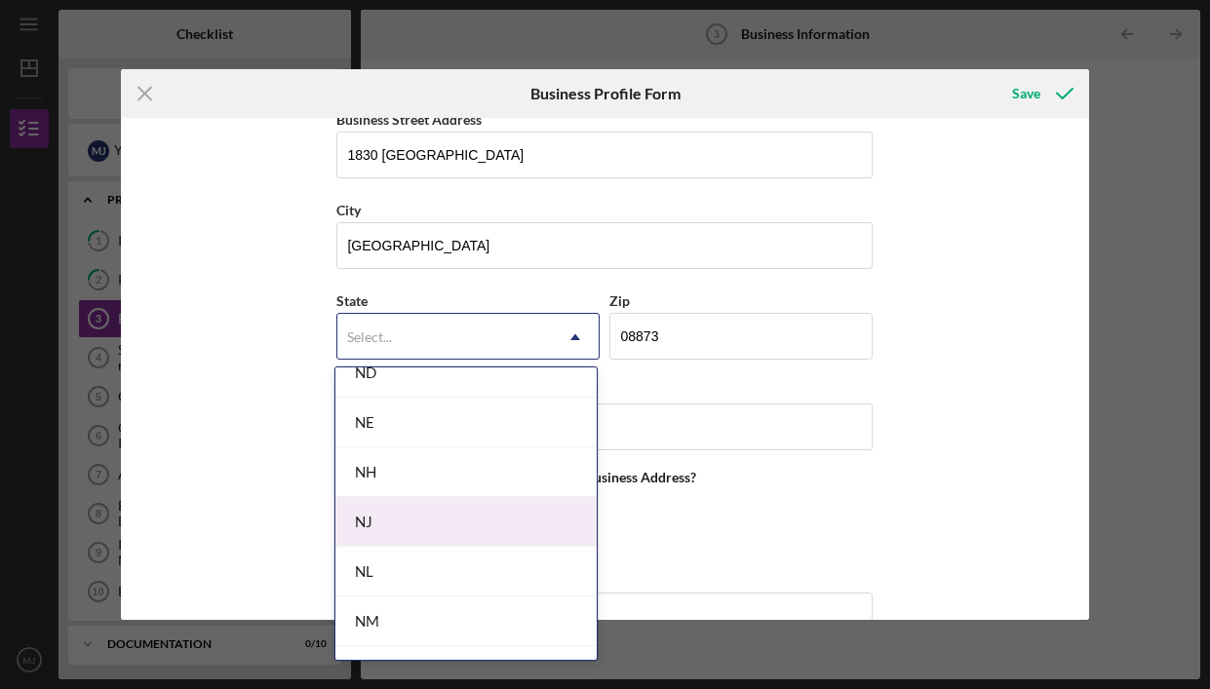
scroll to position [2076, 0]
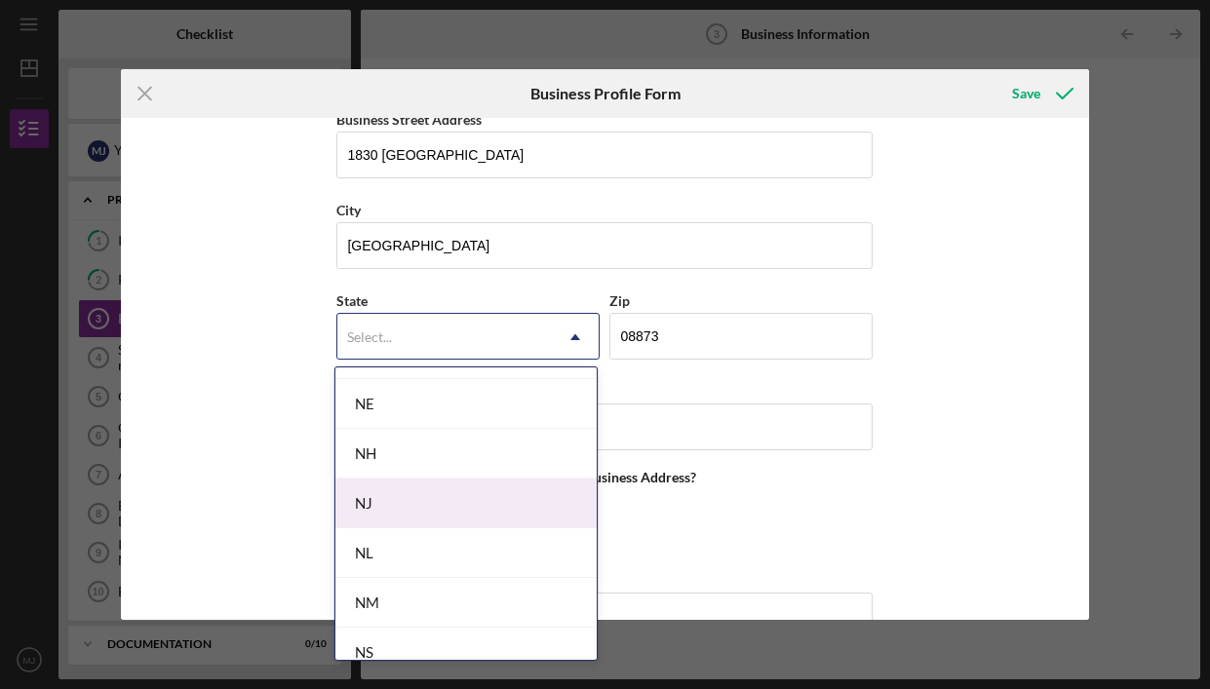
click at [525, 504] on div "NJ" at bounding box center [465, 504] width 261 height 50
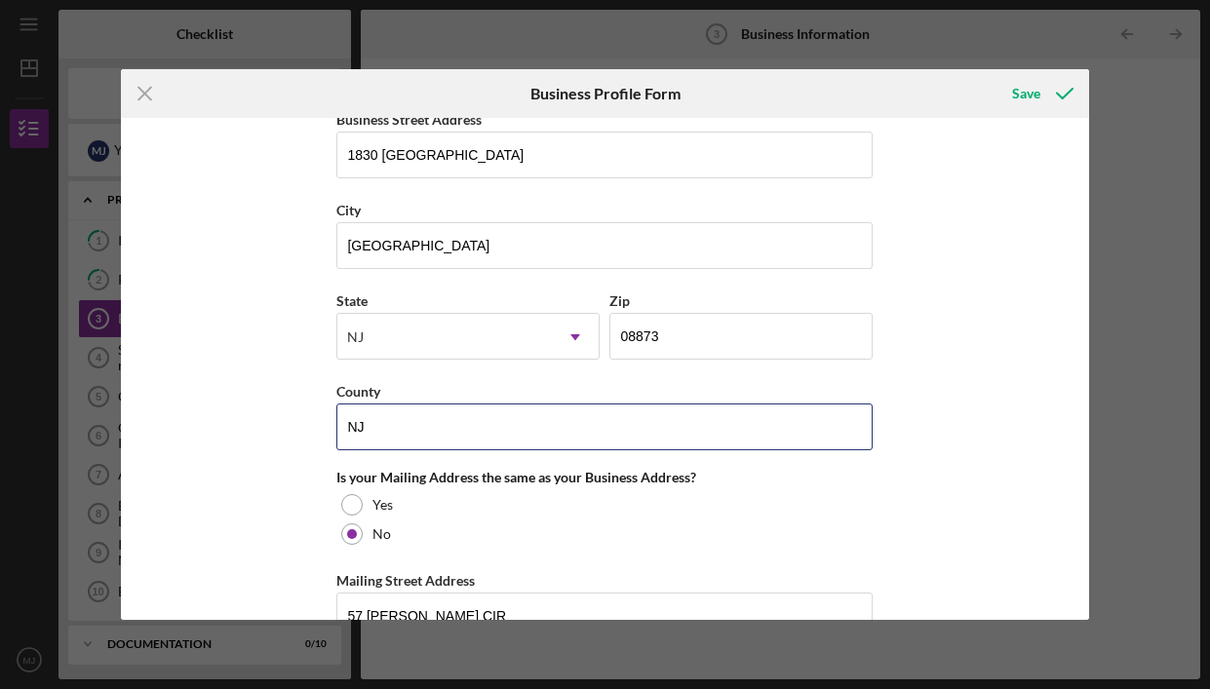
drag, startPoint x: 360, startPoint y: 423, endPoint x: 321, endPoint y: 423, distance: 39.0
click at [321, 423] on div "Business Name BAM Sunshine Group DBA BAM Desserts Business Start Date [DATE] Le…" at bounding box center [605, 369] width 968 height 503
type input "[GEOGRAPHIC_DATA]"
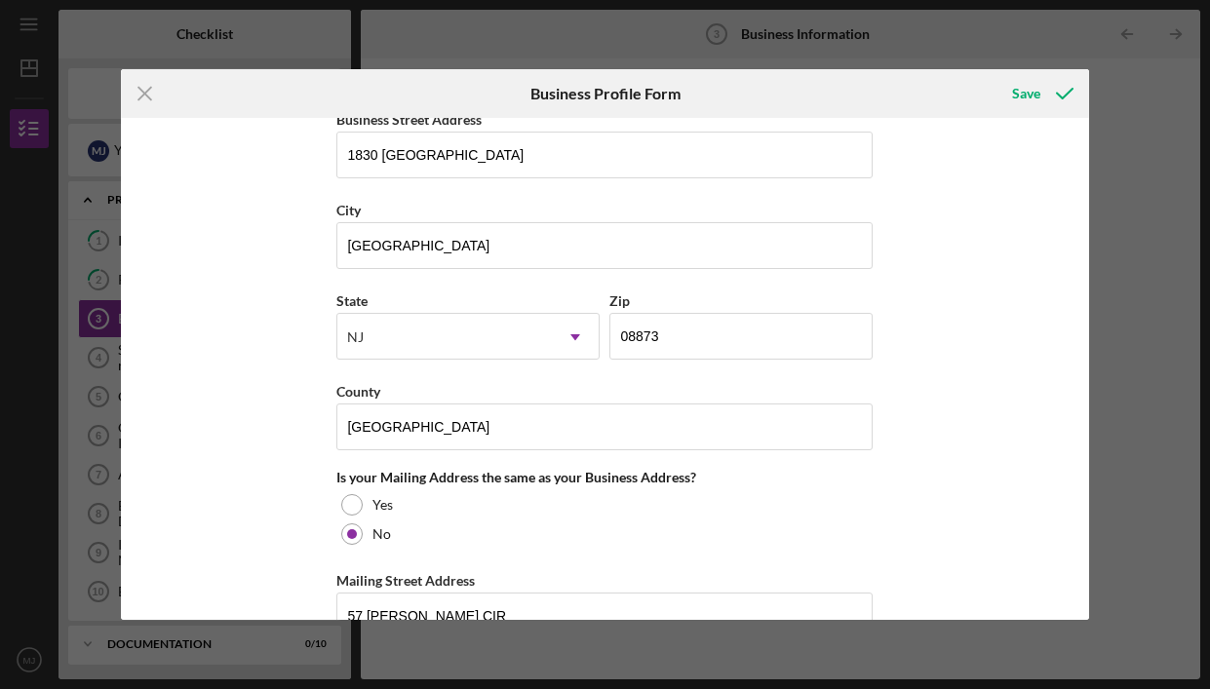
click at [981, 203] on div "Business Name BAM Sunshine Group DBA BAM Desserts Business Start Date [DATE] Le…" at bounding box center [605, 369] width 968 height 503
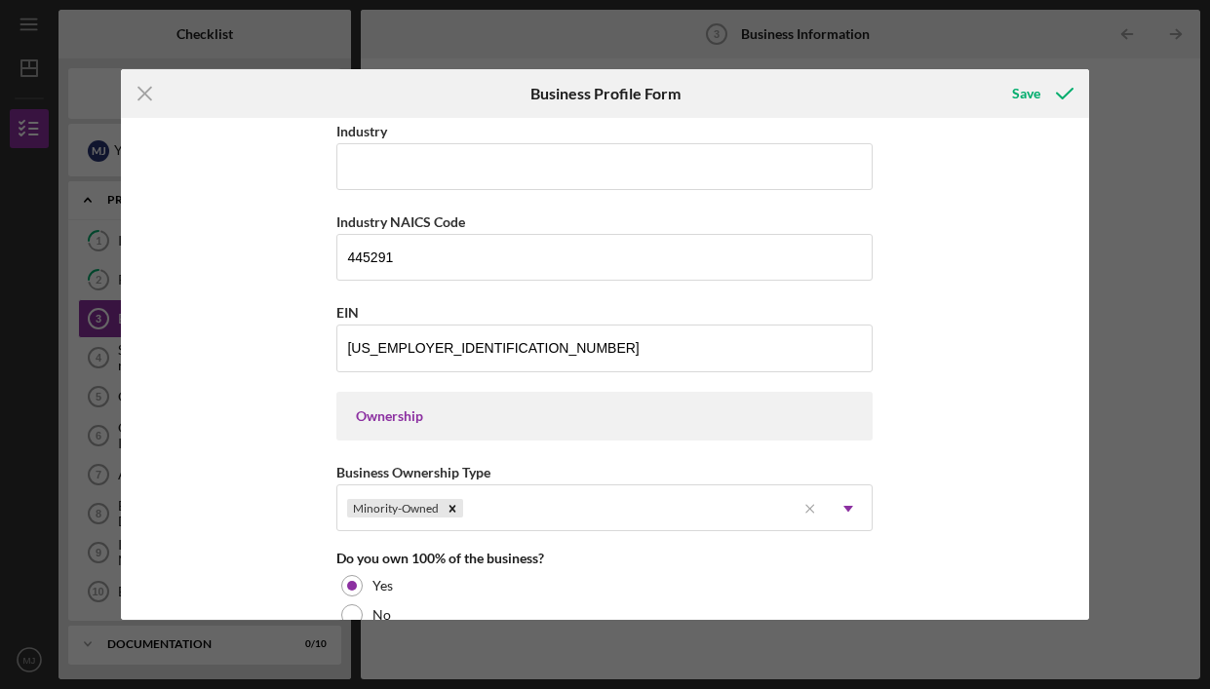
scroll to position [634, 0]
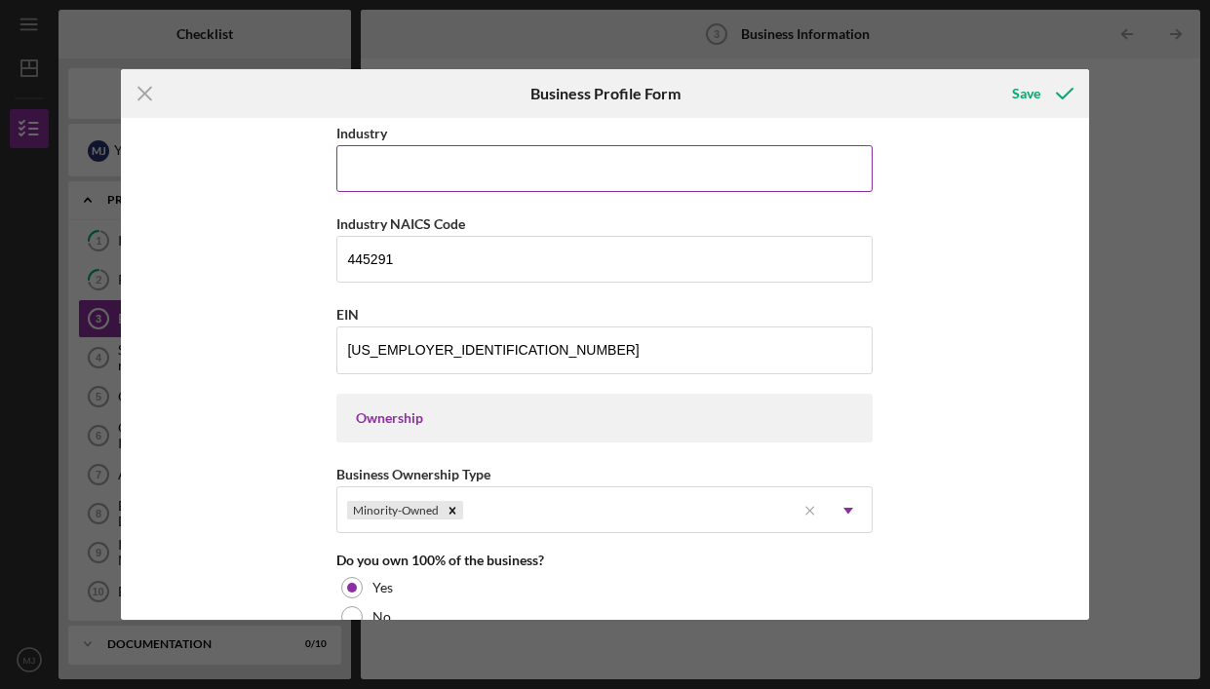
click at [771, 167] on input "Industry" at bounding box center [604, 168] width 536 height 47
type input "Desserts"
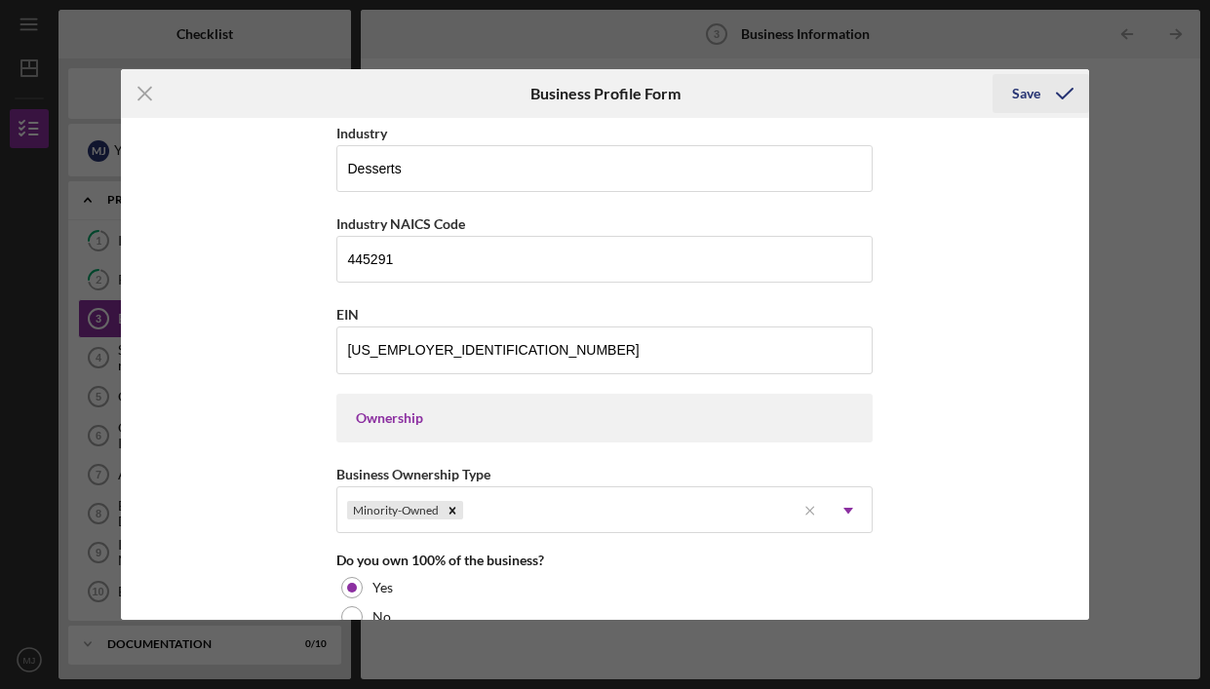
click at [1015, 93] on div "Save" at bounding box center [1026, 93] width 28 height 39
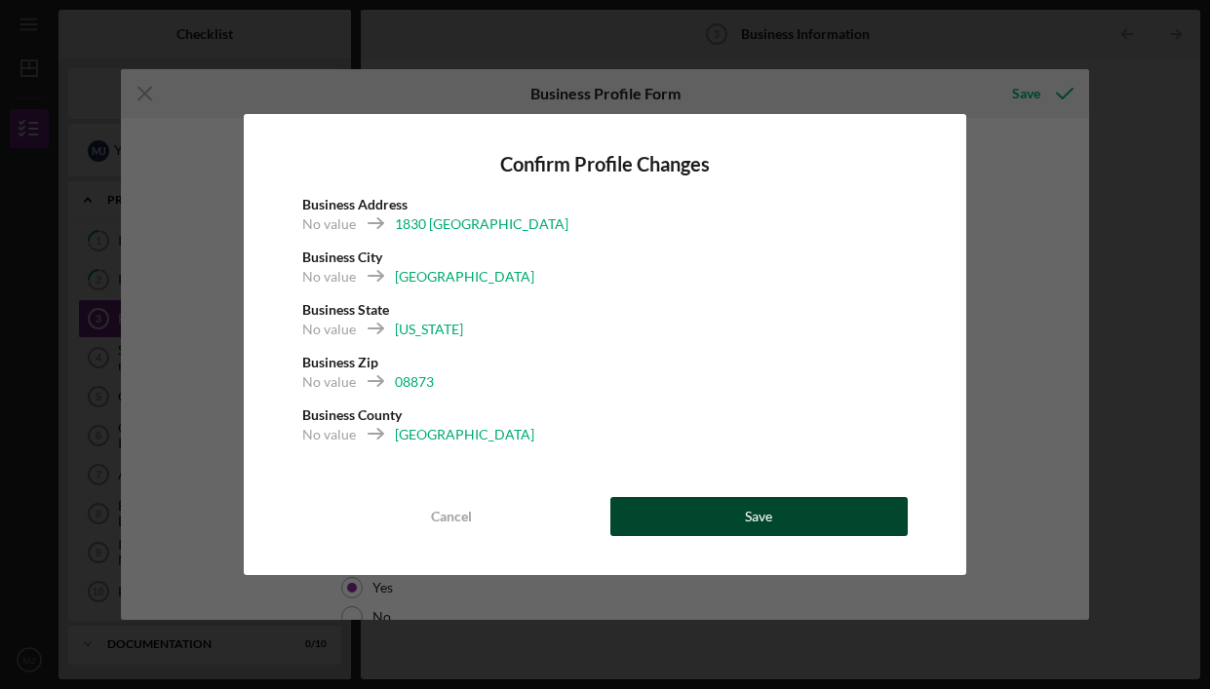
click at [730, 505] on button "Save" at bounding box center [758, 516] width 297 height 39
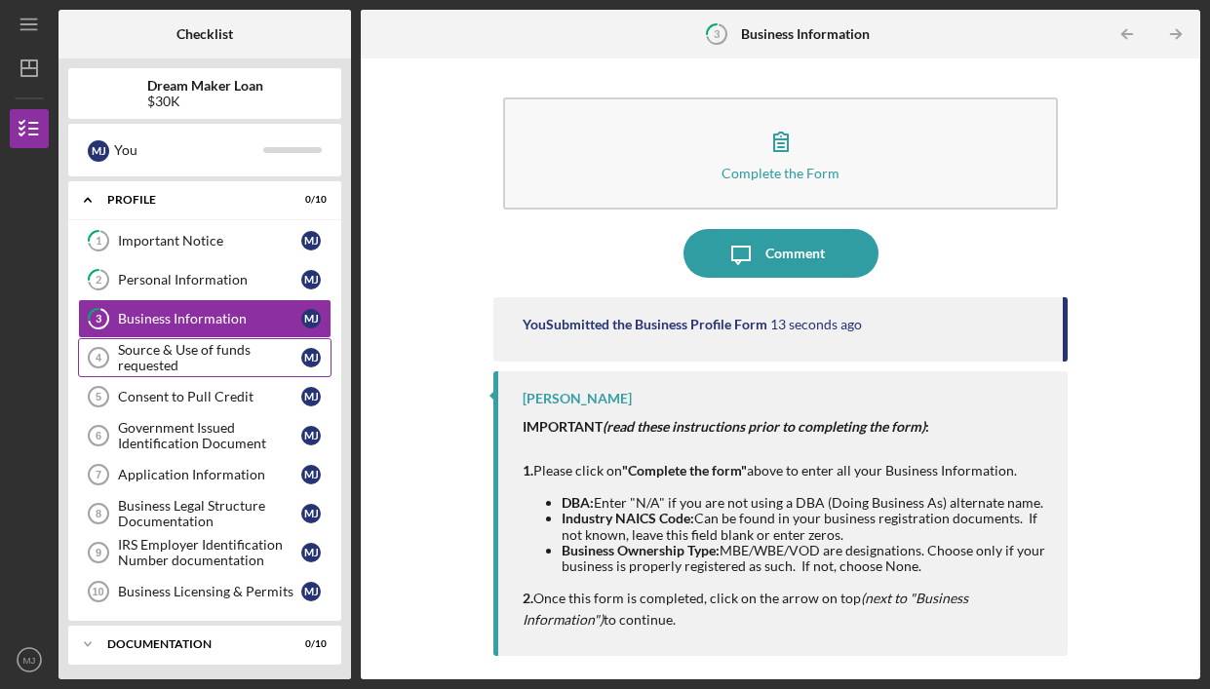
click at [218, 351] on div "Source & Use of funds requested" at bounding box center [209, 357] width 183 height 31
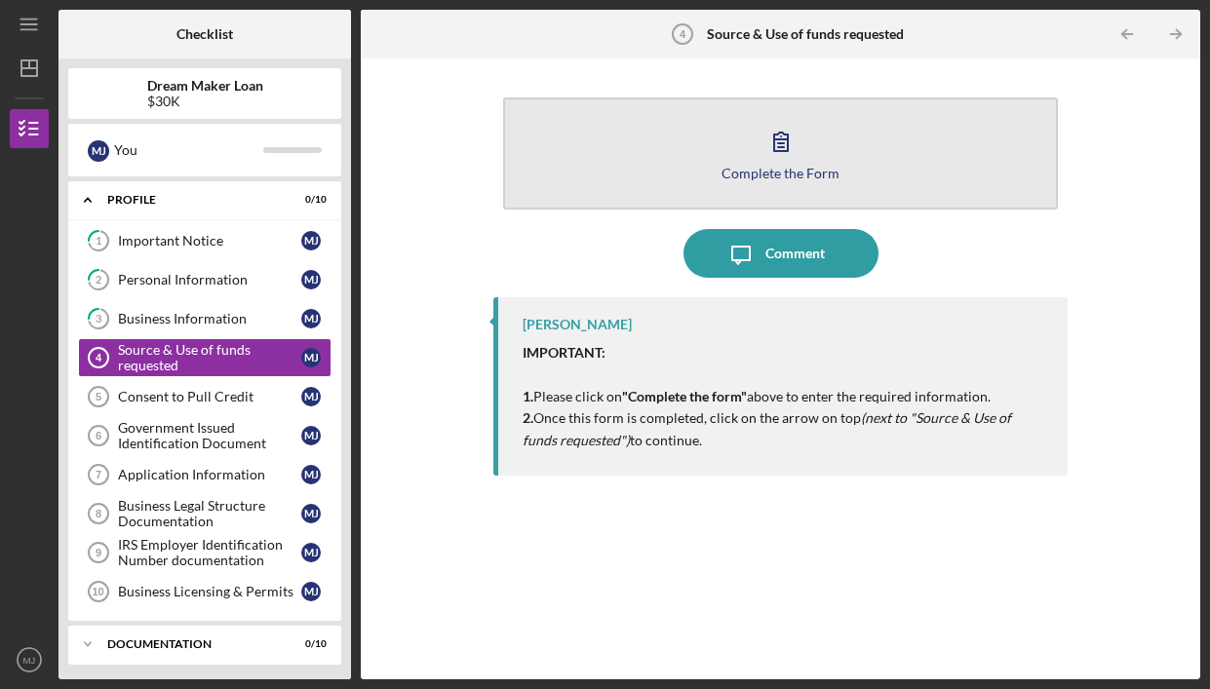
click at [757, 163] on icon "button" at bounding box center [781, 141] width 49 height 49
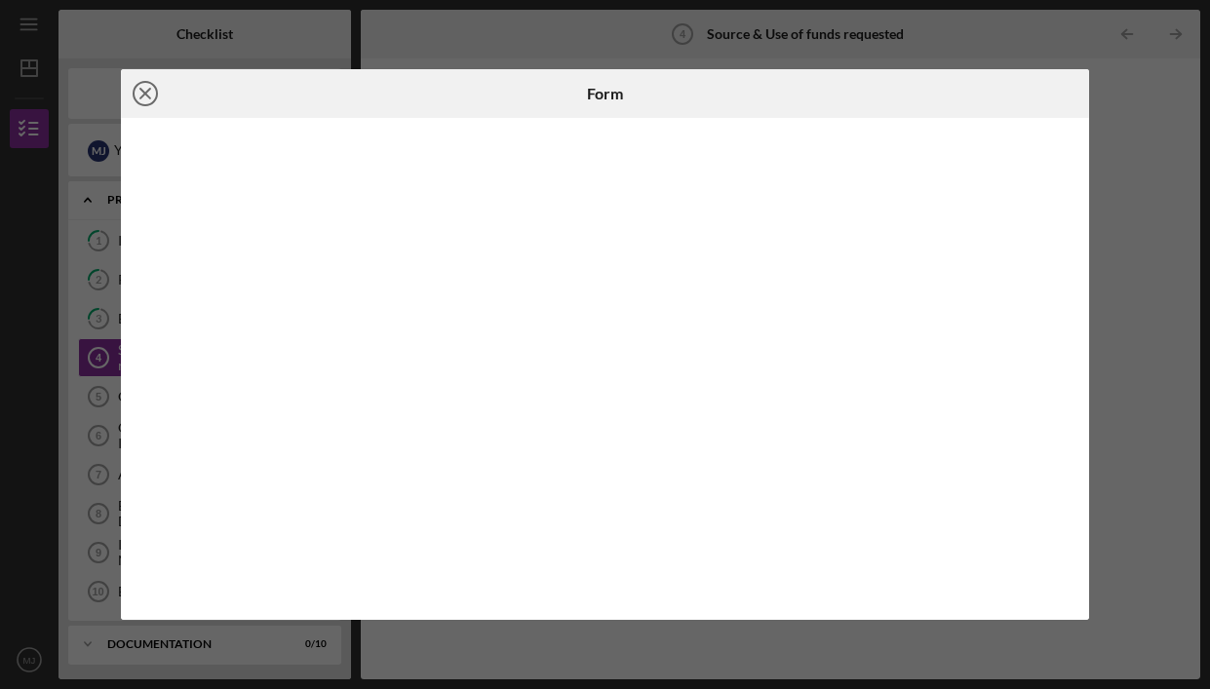
click at [140, 98] on line at bounding box center [145, 94] width 10 height 10
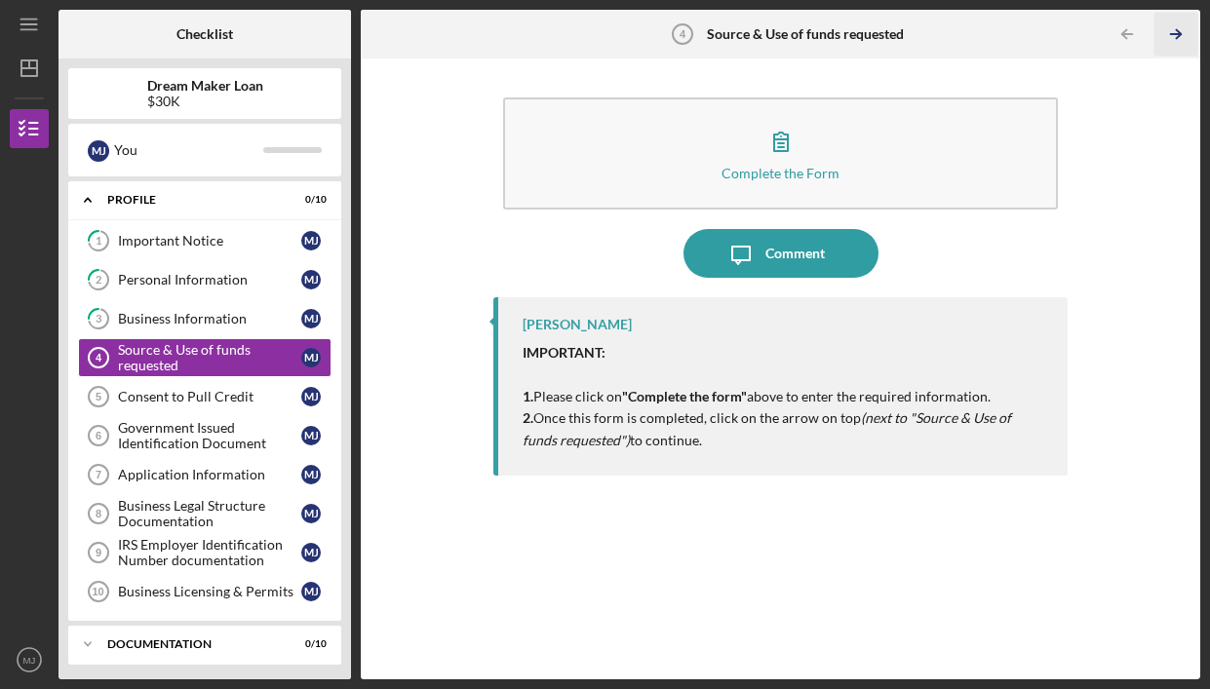
click at [1173, 34] on line "button" at bounding box center [1176, 34] width 10 height 0
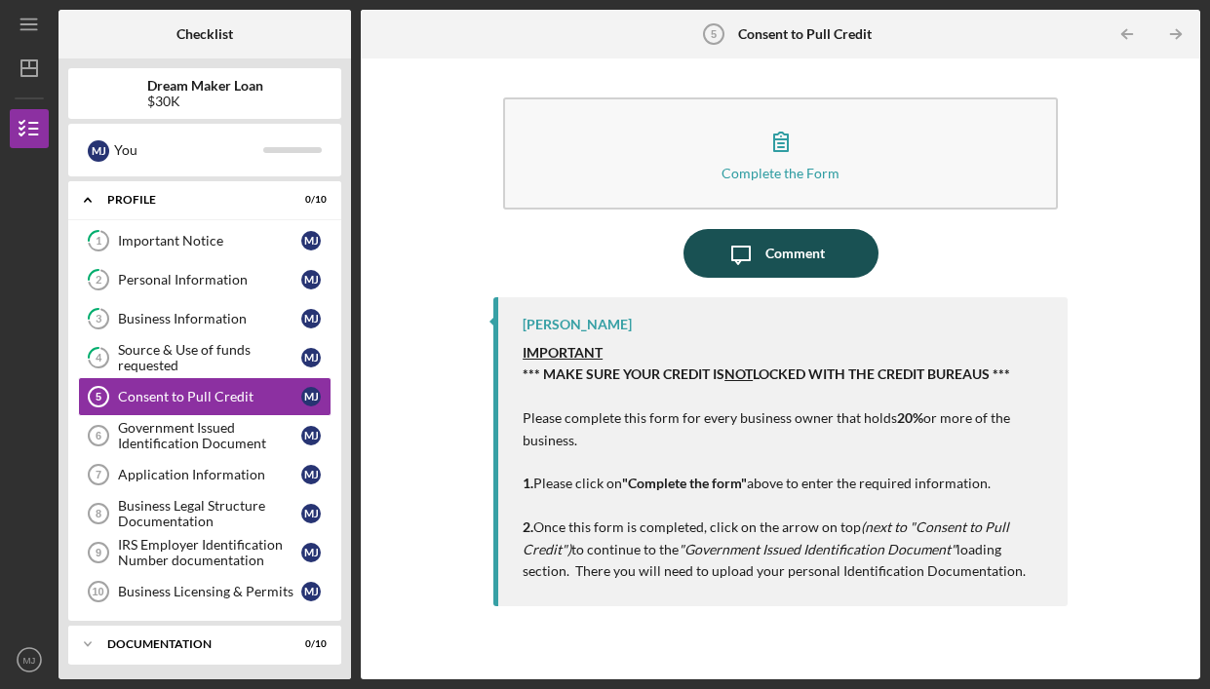
click at [813, 255] on div "Comment" at bounding box center [794, 253] width 59 height 49
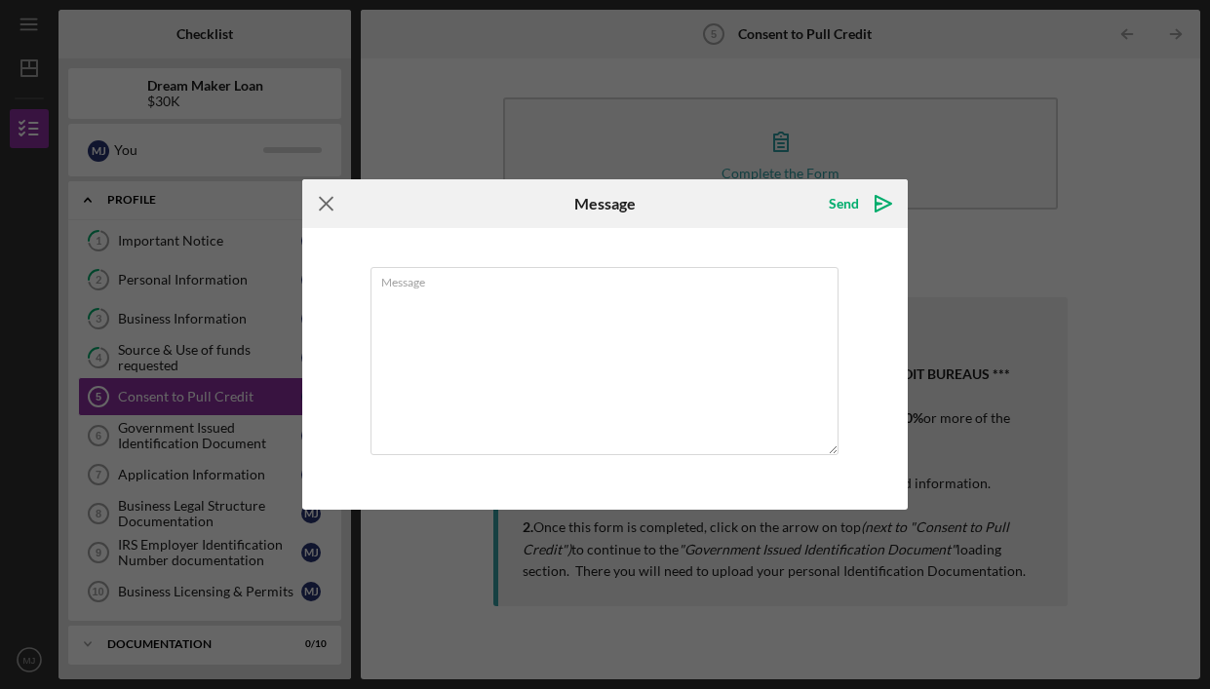
click at [331, 203] on icon "Icon/Menu Close" at bounding box center [326, 203] width 49 height 49
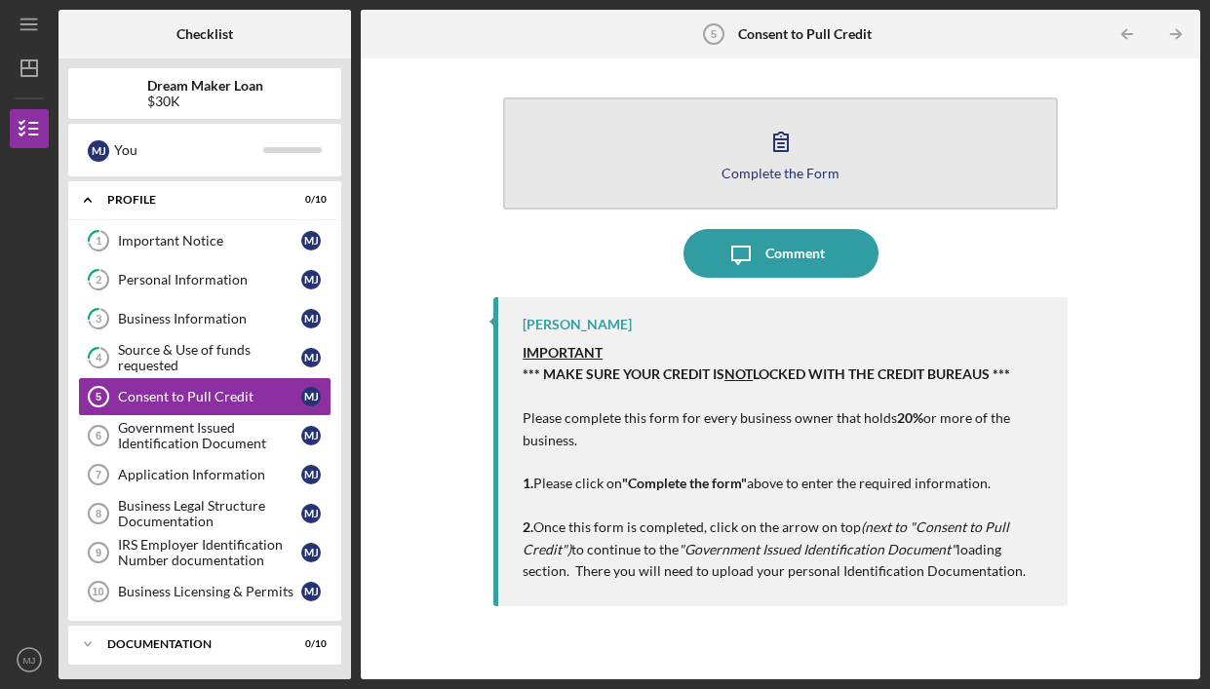
click at [807, 157] on button "Complete the Form Form" at bounding box center [780, 153] width 555 height 112
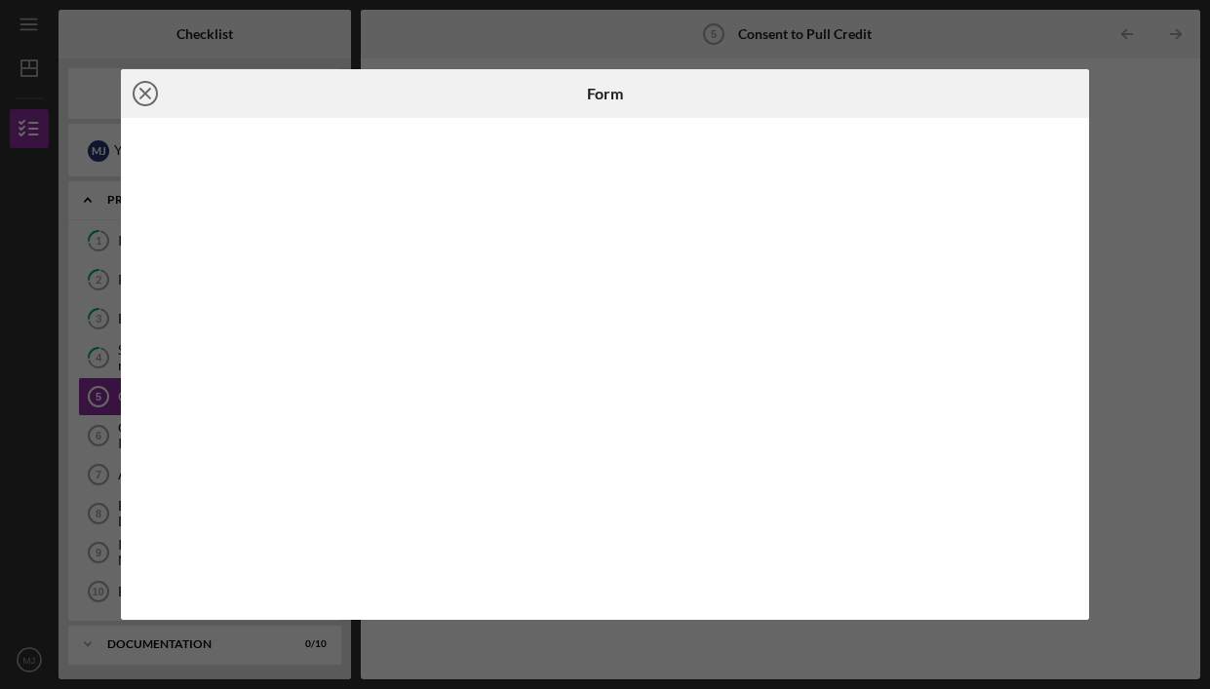
click at [142, 93] on icon "Icon/Close" at bounding box center [145, 93] width 49 height 49
